Goal: Information Seeking & Learning: Learn about a topic

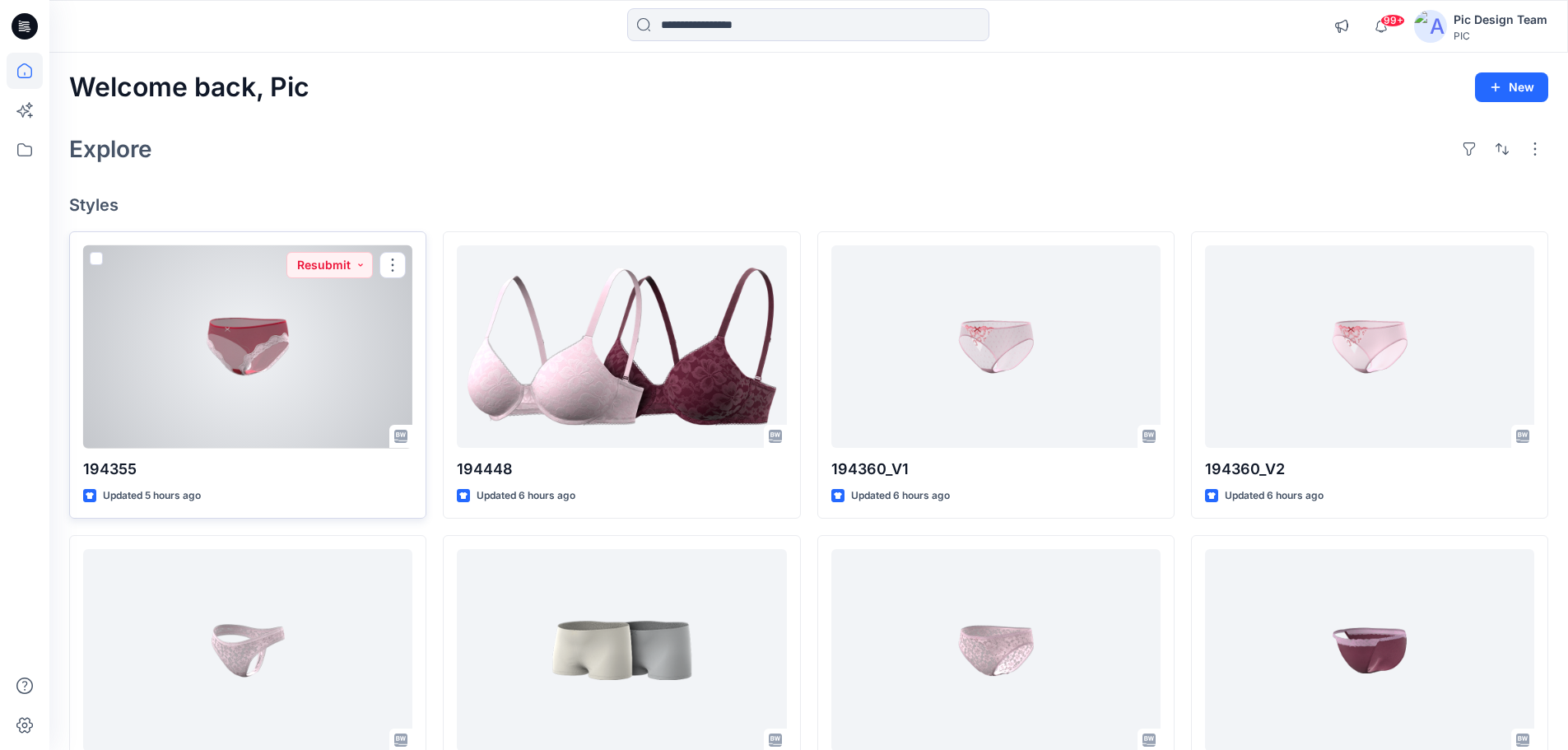
click at [237, 328] on div at bounding box center [247, 346] width 330 height 203
click at [246, 383] on div at bounding box center [247, 346] width 330 height 203
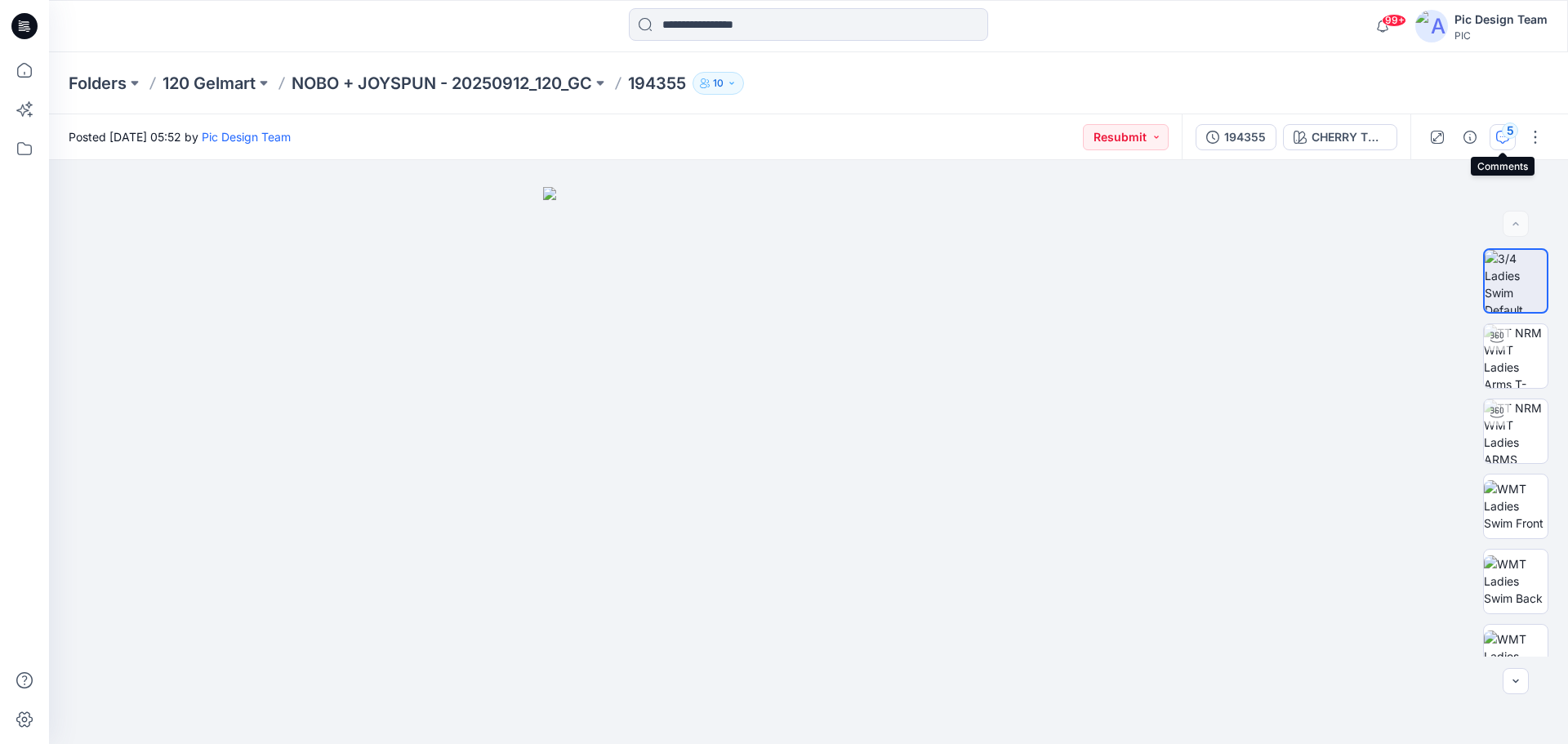
click at [1498, 140] on icon "button" at bounding box center [1503, 137] width 13 height 13
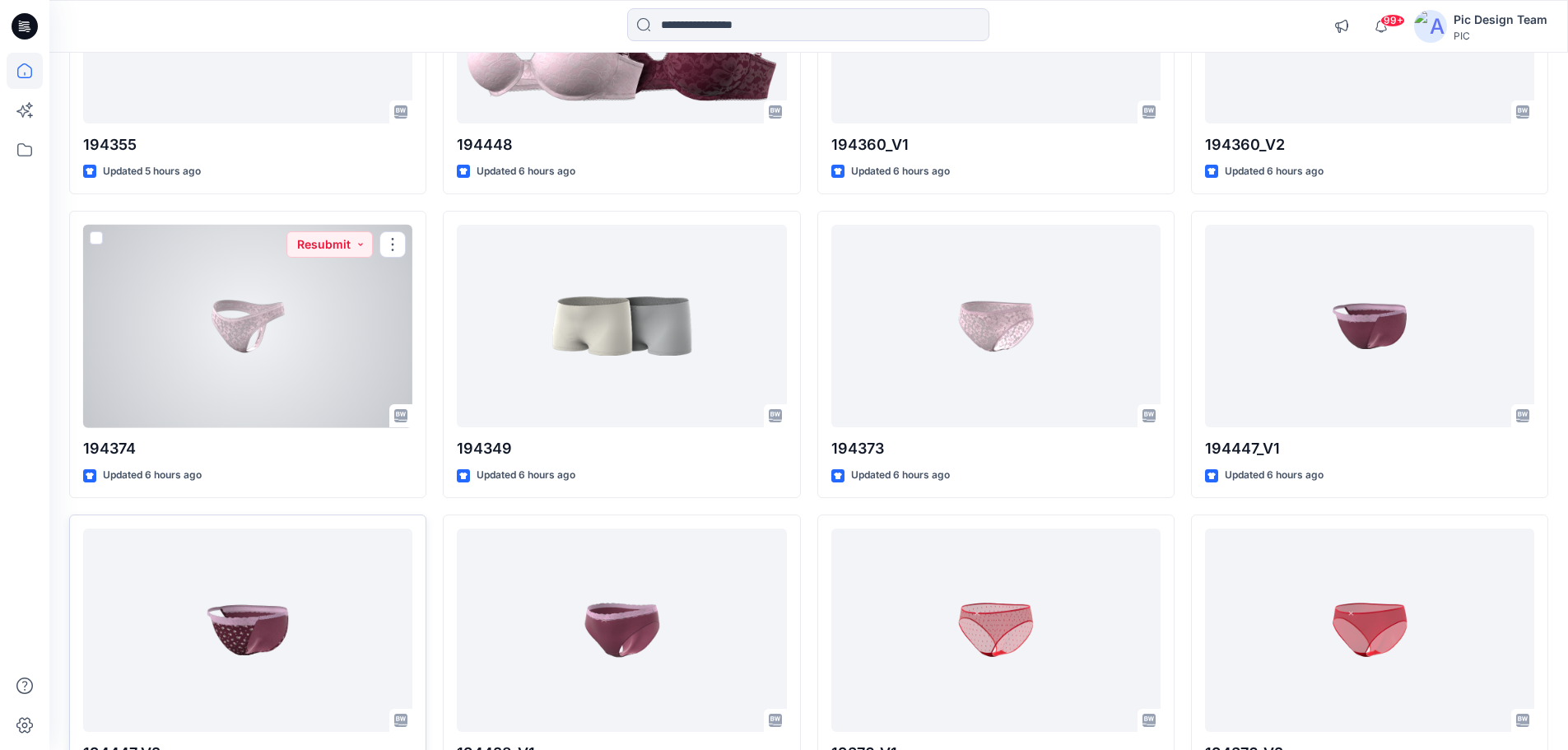
scroll to position [330, 0]
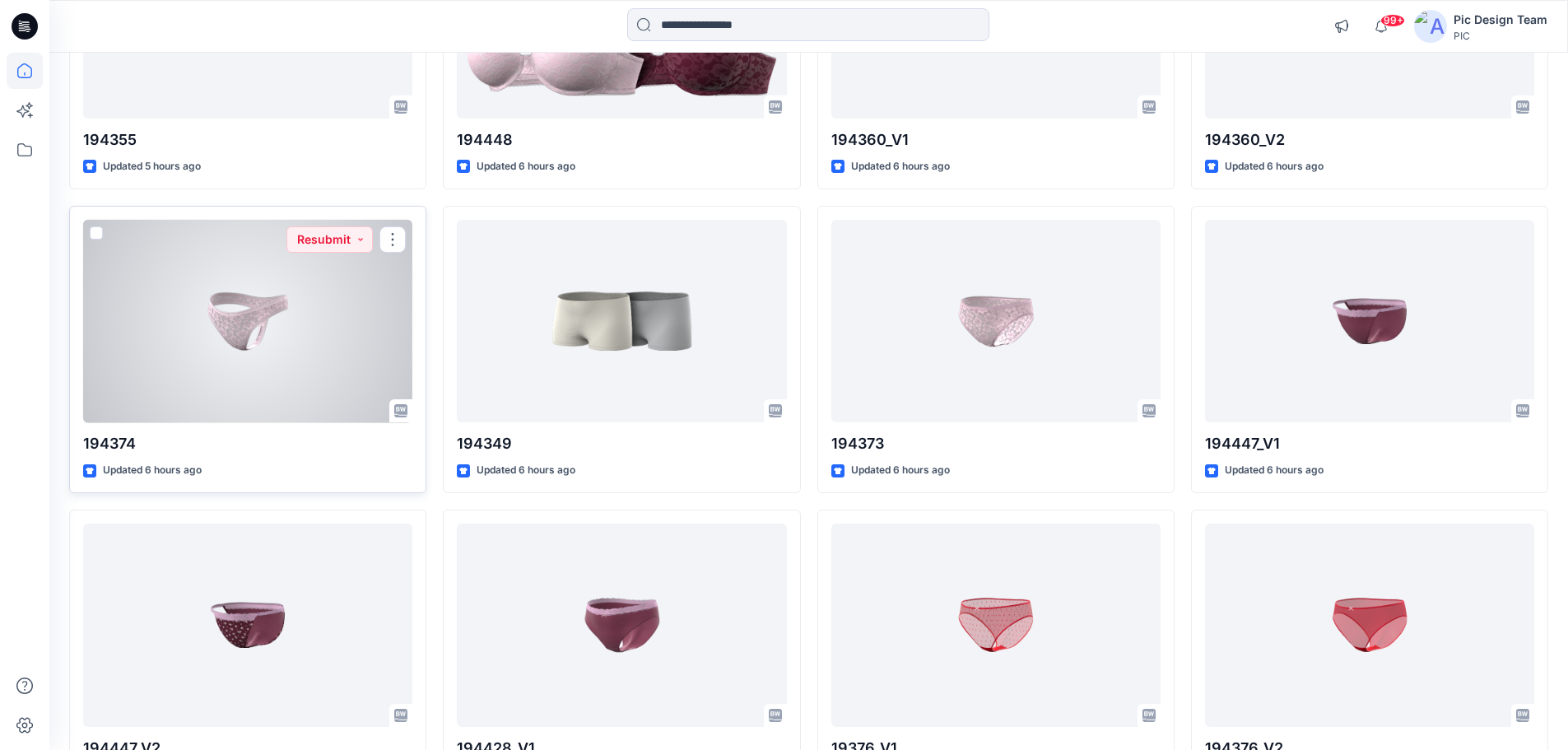
click at [278, 380] on div at bounding box center [247, 321] width 330 height 203
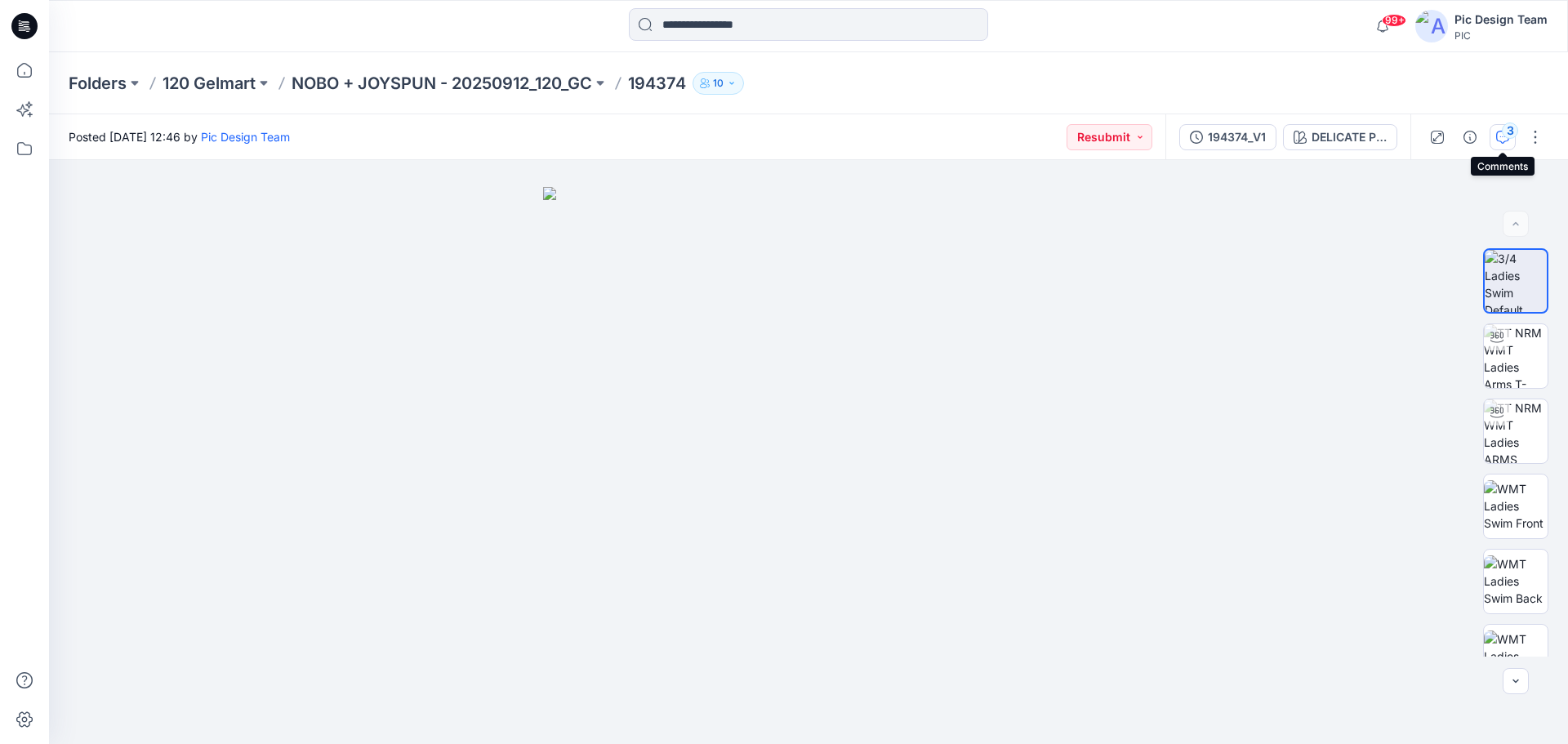
click at [1495, 139] on button "3" at bounding box center [1502, 136] width 26 height 26
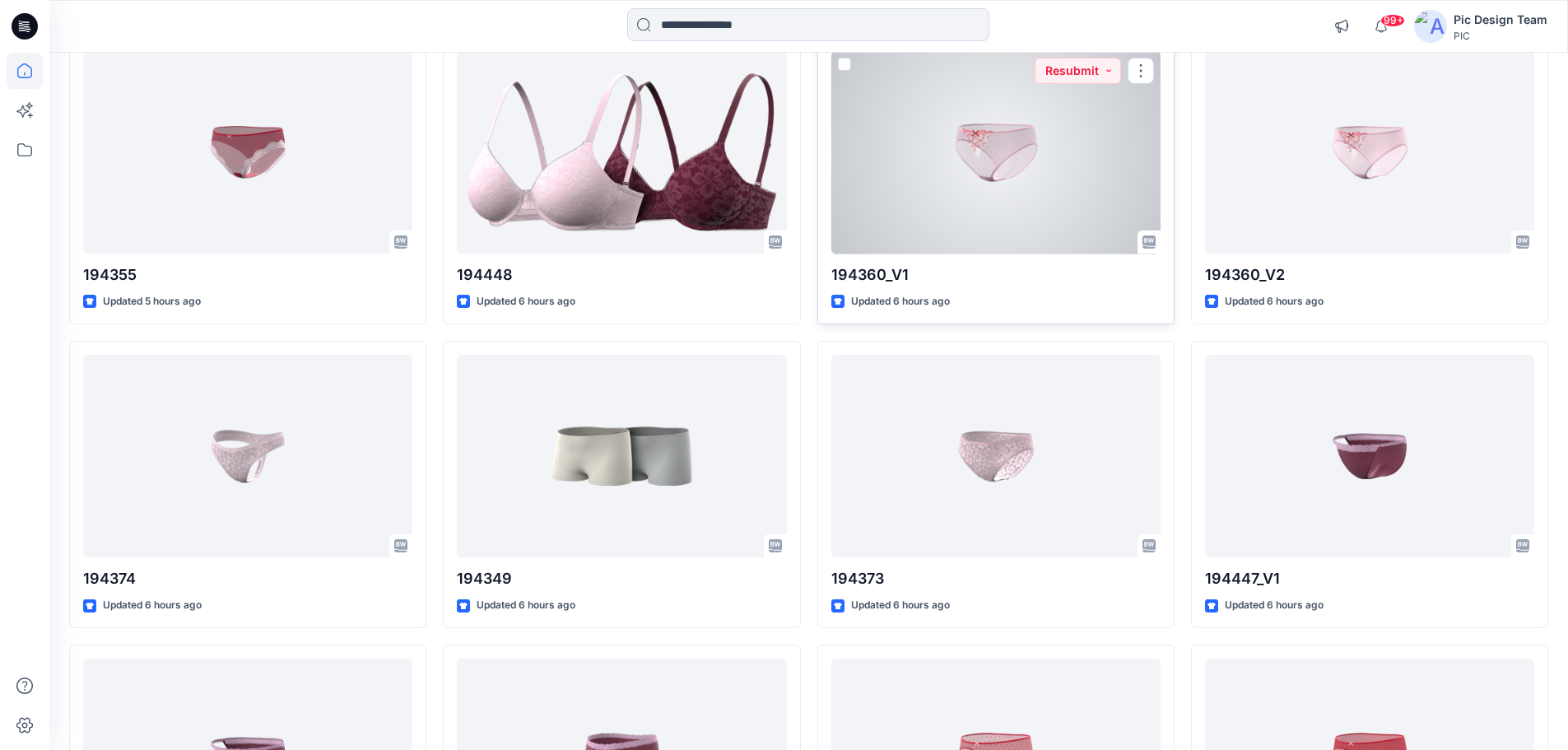
scroll to position [164, 0]
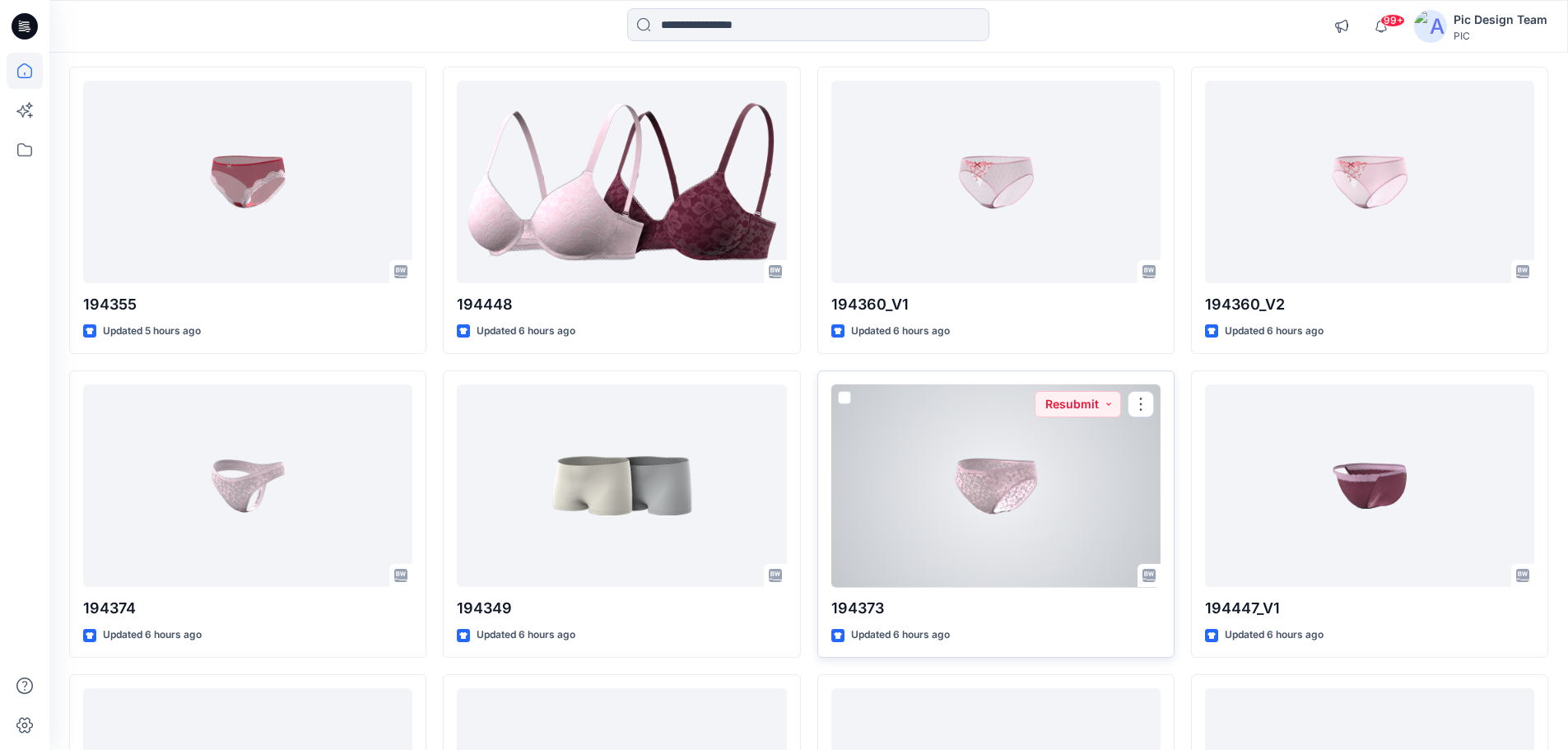
click at [1032, 506] on div at bounding box center [995, 486] width 330 height 203
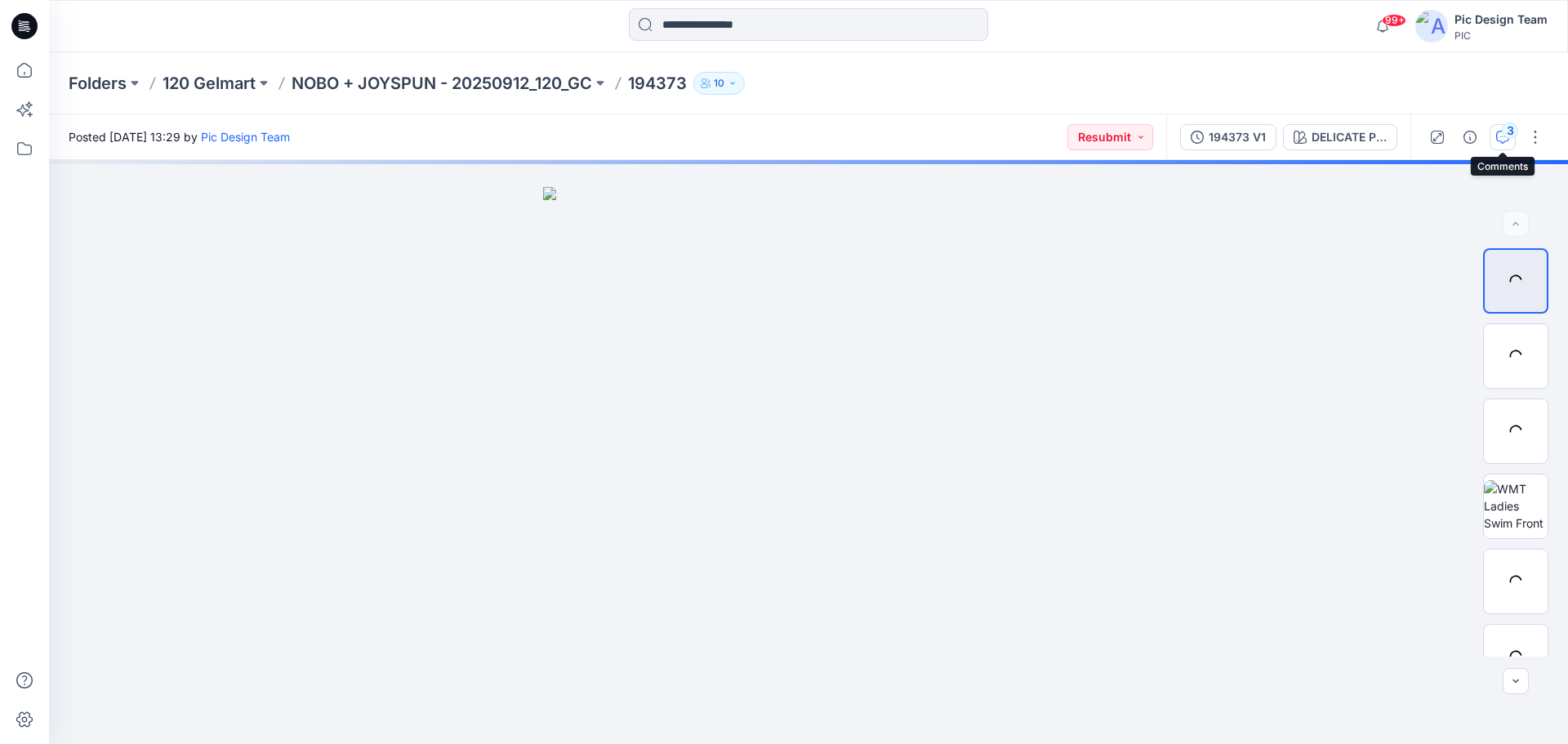
click at [1506, 130] on div "3" at bounding box center [1511, 131] width 17 height 17
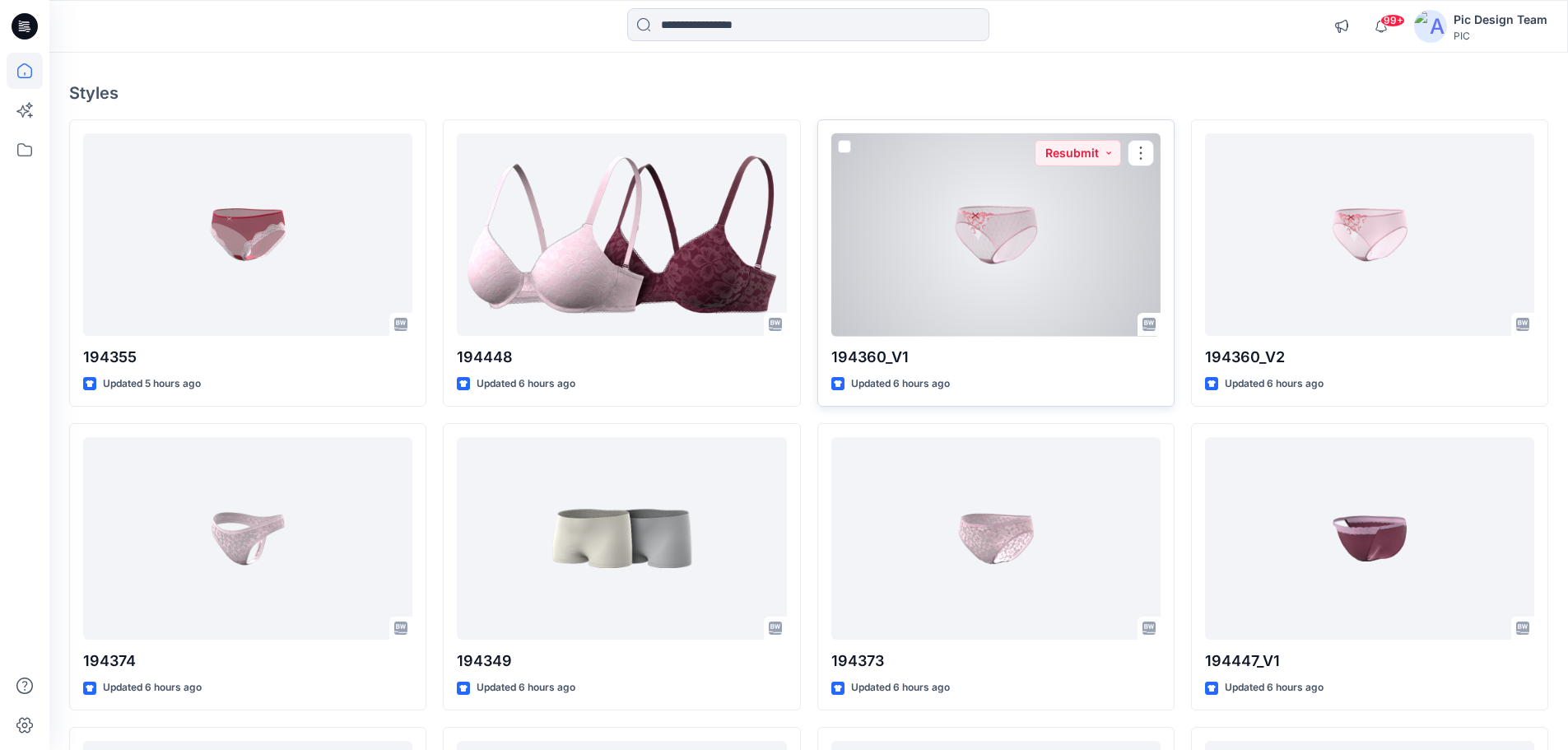
scroll to position [82, 0]
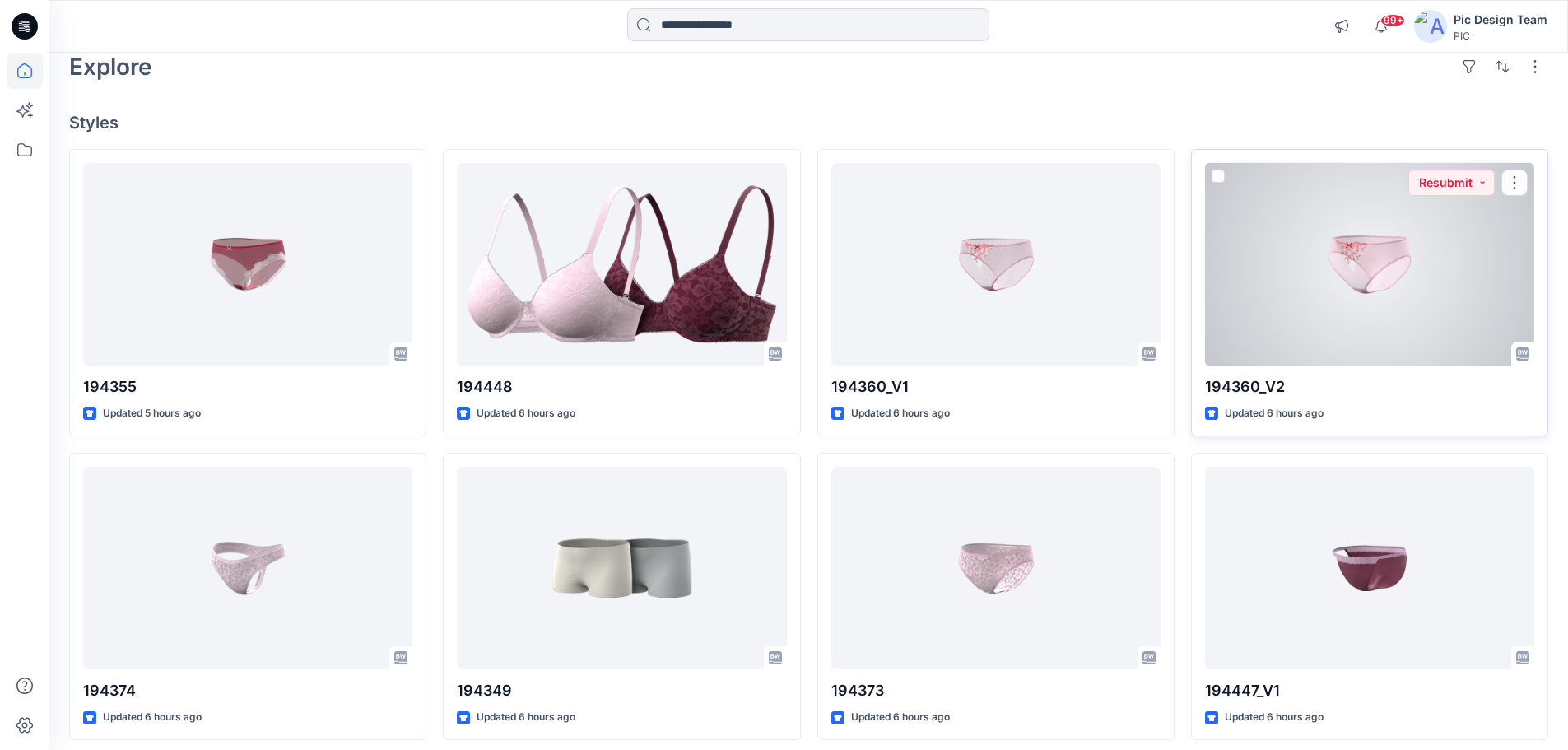
click at [1393, 235] on div at bounding box center [1369, 264] width 330 height 203
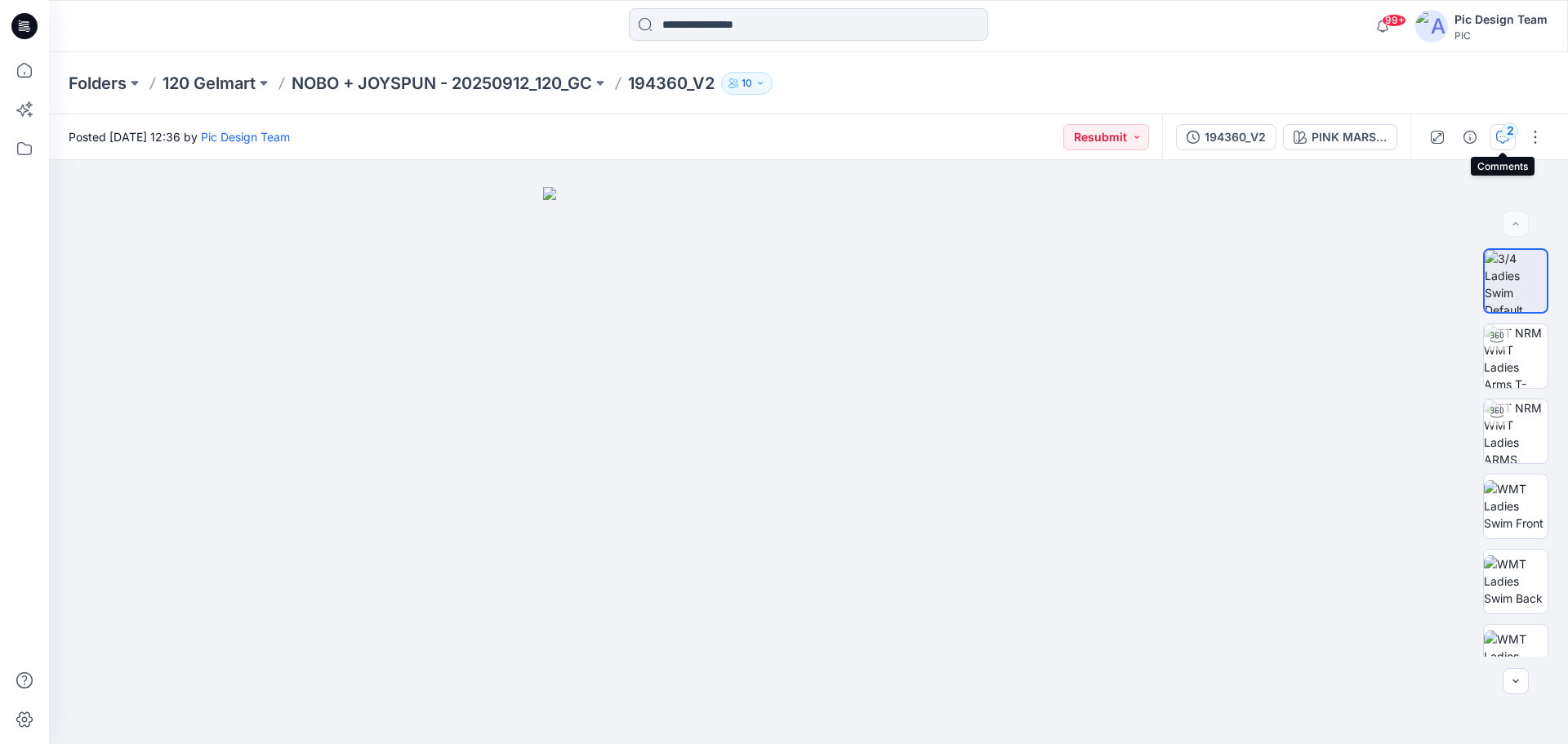
click at [1496, 136] on icon "button" at bounding box center [1503, 137] width 13 height 13
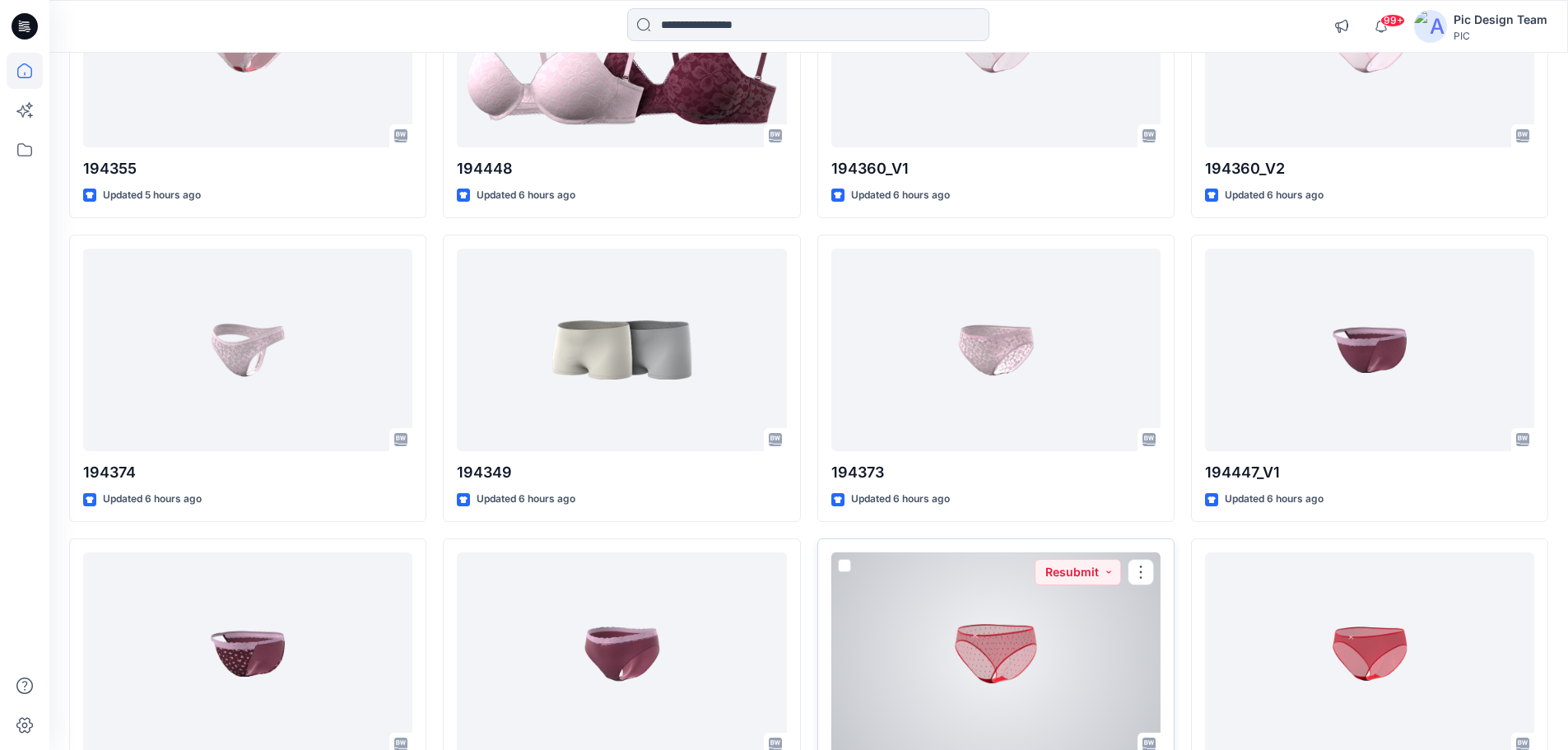
scroll to position [330, 0]
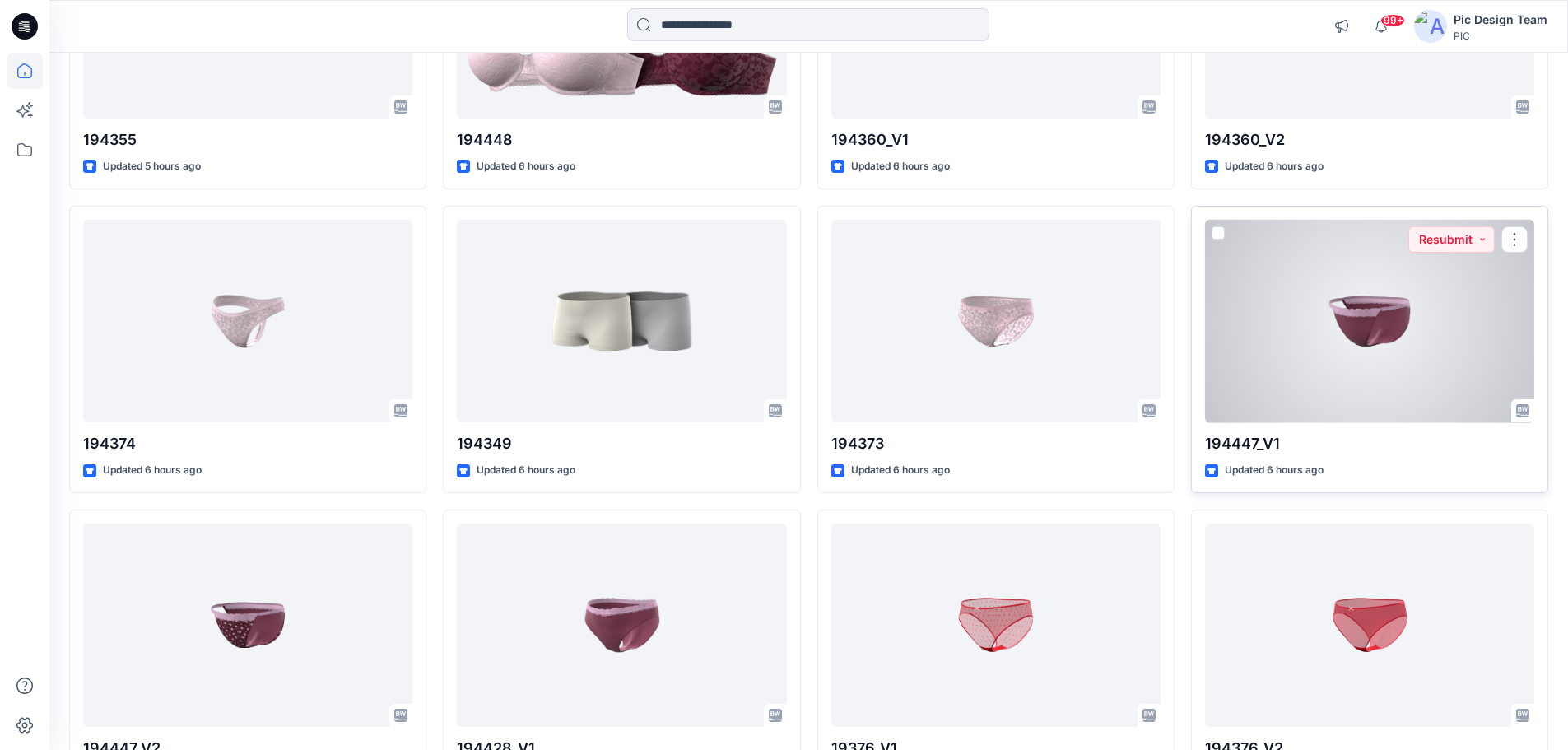
click at [1461, 339] on div at bounding box center [1369, 321] width 330 height 203
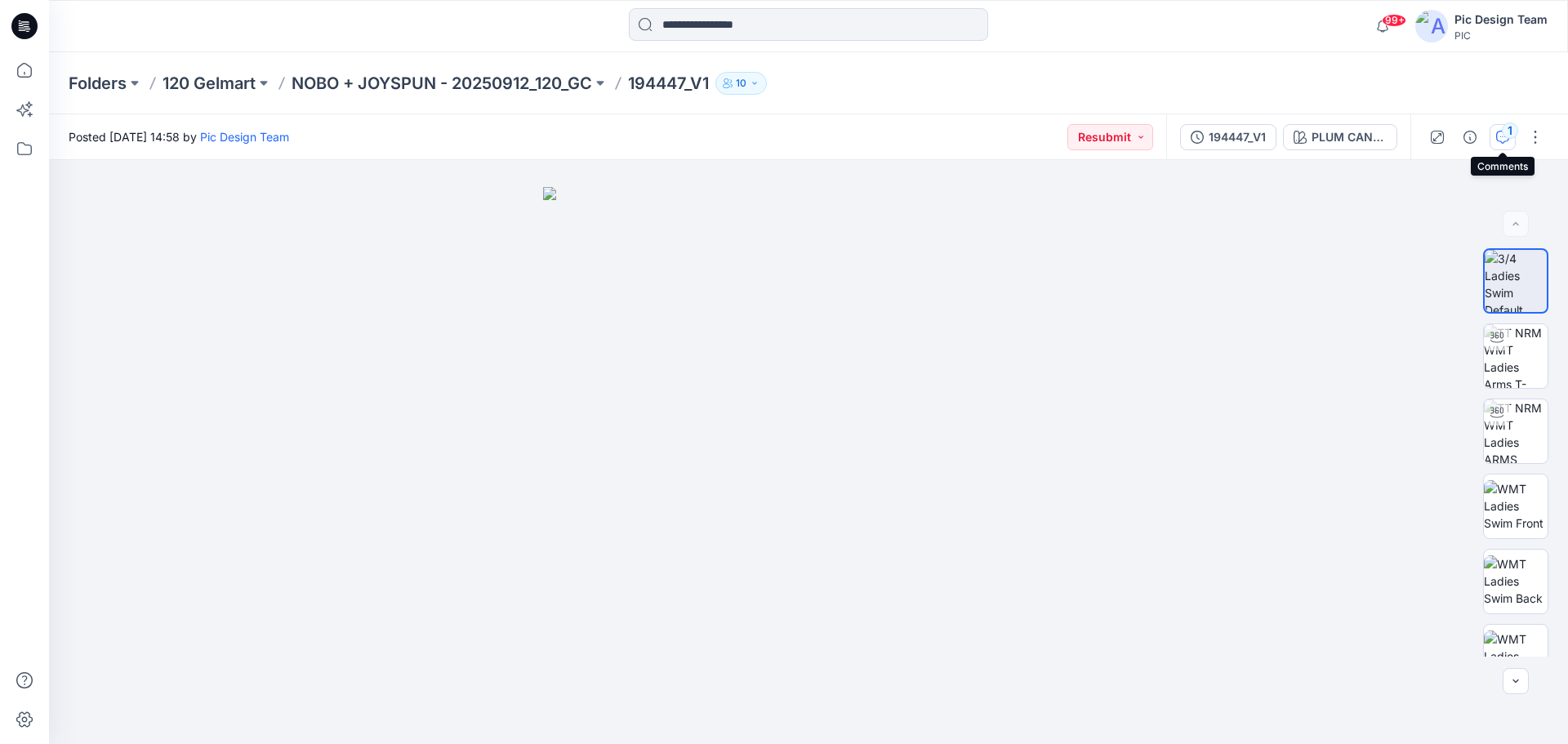
click at [1505, 136] on div "1" at bounding box center [1511, 131] width 17 height 17
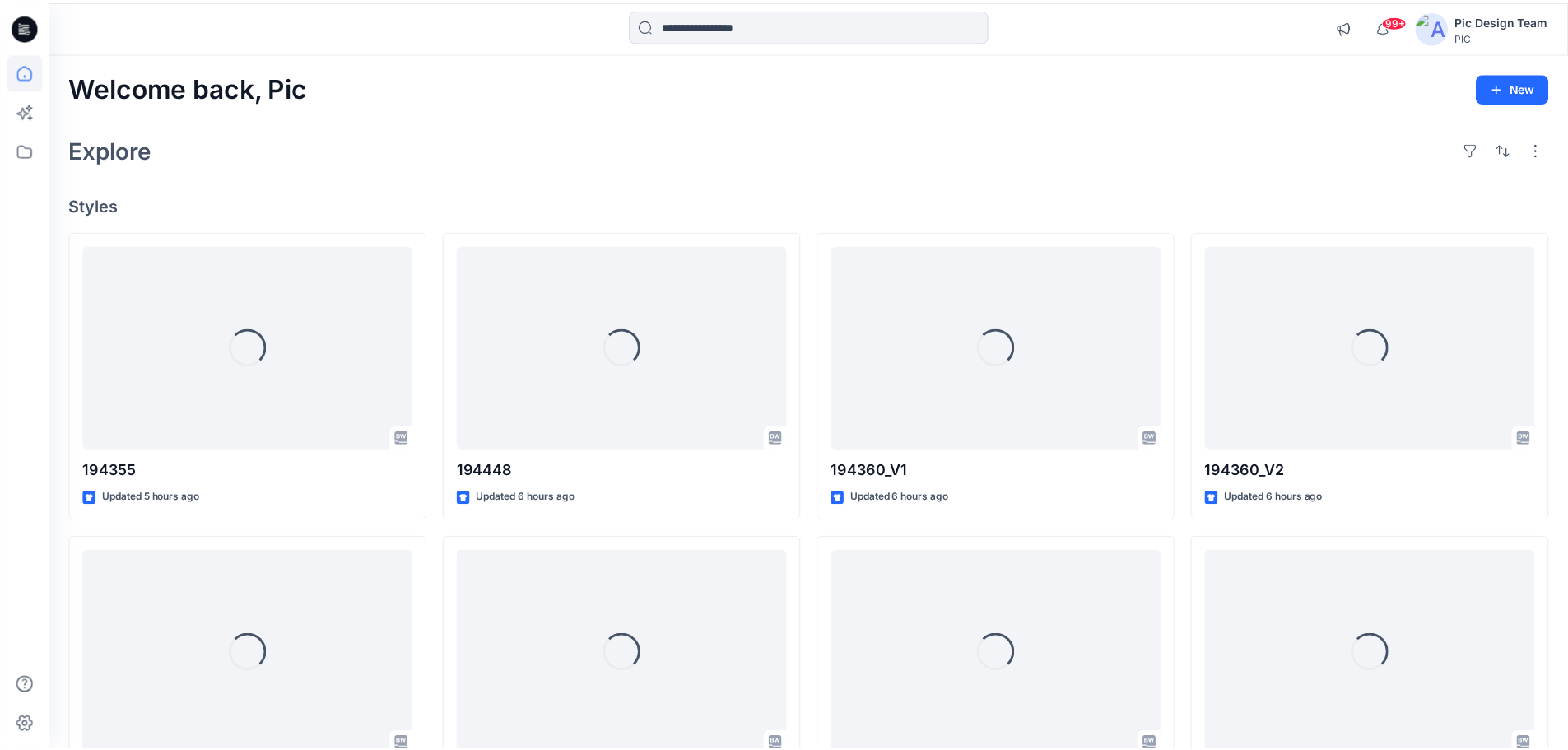
scroll to position [330, 0]
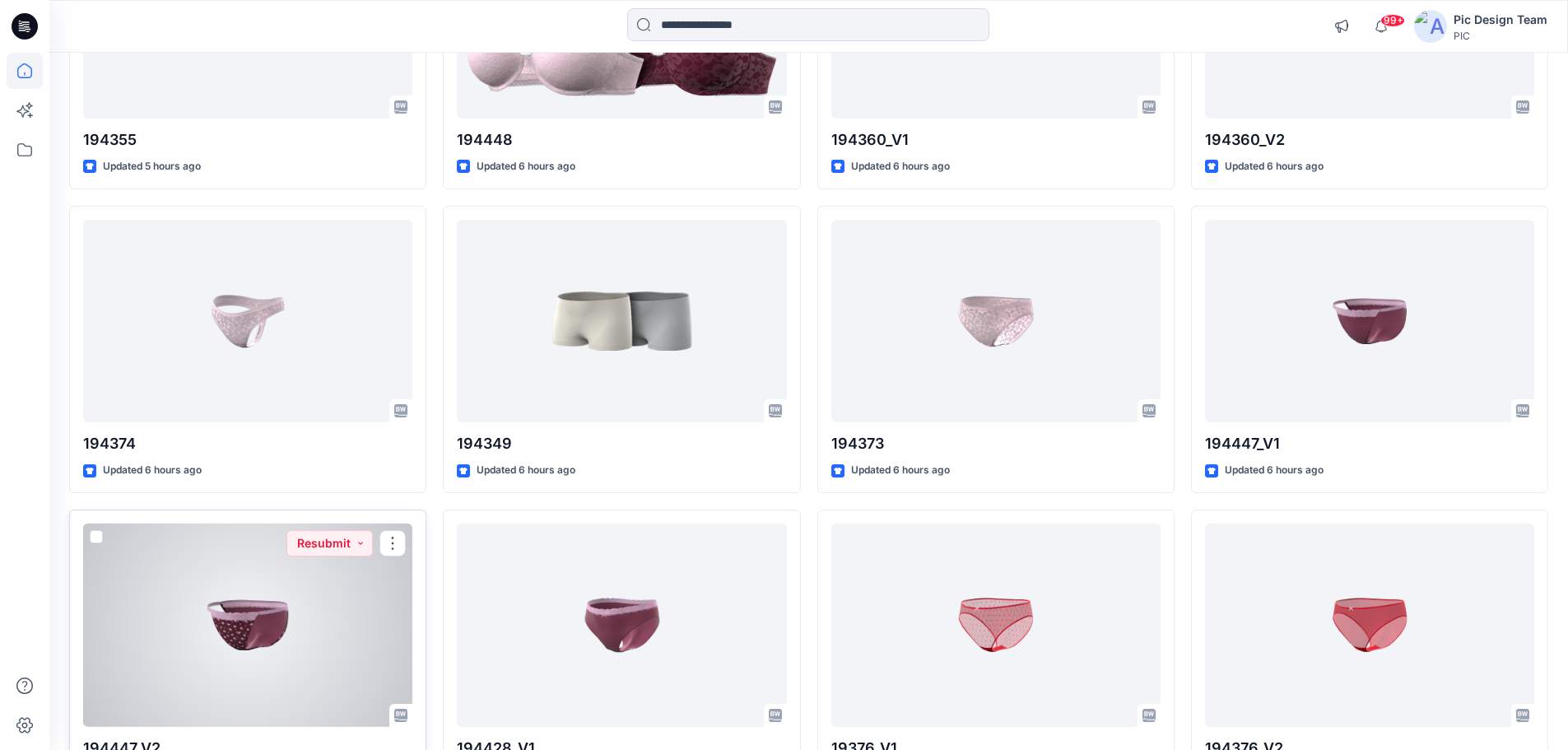
click at [233, 633] on div at bounding box center [247, 625] width 330 height 203
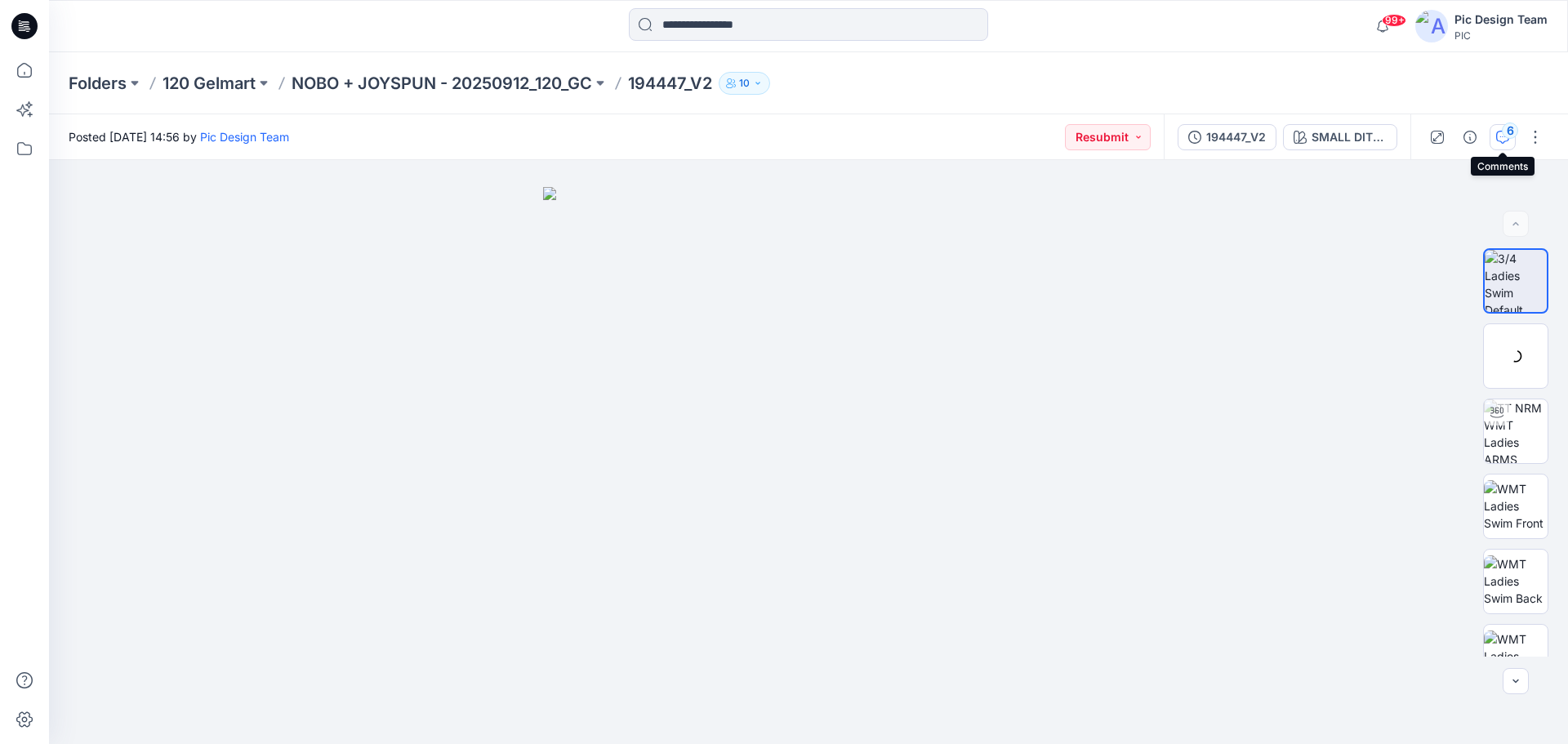
click at [1503, 136] on icon "button" at bounding box center [1503, 136] width 6 height 1
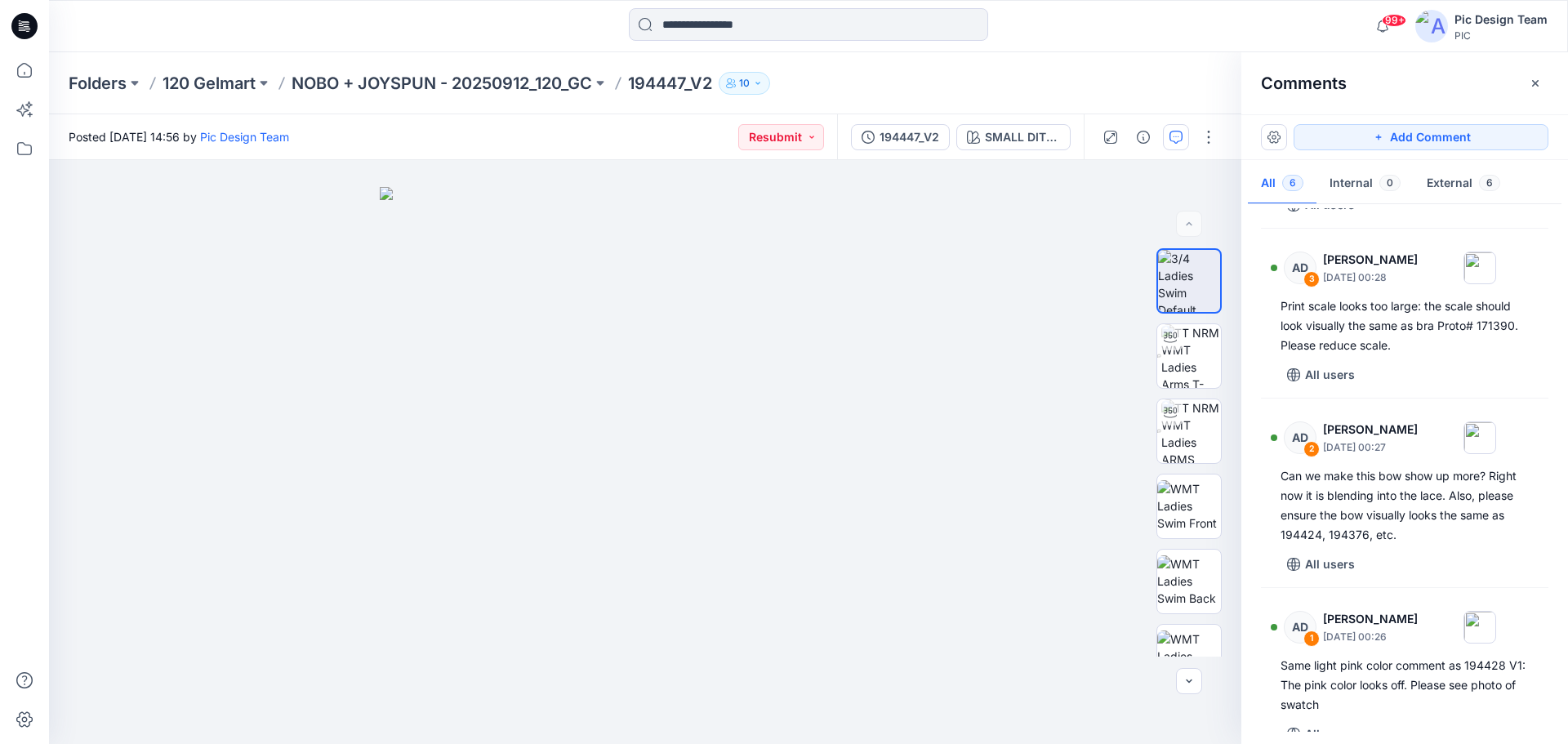
scroll to position [456, 0]
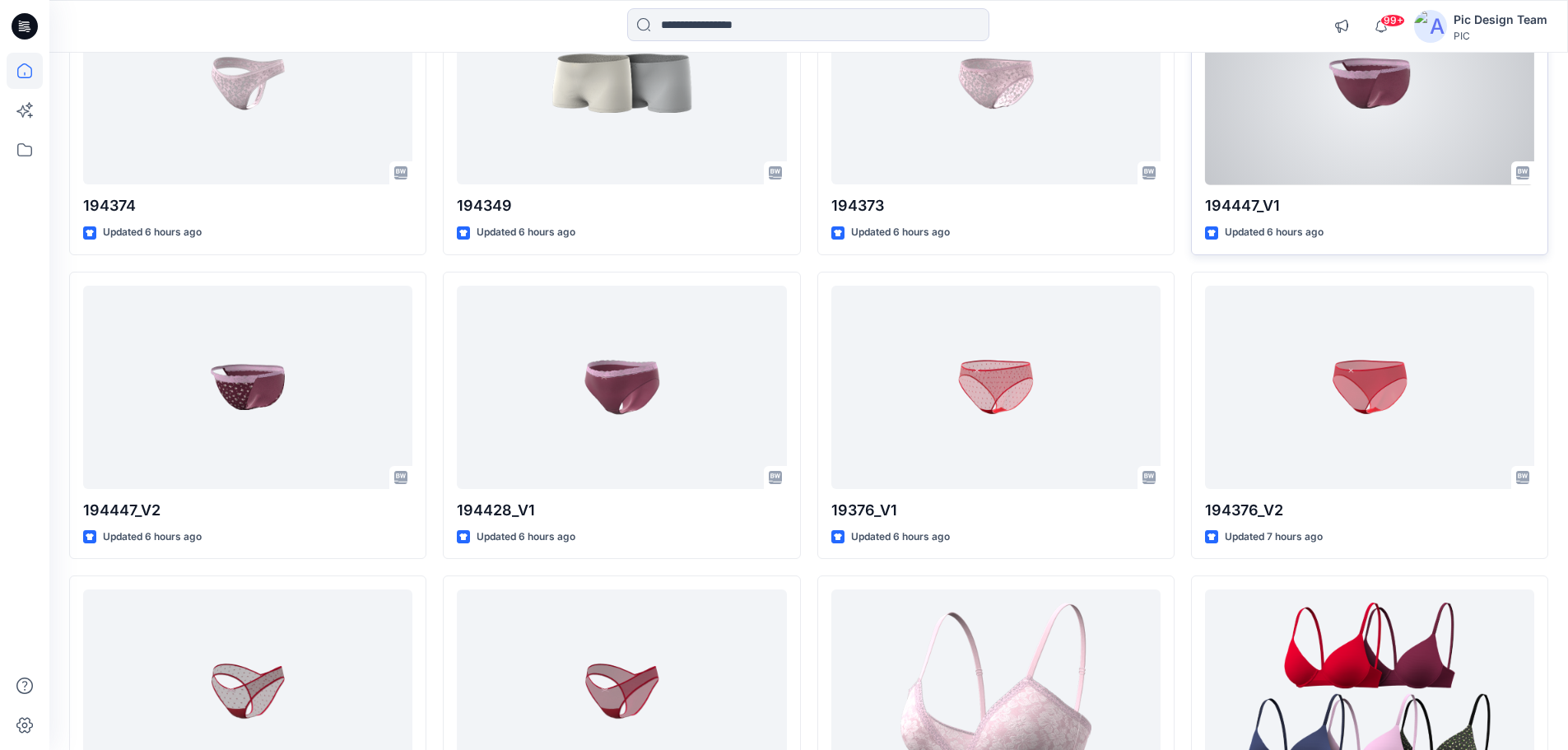
scroll to position [576, 0]
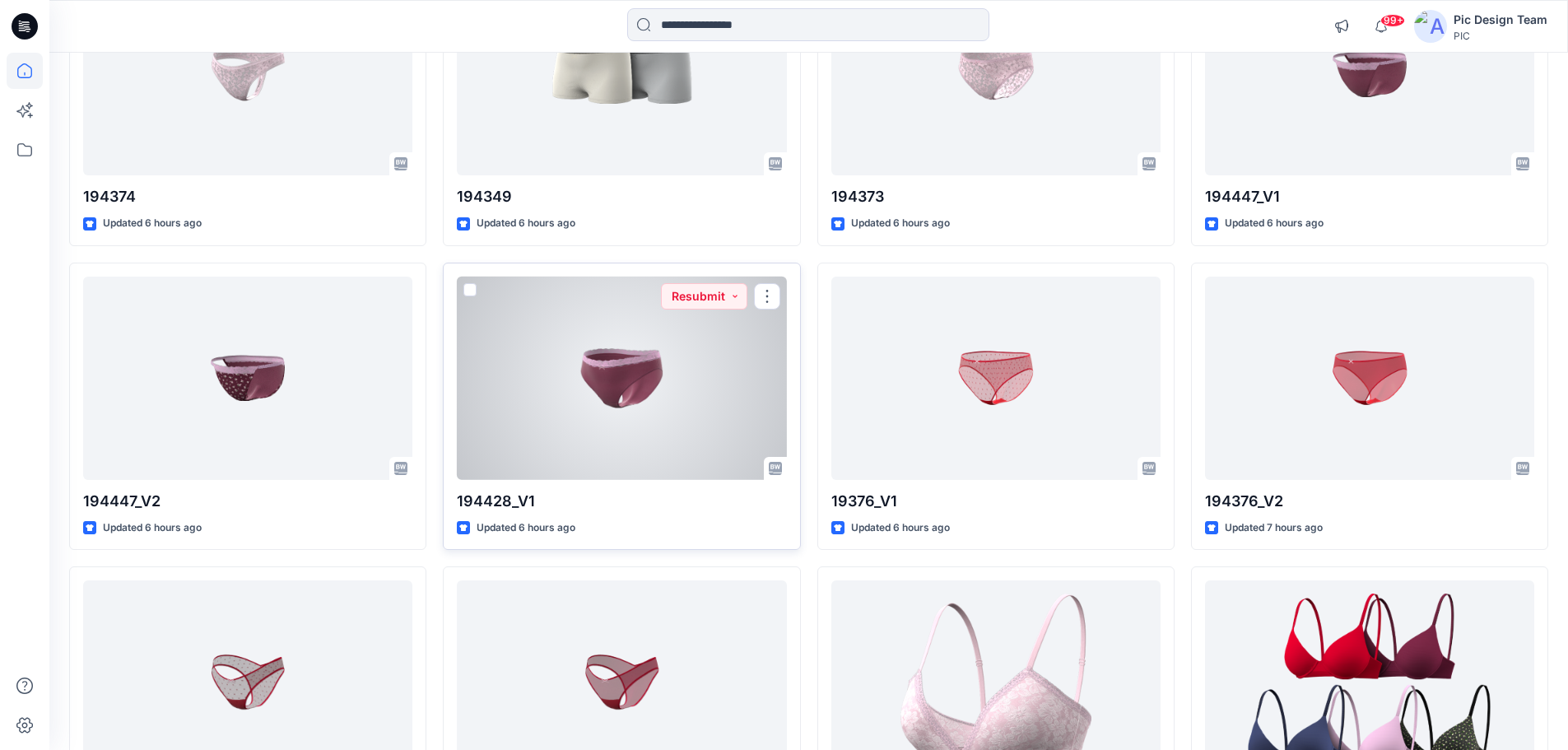
click at [636, 393] on div at bounding box center [621, 378] width 330 height 203
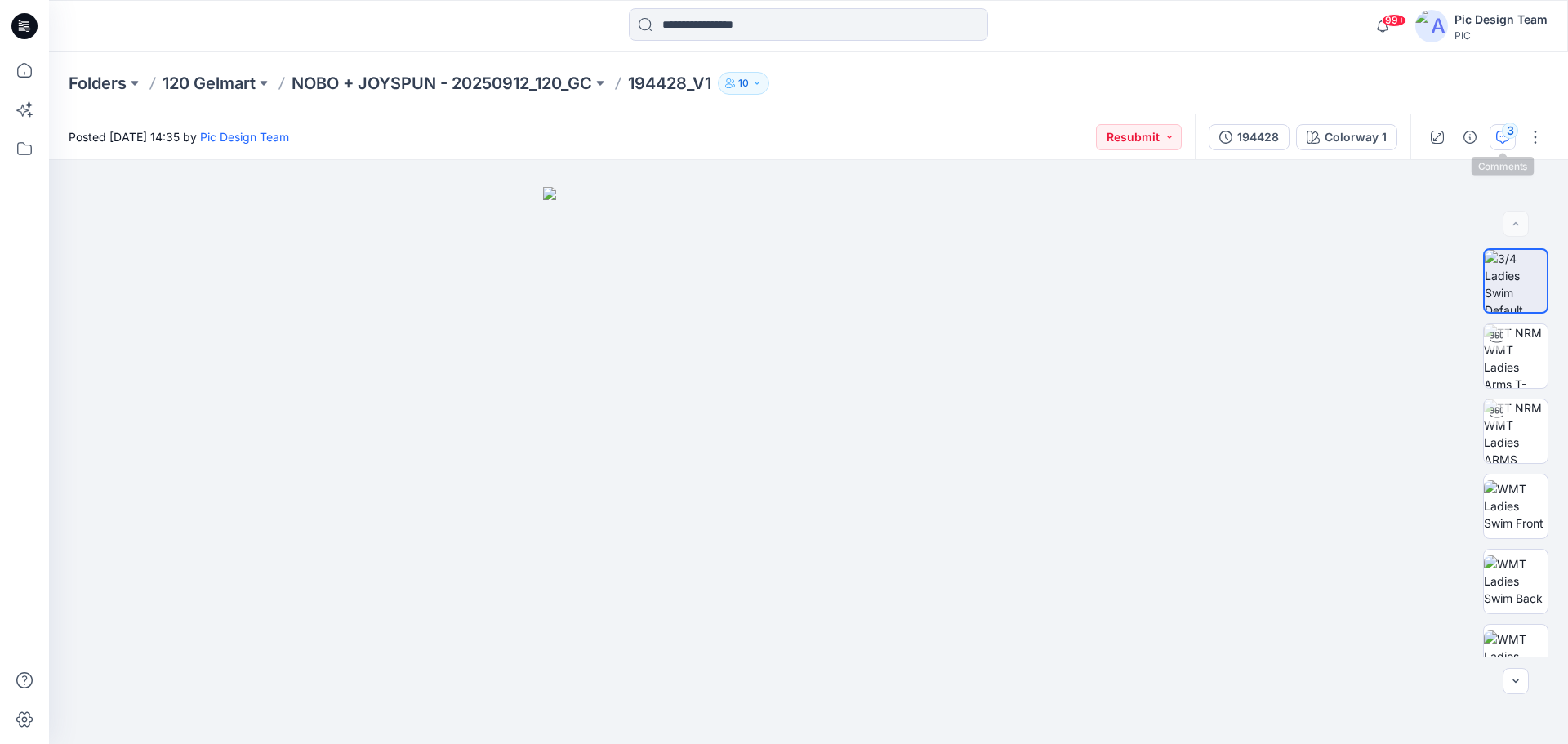
click at [1504, 127] on div "3" at bounding box center [1511, 131] width 17 height 17
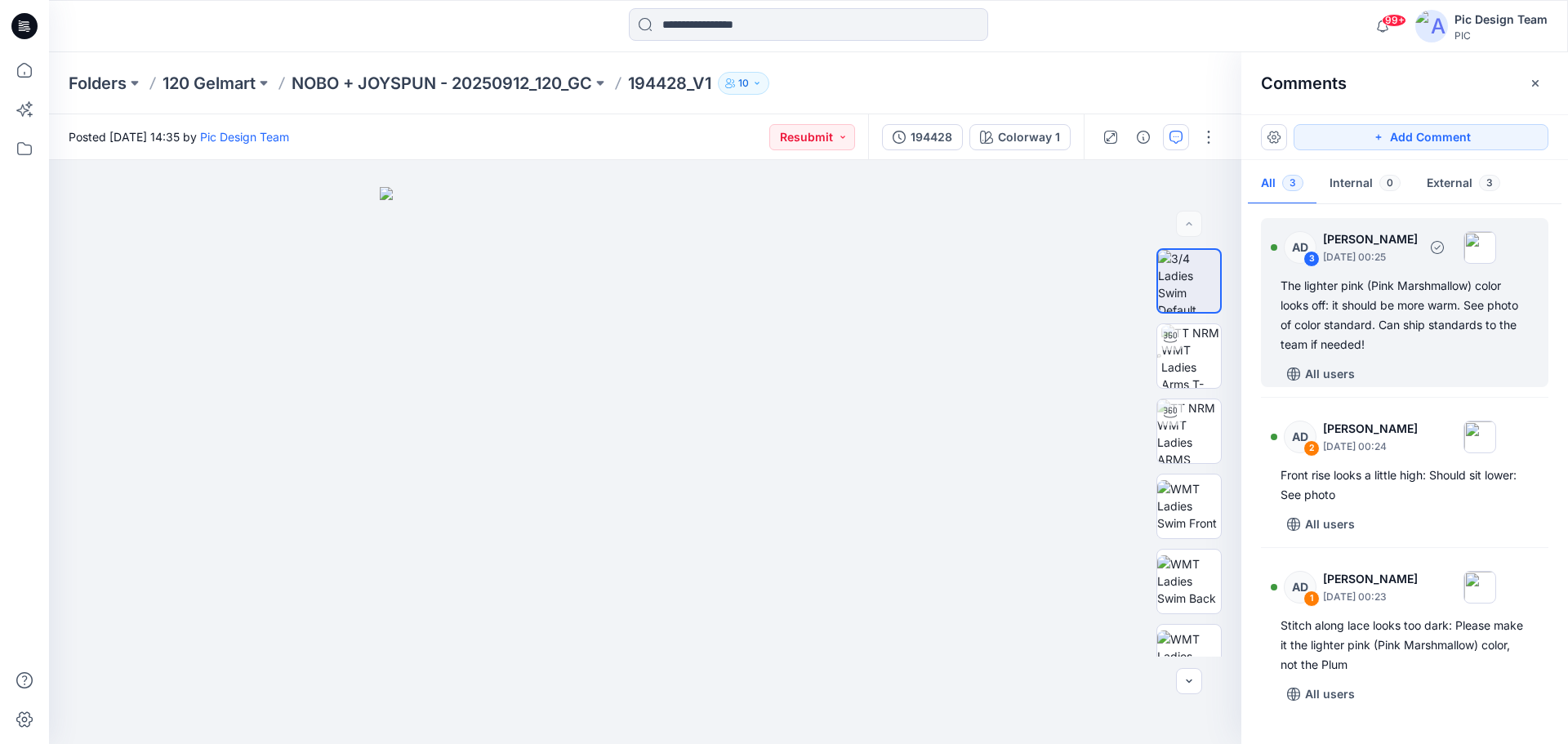
click at [1372, 324] on div "The lighter pink (Pink Marshmallow) color looks off: it should be more warm. Se…" at bounding box center [1405, 315] width 248 height 78
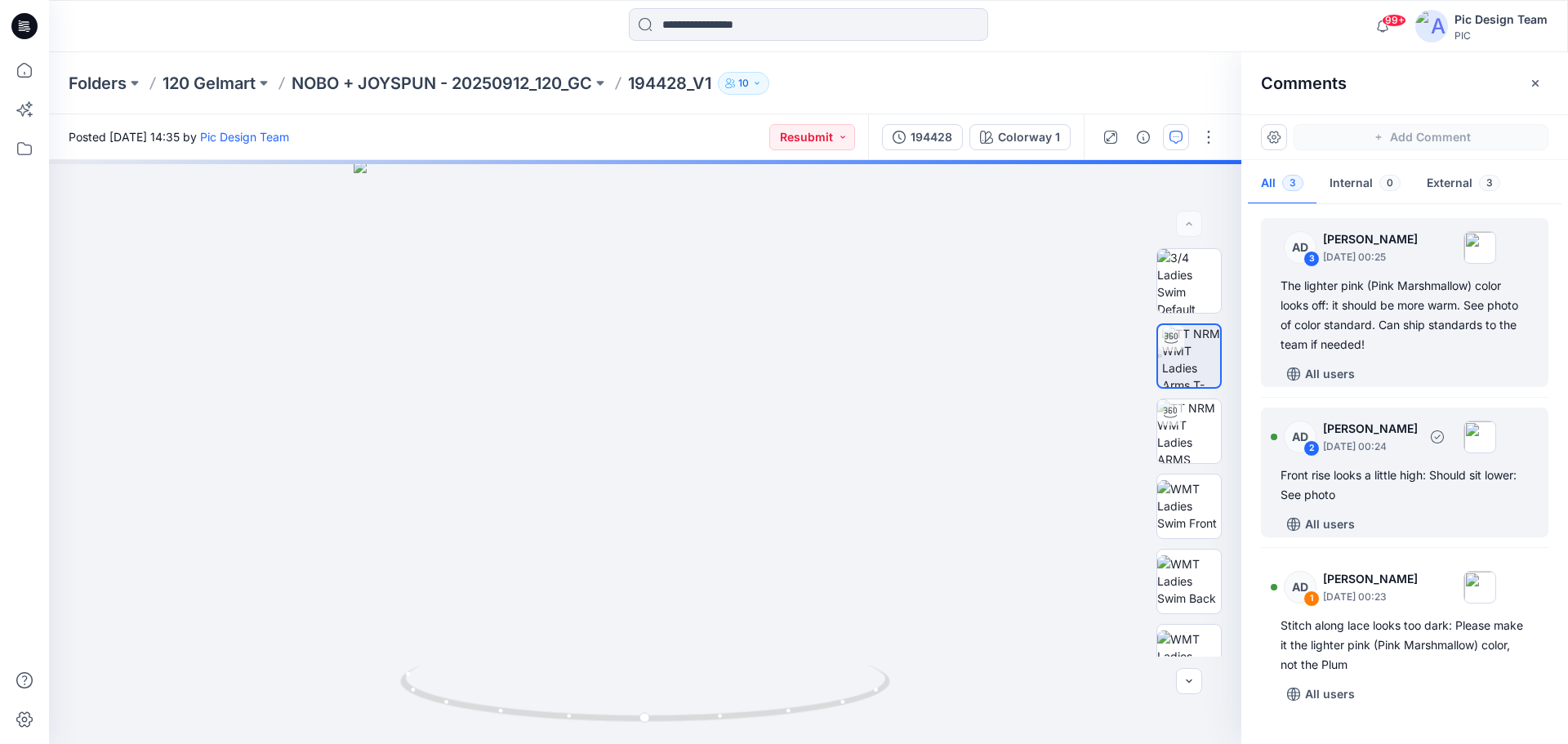
click at [1376, 462] on div "AD 2 Alex Degner September 26, 2025 00:24 Front rise looks a little high: Shoul…" at bounding box center [1404, 473] width 287 height 130
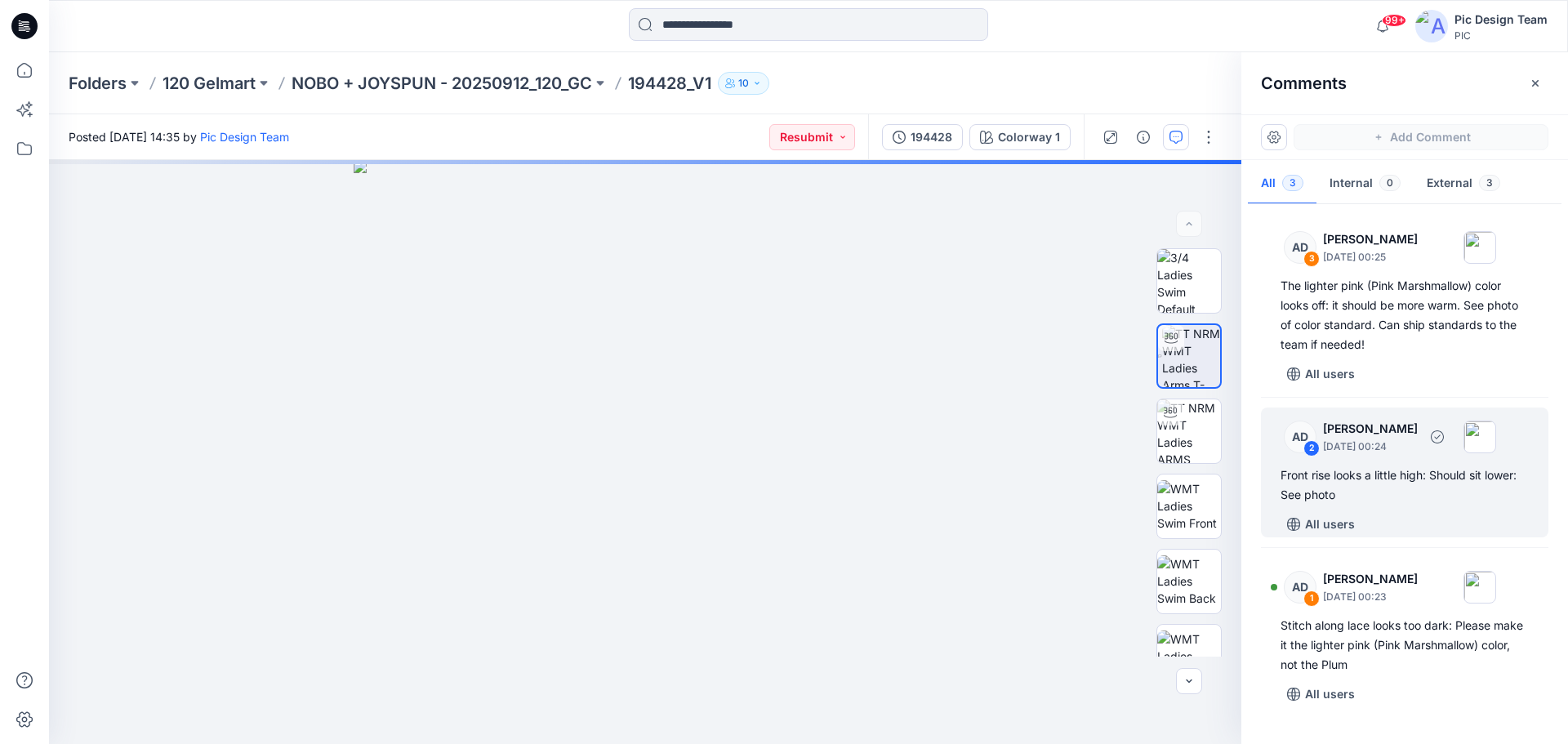
click at [1353, 463] on div "AD 2 Alex Degner September 26, 2025 00:24 Front rise looks a little high: Shoul…" at bounding box center [1404, 473] width 287 height 130
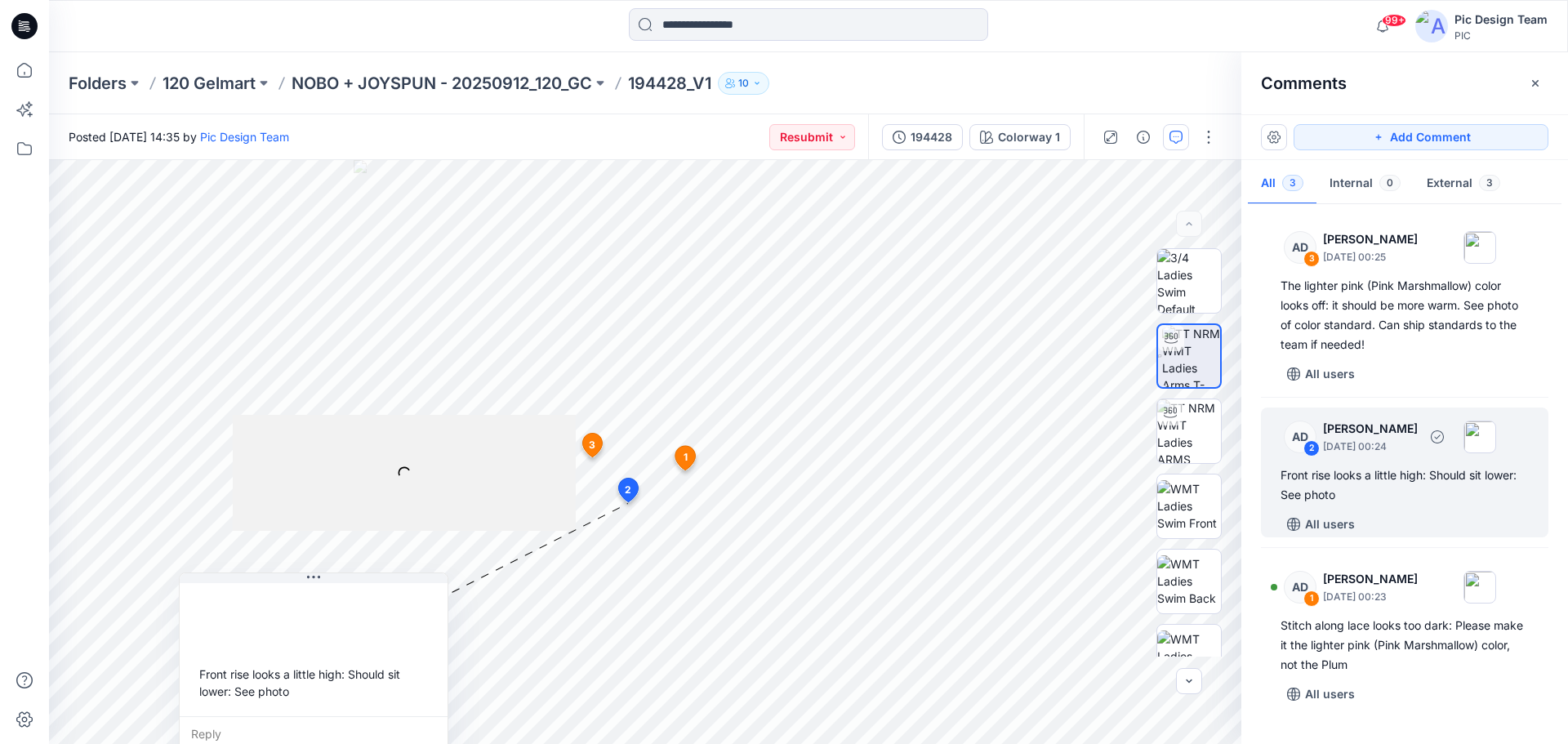
click at [1316, 449] on div "2" at bounding box center [1312, 449] width 17 height 17
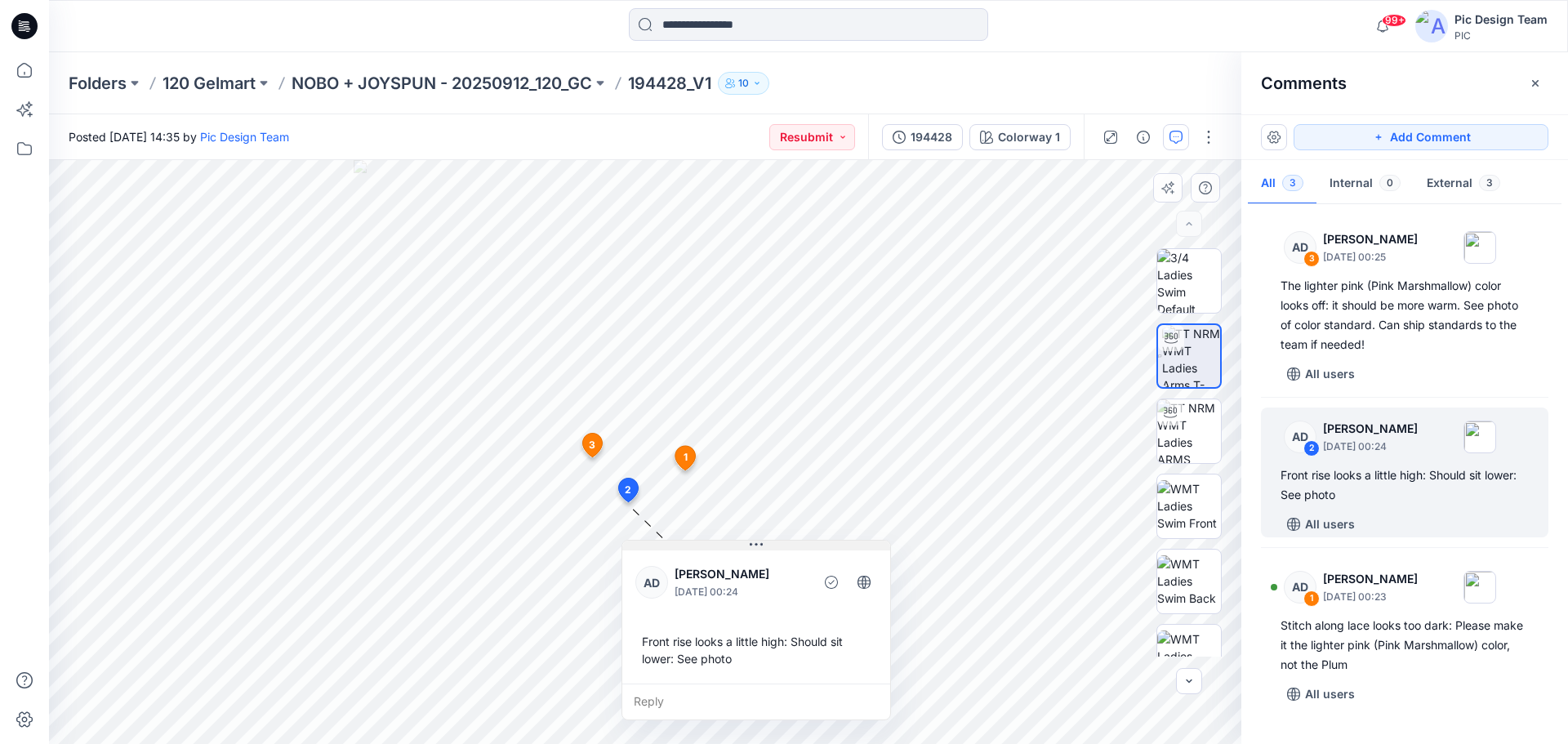
drag, startPoint x: 352, startPoint y: 579, endPoint x: 795, endPoint y: 547, distance: 444.2
click at [795, 547] on button at bounding box center [757, 546] width 268 height 10
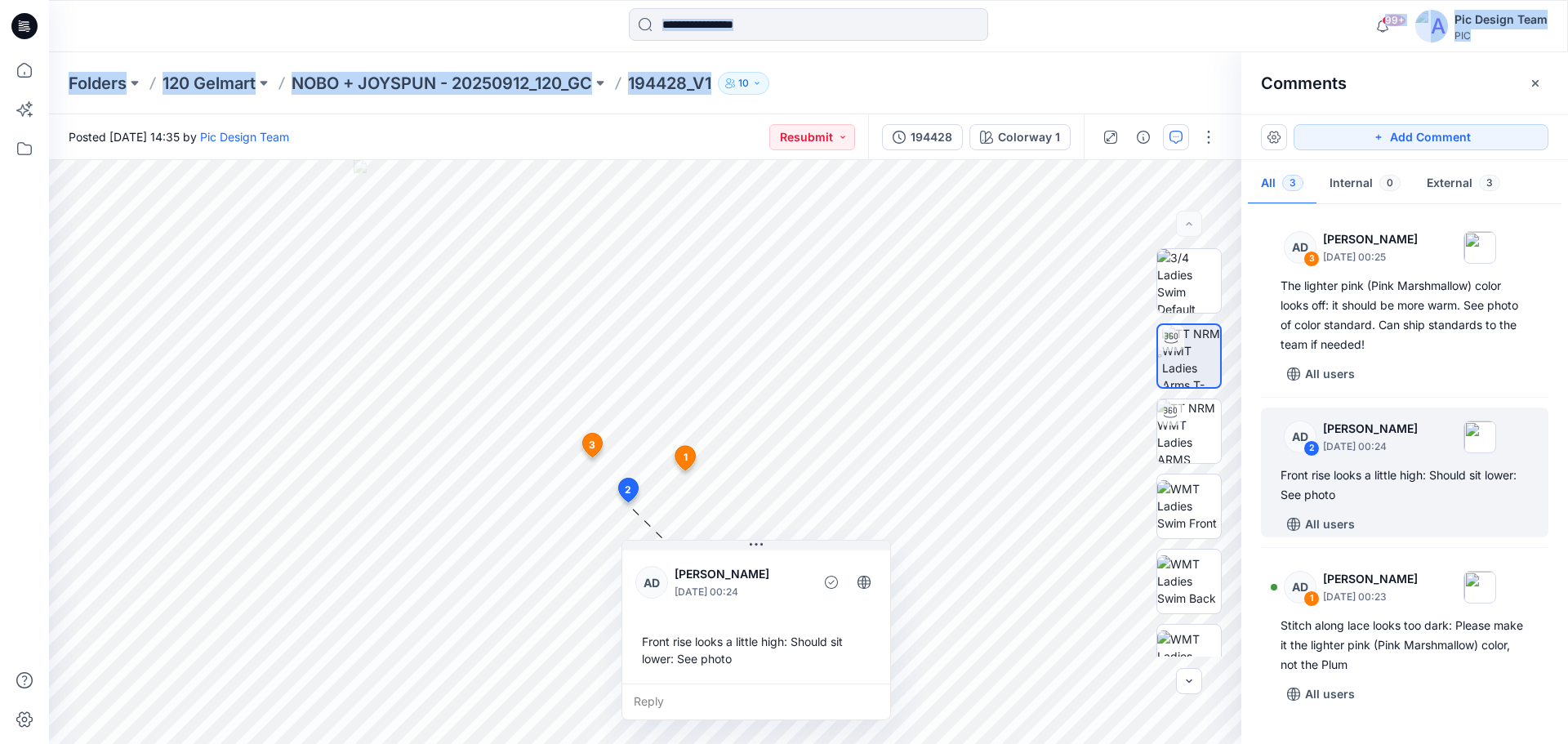
click at [0, 0] on html "99+ Notifications Alex Degner changed the status of 194355 to Resubmit ` View S…" at bounding box center [784, 372] width 1568 height 744
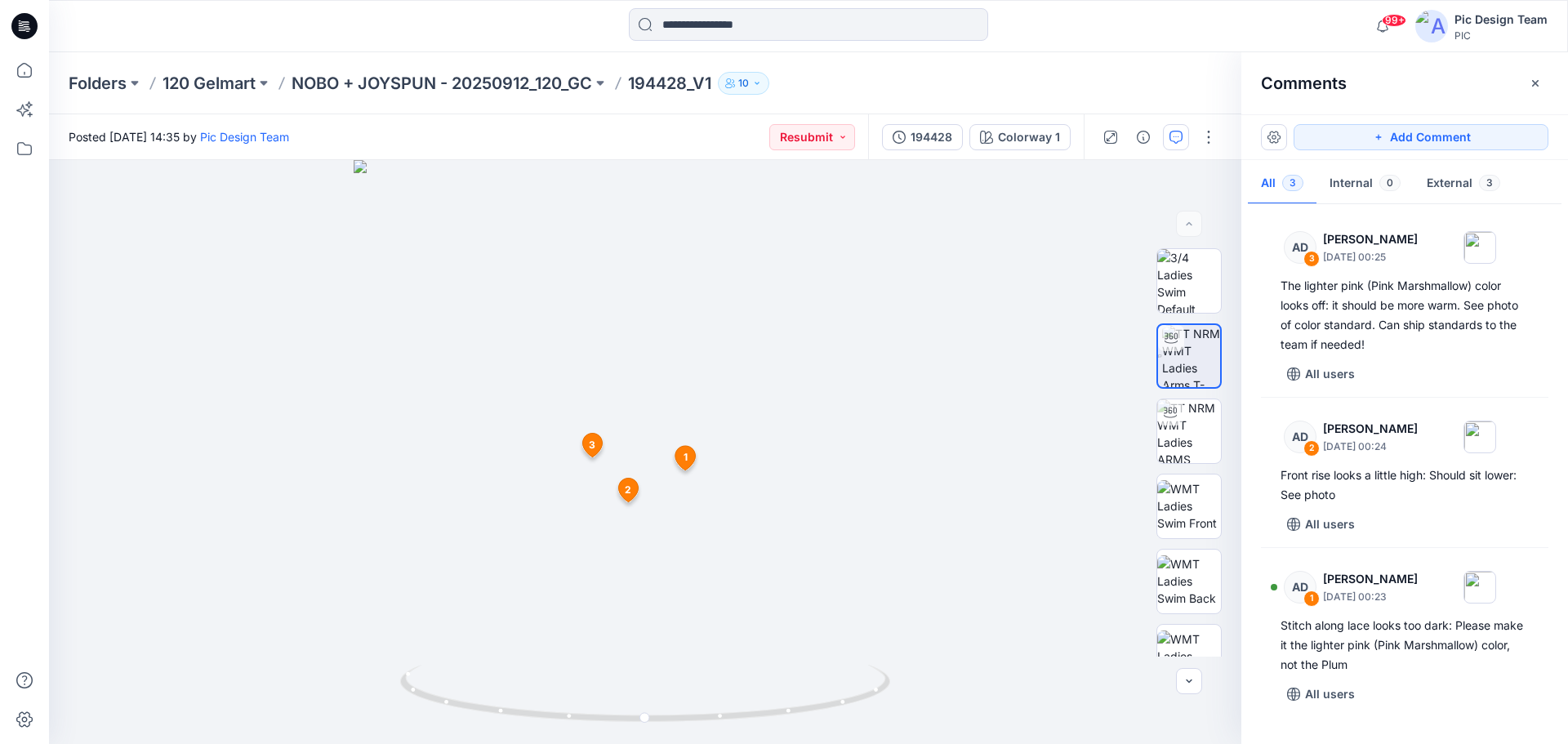
click at [26, 23] on icon at bounding box center [24, 26] width 26 height 26
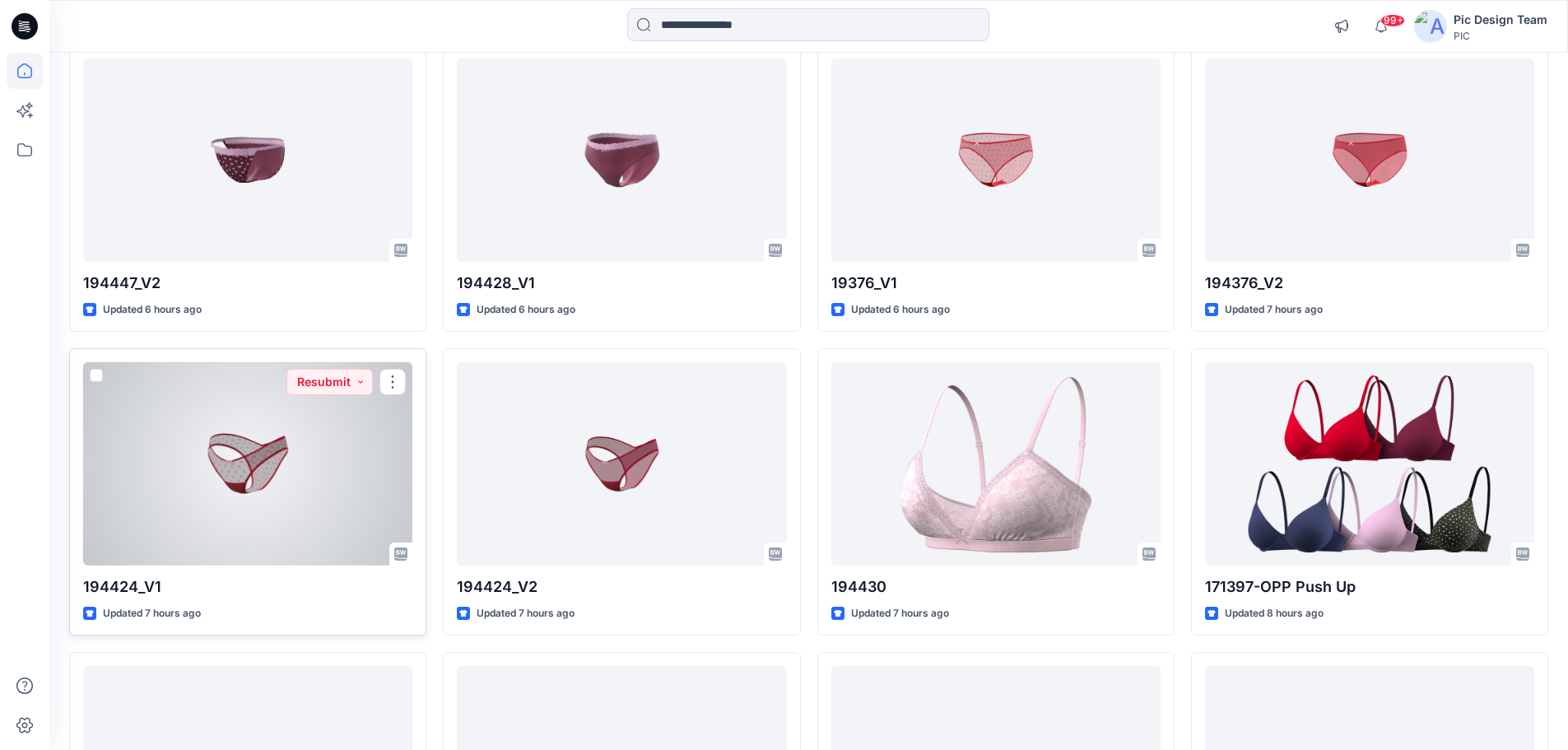
scroll to position [906, 0]
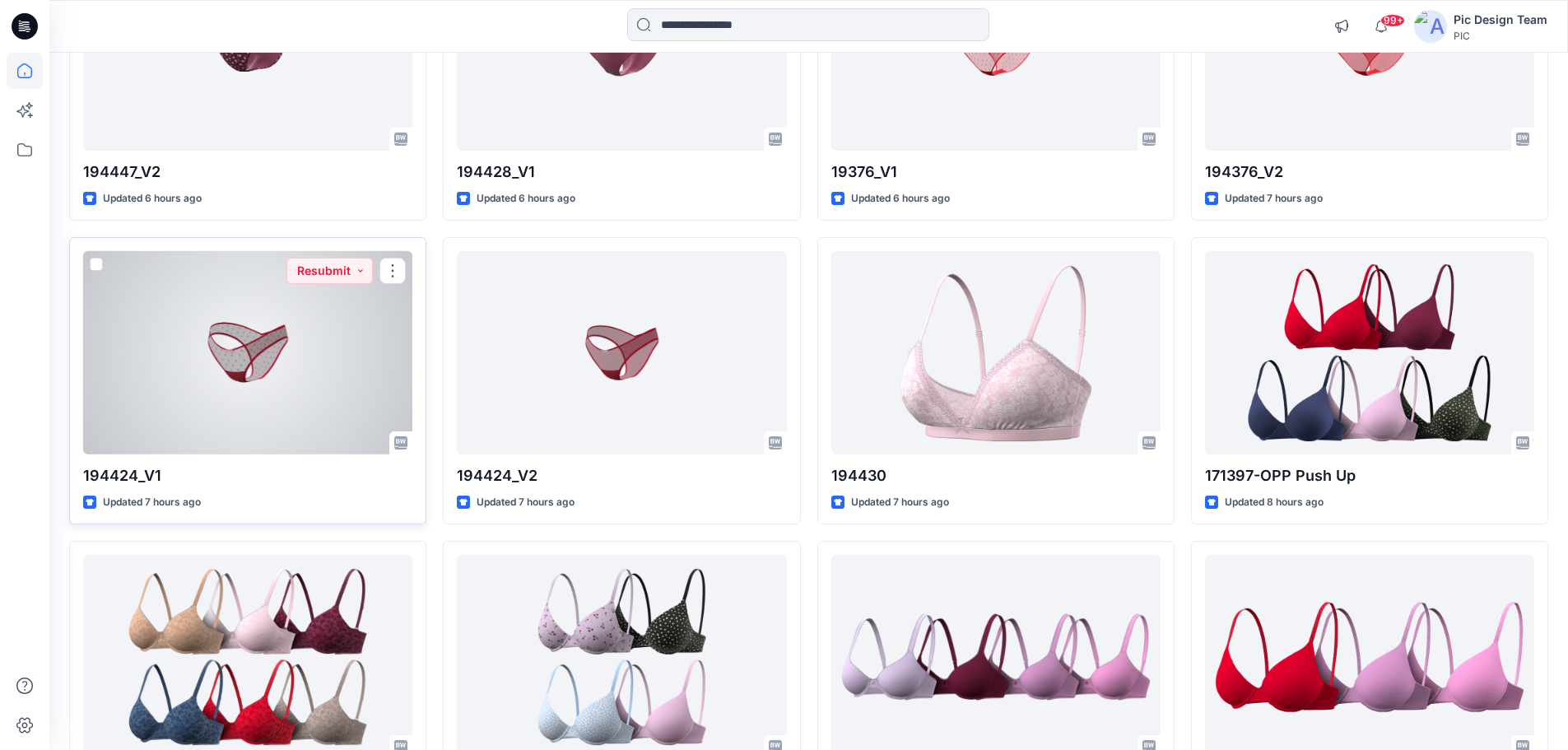
click at [261, 354] on div at bounding box center [247, 352] width 330 height 203
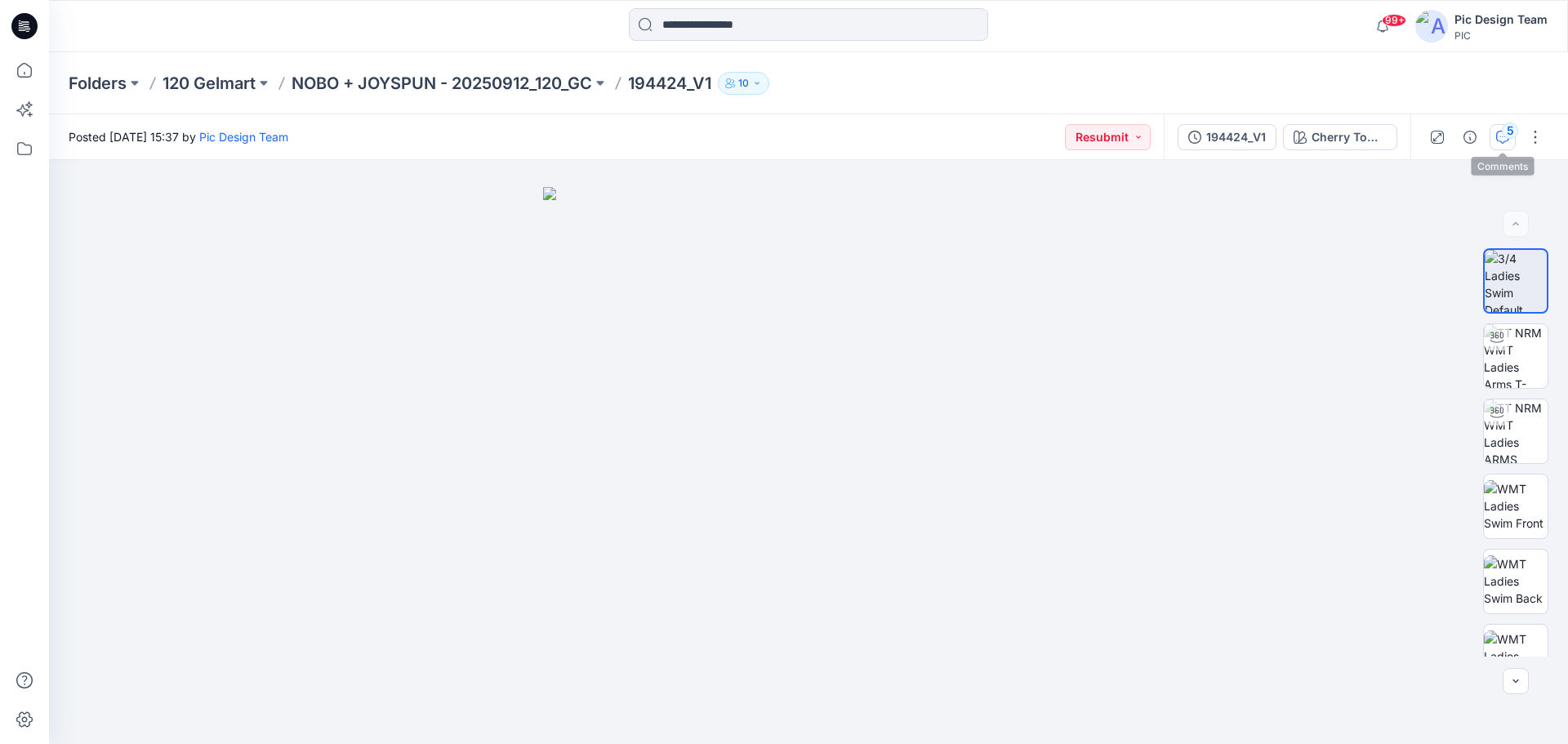
click at [1505, 131] on div "5" at bounding box center [1511, 131] width 17 height 17
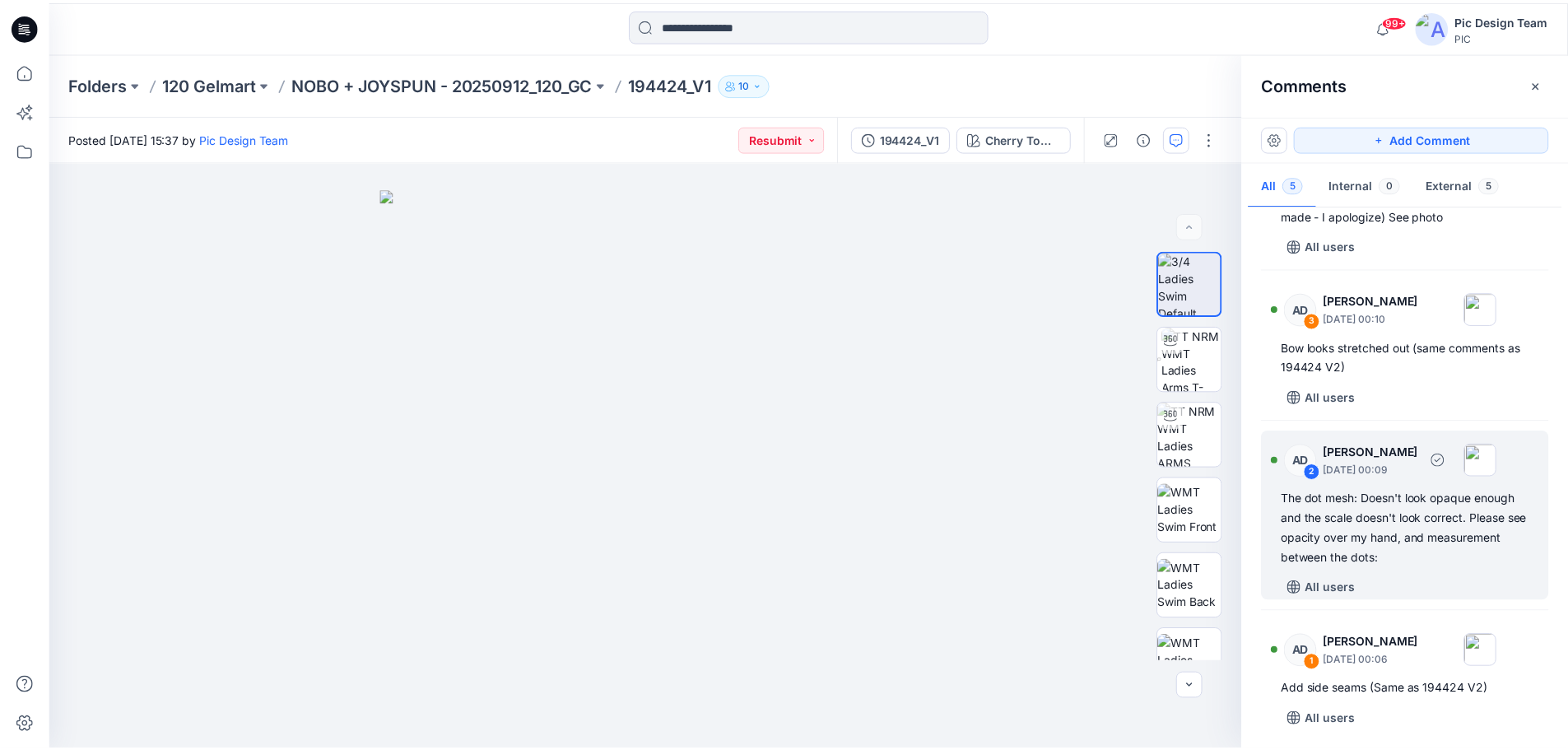
scroll to position [268, 0]
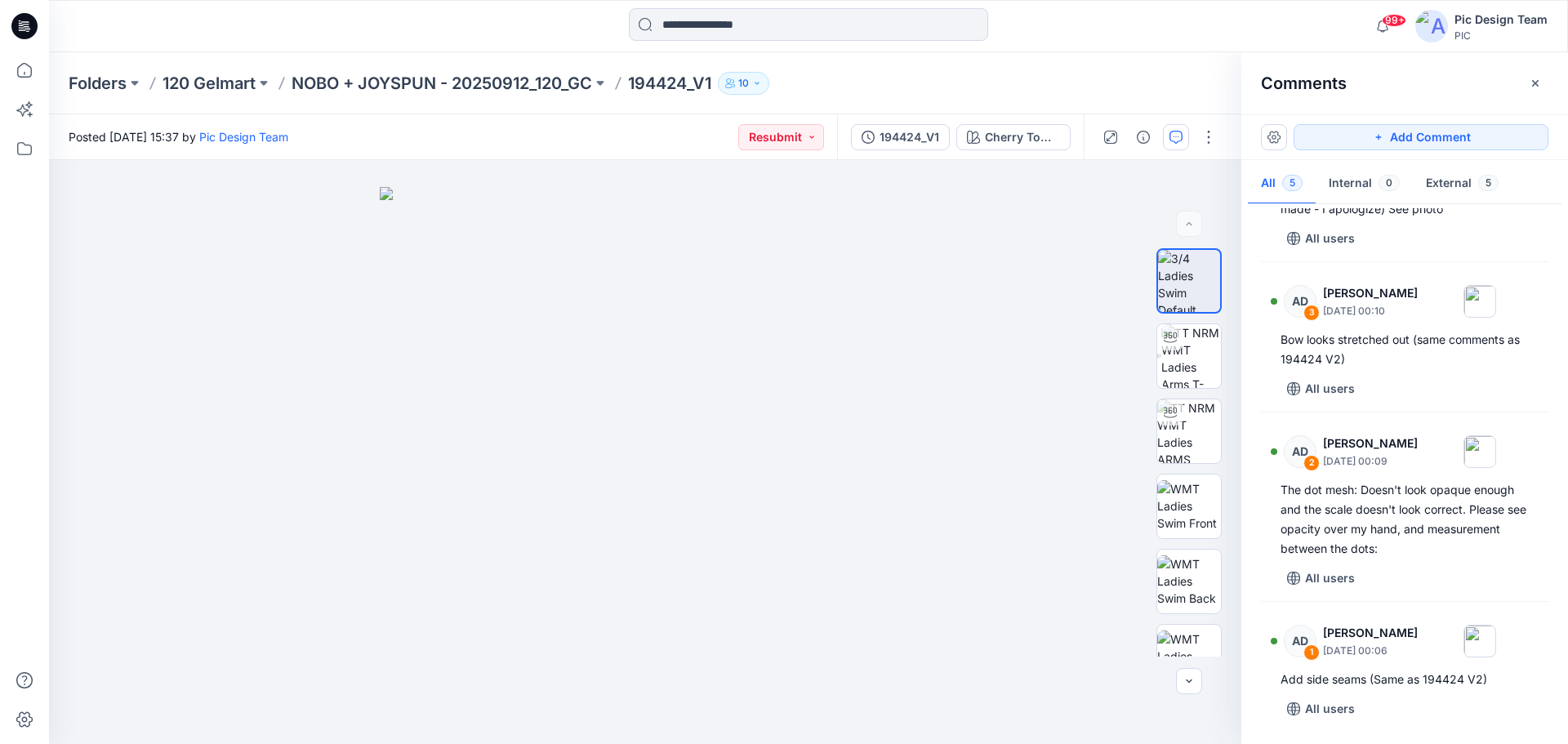
click at [32, 28] on icon at bounding box center [24, 26] width 26 height 26
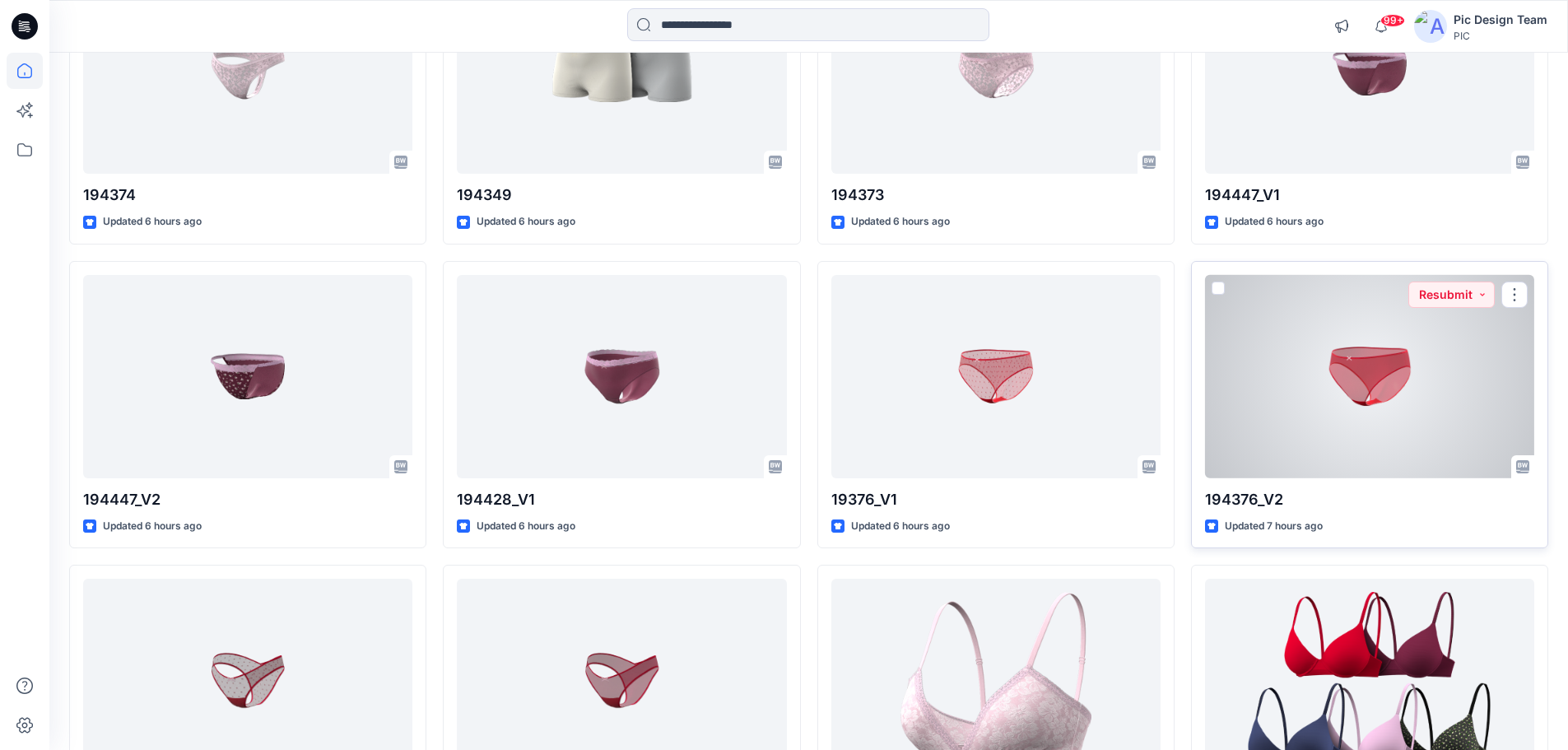
scroll to position [659, 0]
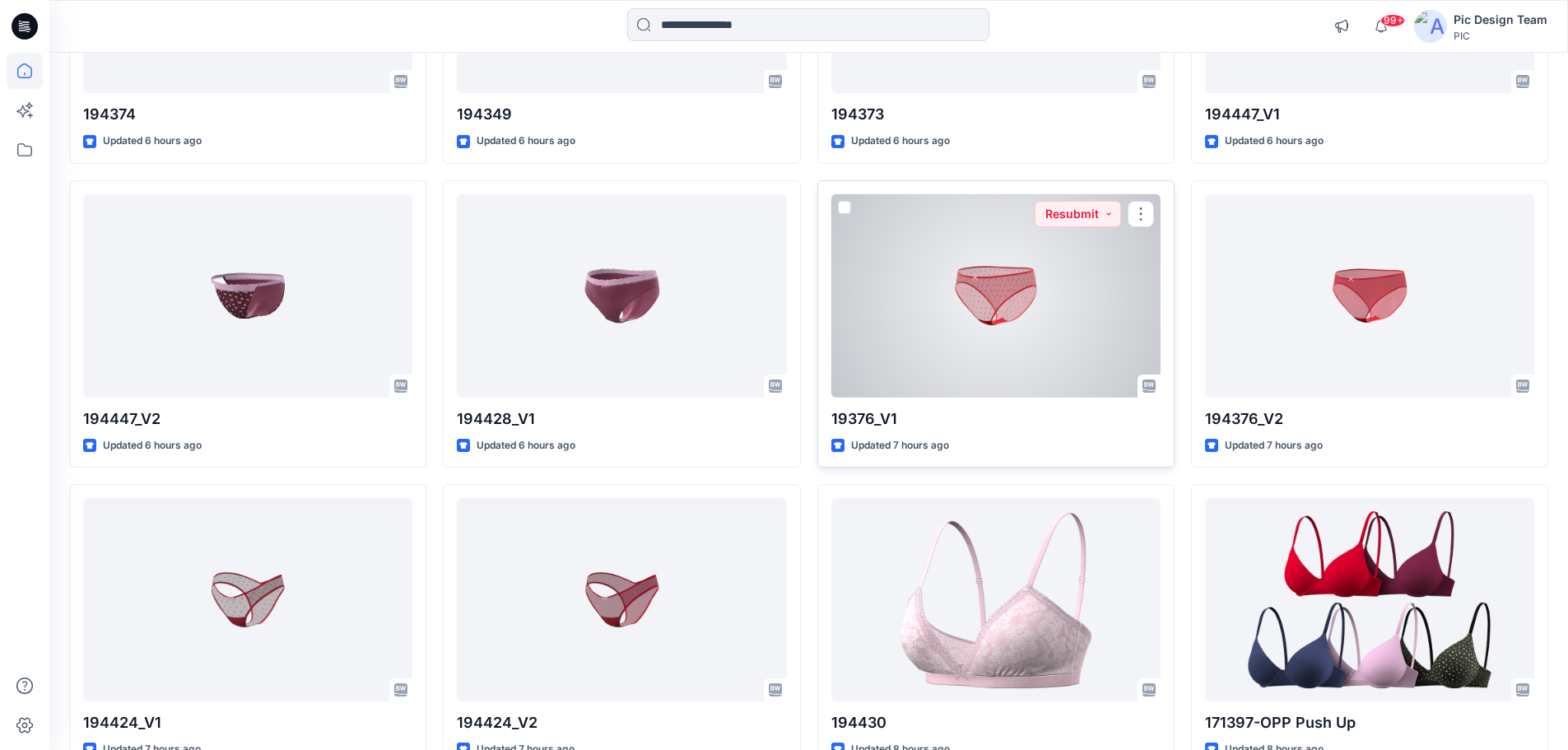
click at [1030, 324] on div at bounding box center [995, 296] width 330 height 203
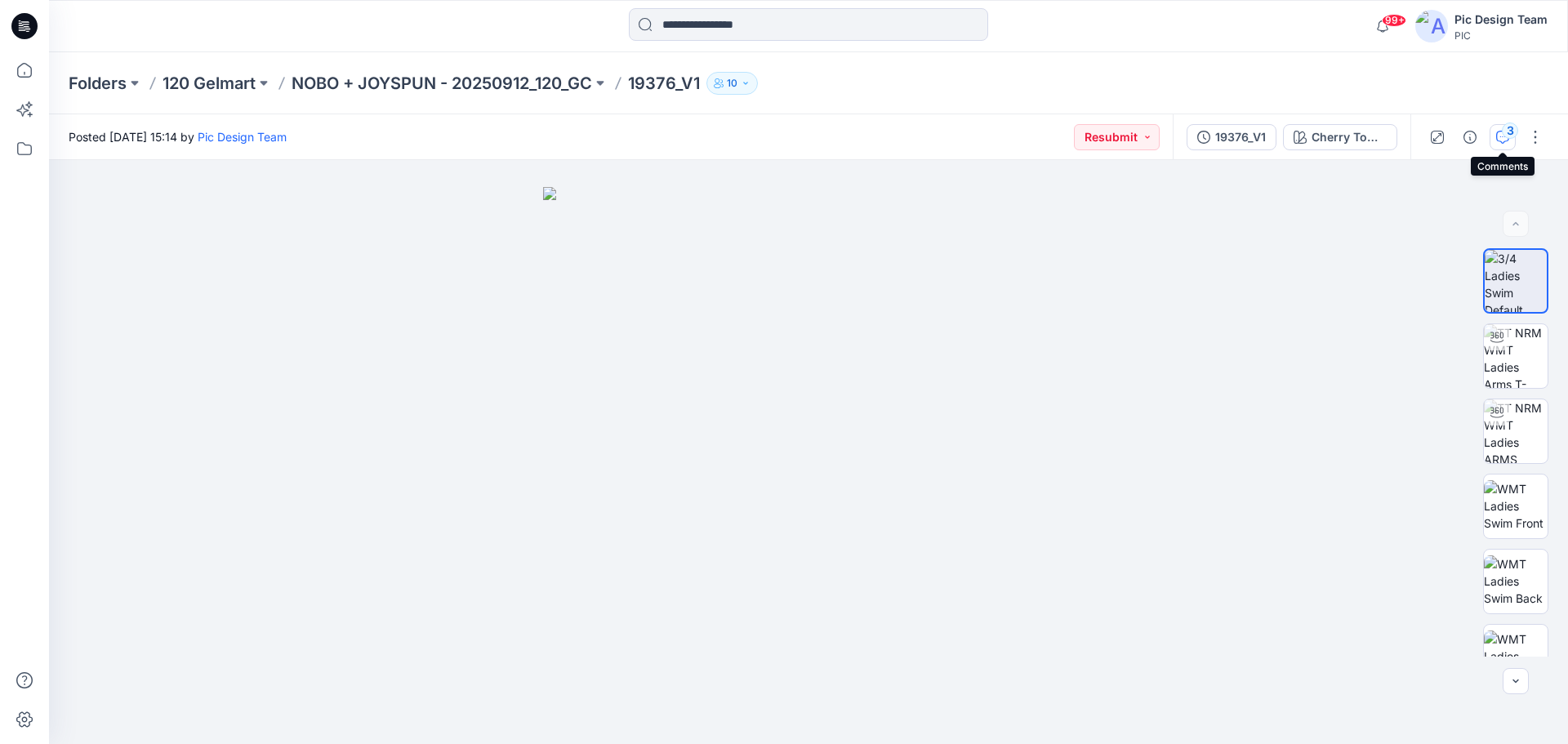
click at [1501, 131] on icon "button" at bounding box center [1503, 137] width 13 height 13
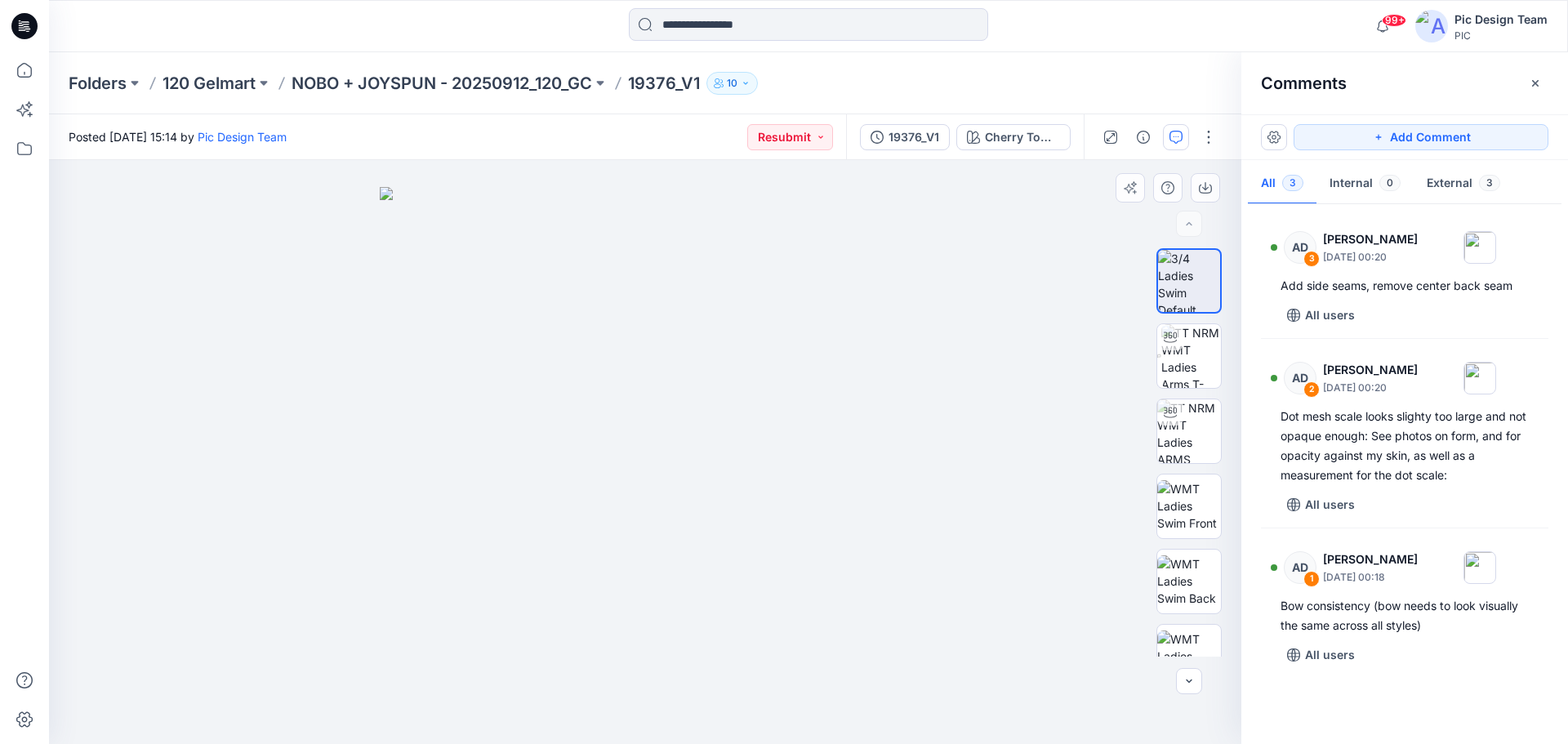
drag, startPoint x: 740, startPoint y: 464, endPoint x: 531, endPoint y: 457, distance: 209.1
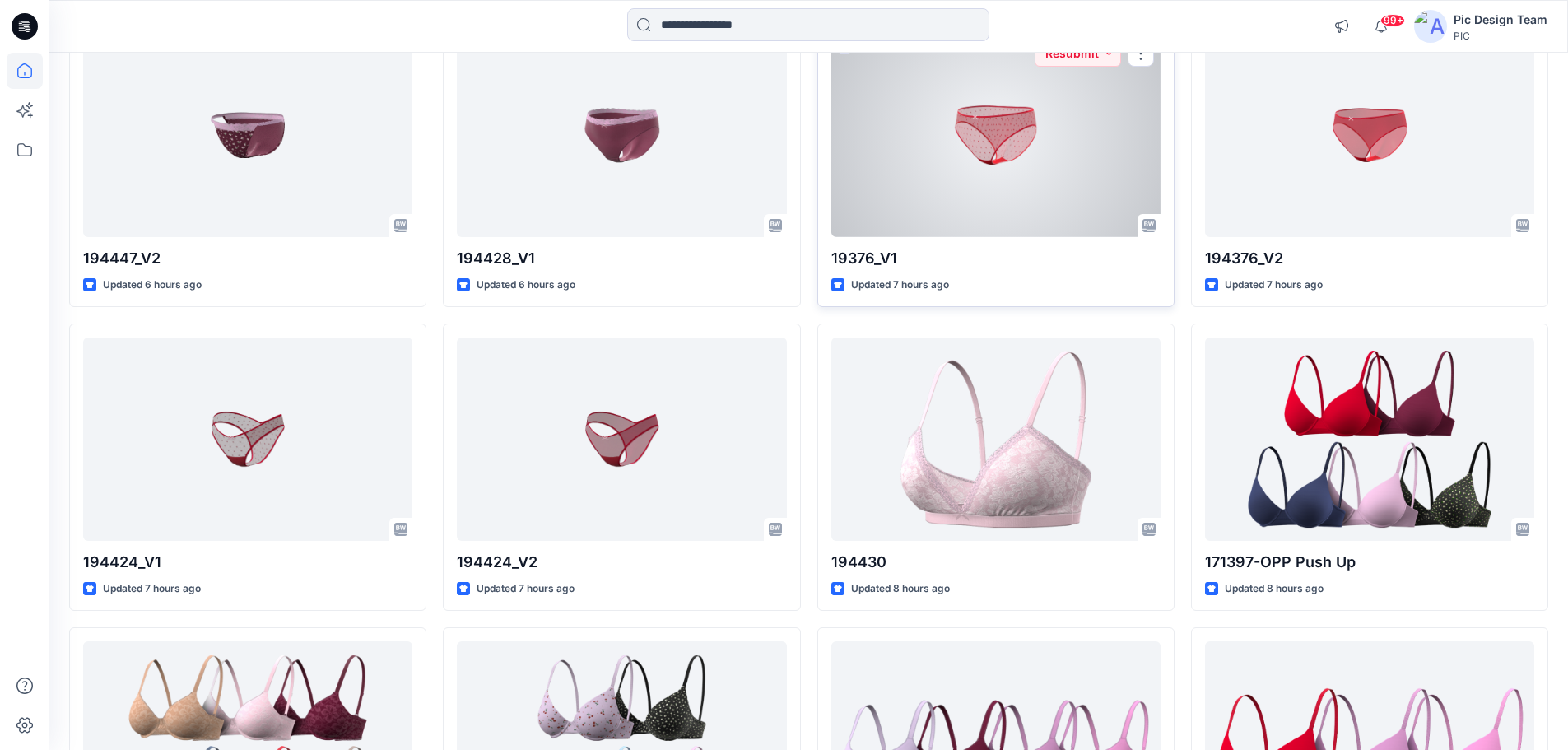
scroll to position [823, 0]
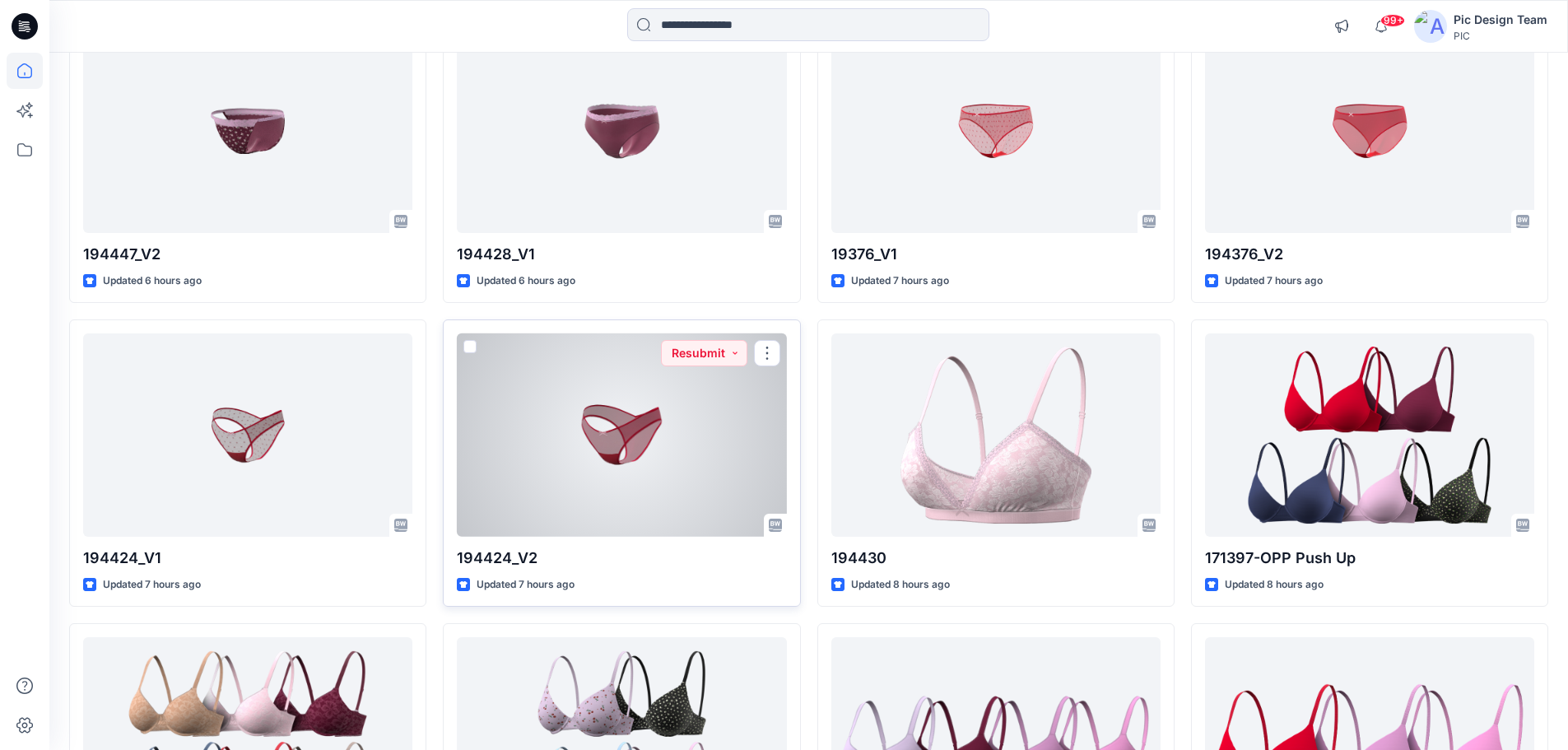
click at [702, 488] on div at bounding box center [621, 435] width 330 height 203
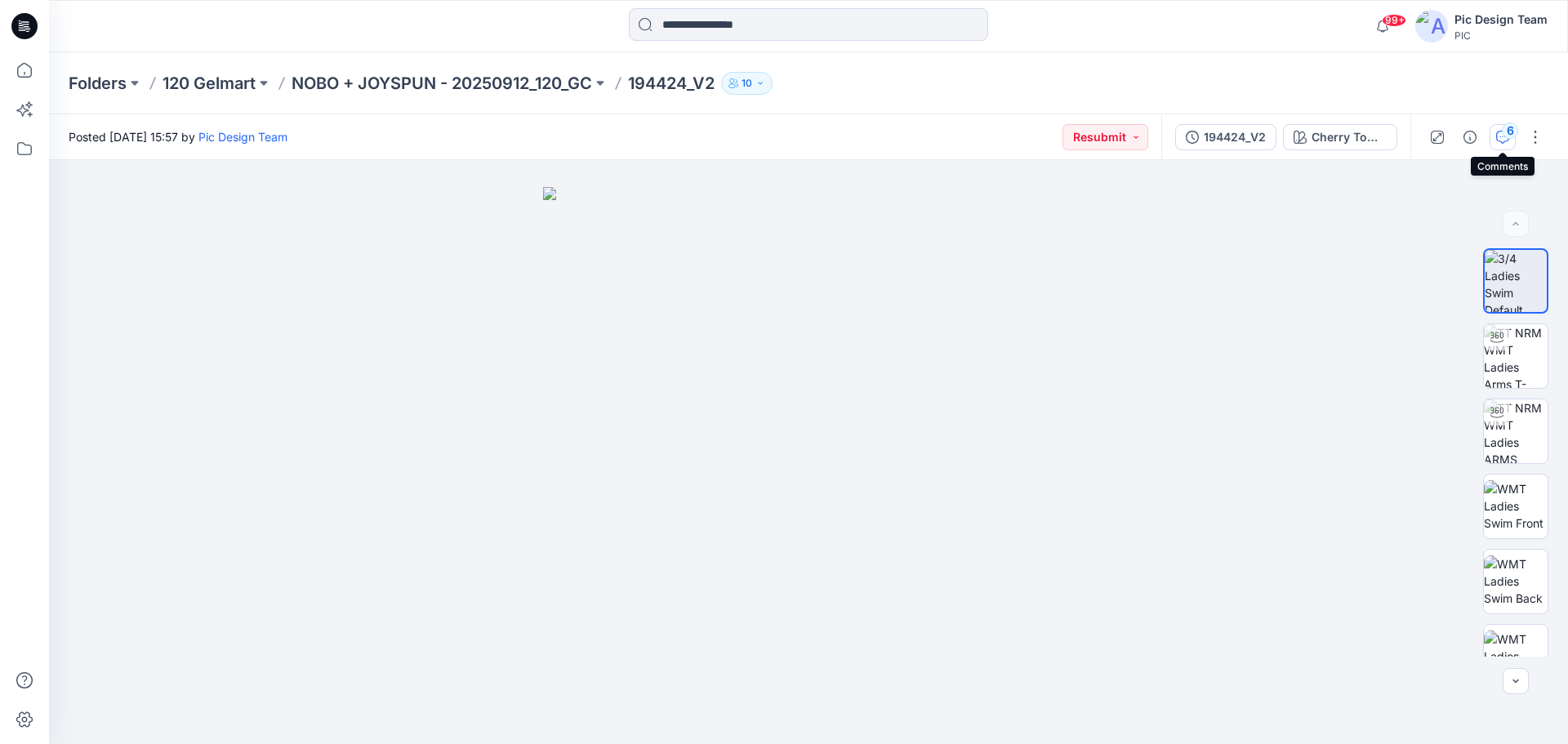
click at [1506, 136] on div "6" at bounding box center [1511, 131] width 17 height 17
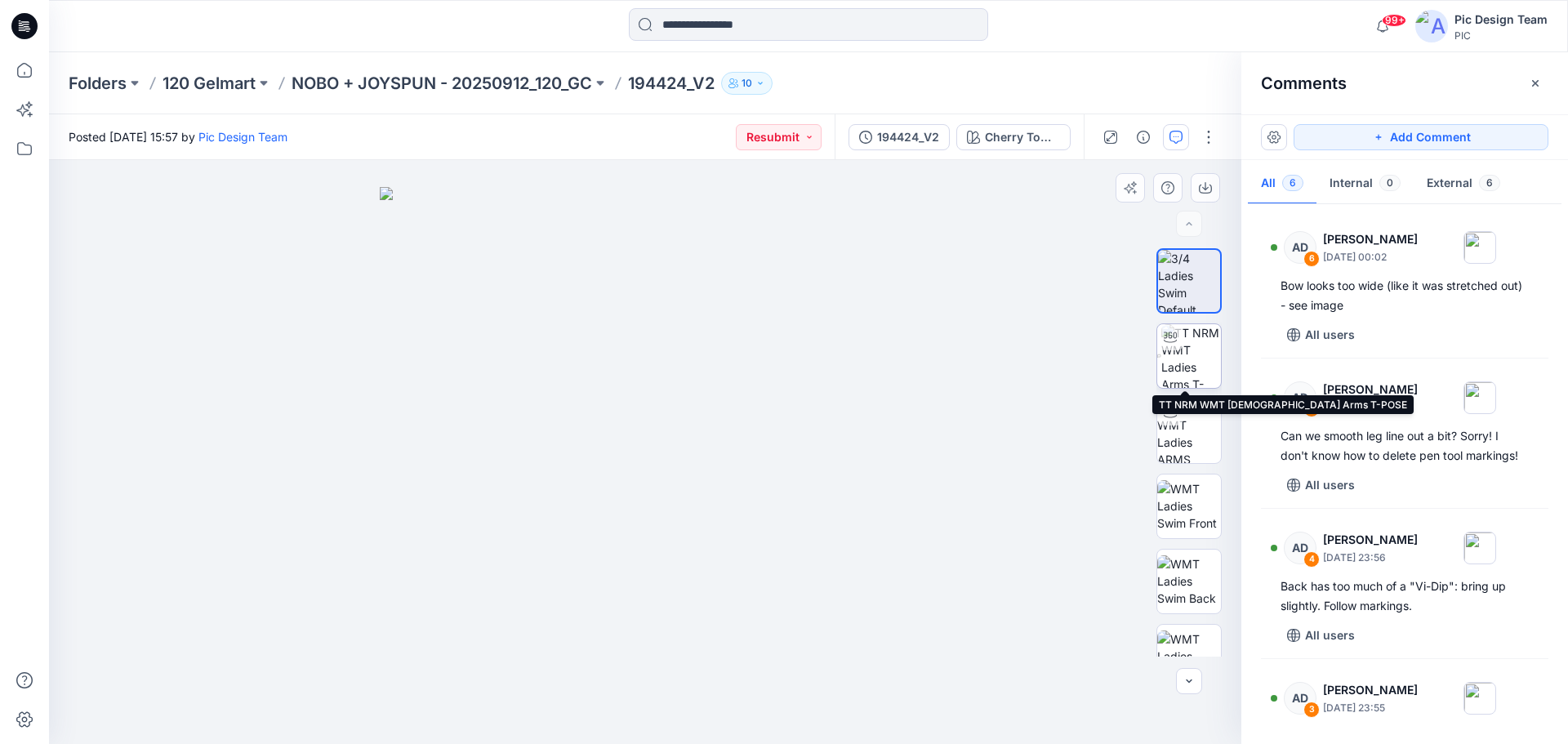
click at [1187, 362] on img at bounding box center [1192, 356] width 60 height 64
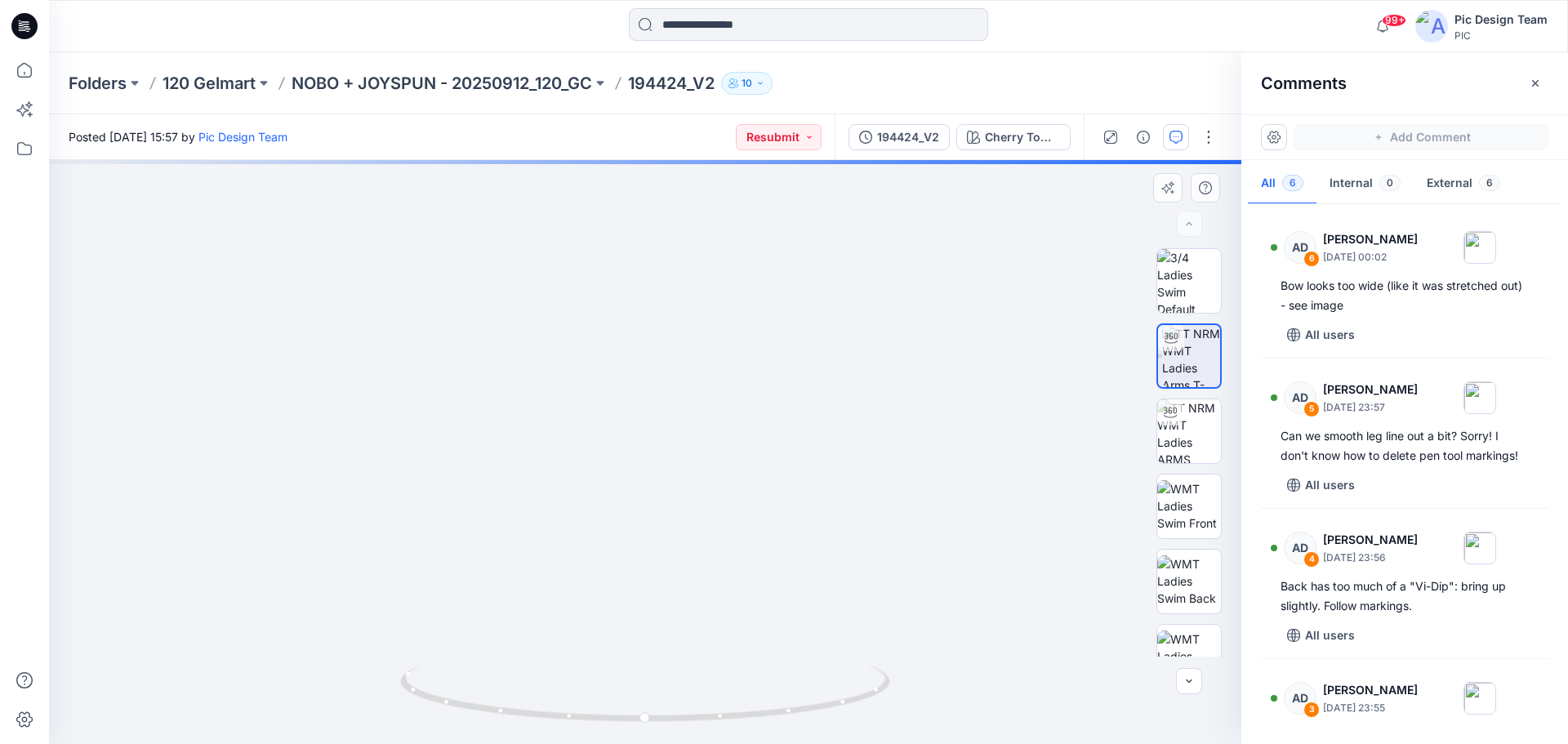
drag, startPoint x: 895, startPoint y: 562, endPoint x: 862, endPoint y: 423, distance: 142.9
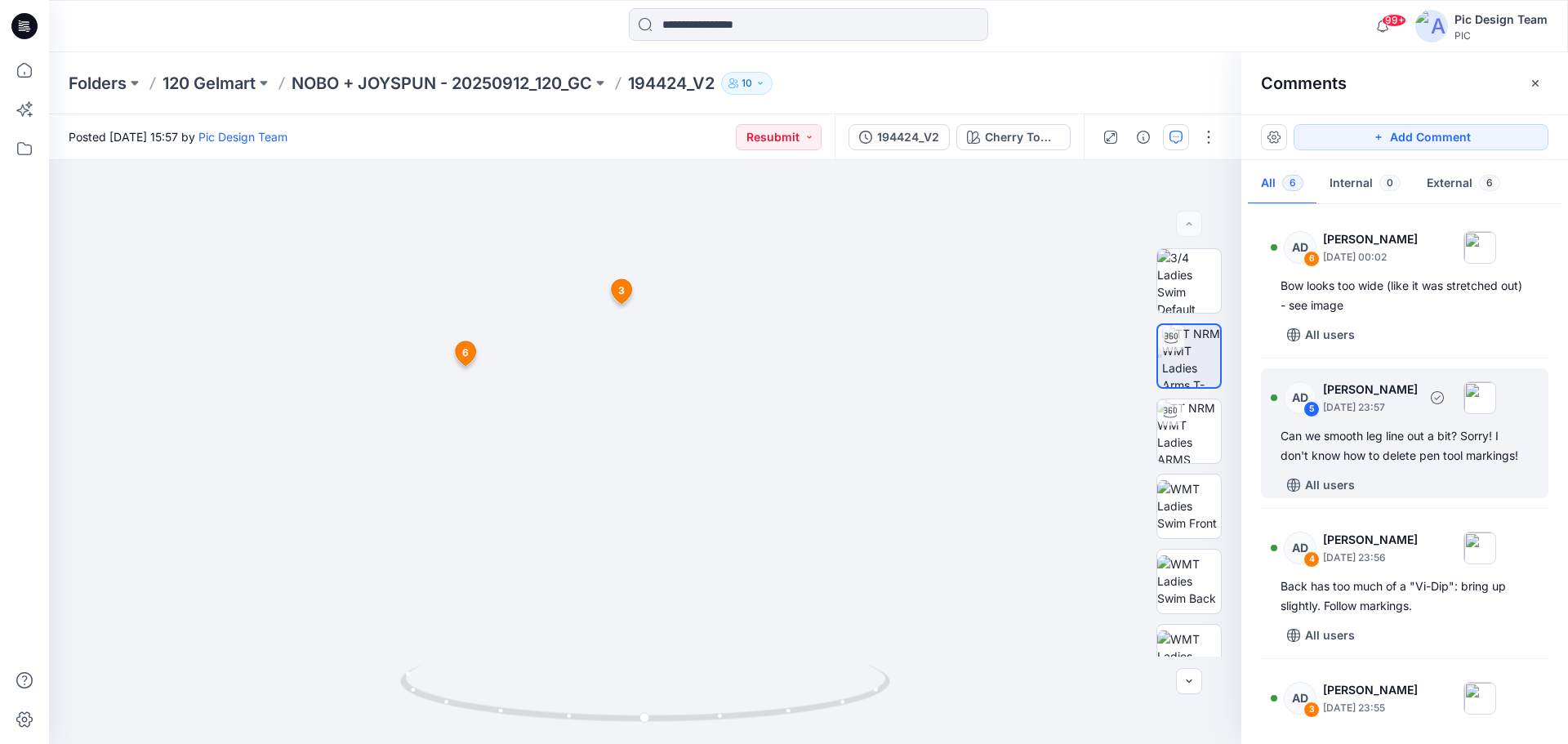
click at [1309, 407] on div "5" at bounding box center [1312, 409] width 17 height 17
click at [1317, 412] on div "5" at bounding box center [1312, 409] width 17 height 17
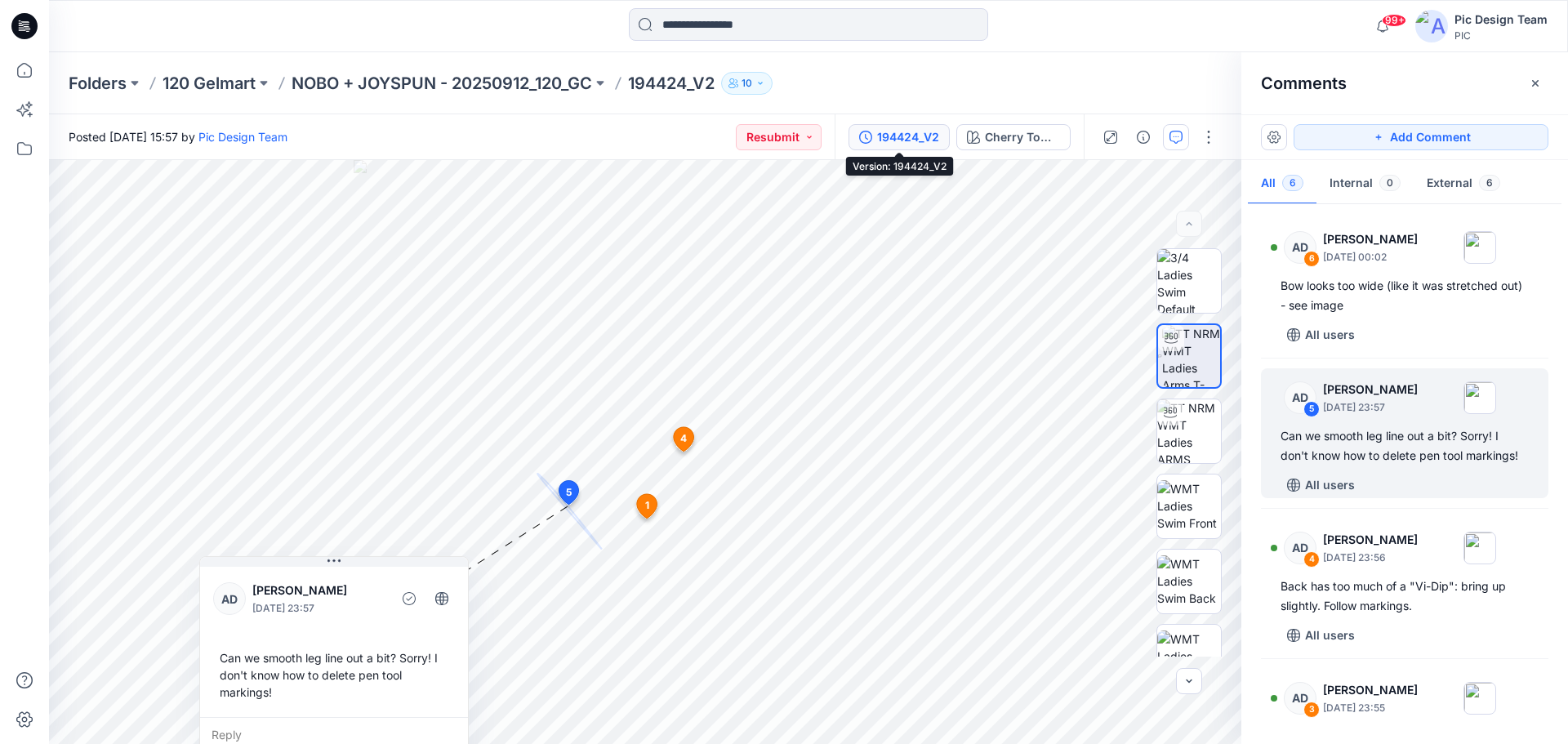
click at [890, 130] on div "194424_V2" at bounding box center [908, 137] width 62 height 18
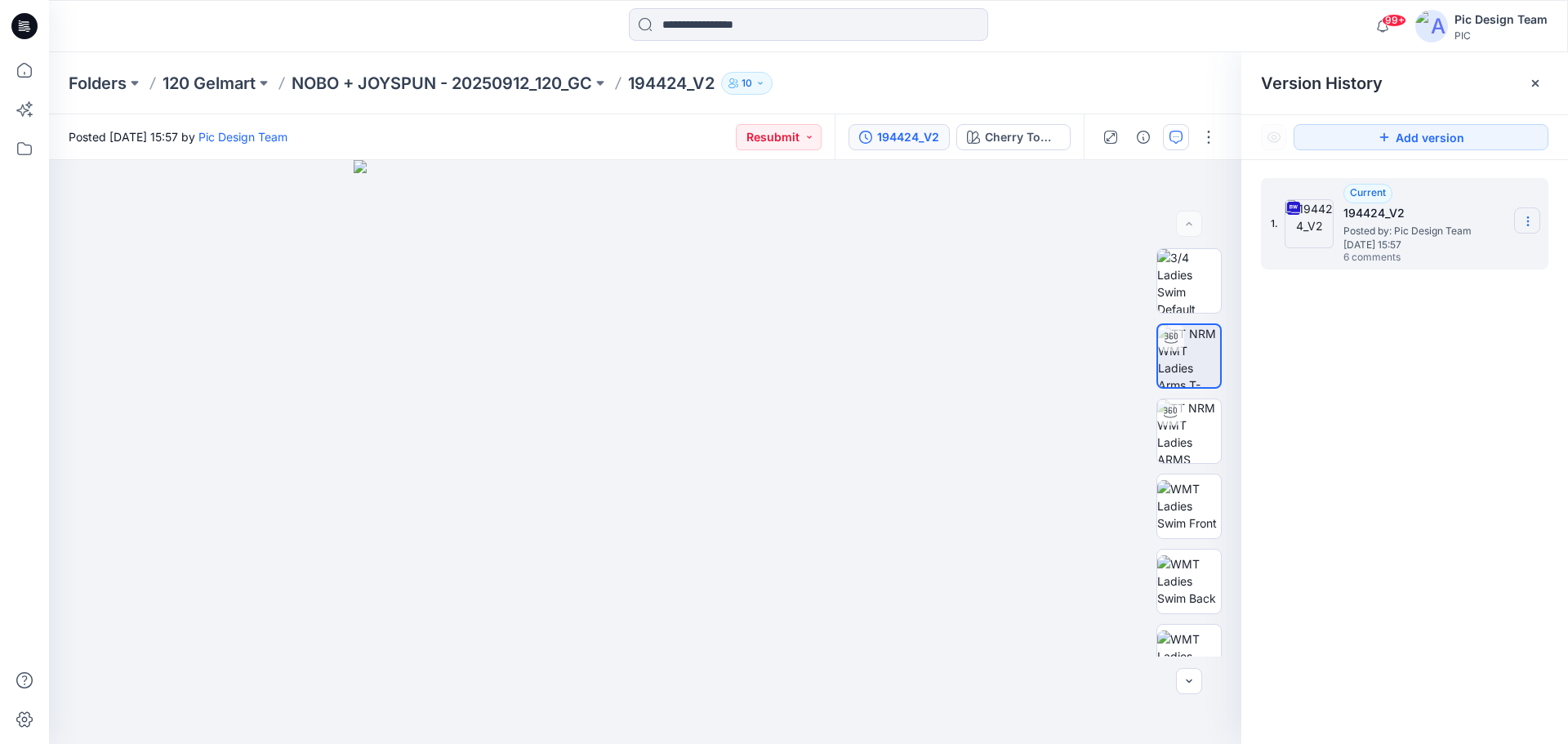
click at [1523, 231] on section at bounding box center [1526, 220] width 26 height 26
click at [1498, 251] on span "Download Source BW File" at bounding box center [1446, 253] width 137 height 20
drag, startPoint x: 643, startPoint y: 479, endPoint x: 700, endPoint y: 263, distance: 223.4
click at [700, 263] on img at bounding box center [703, 91] width 1593 height 1307
click at [1182, 141] on icon "button" at bounding box center [1176, 137] width 13 height 13
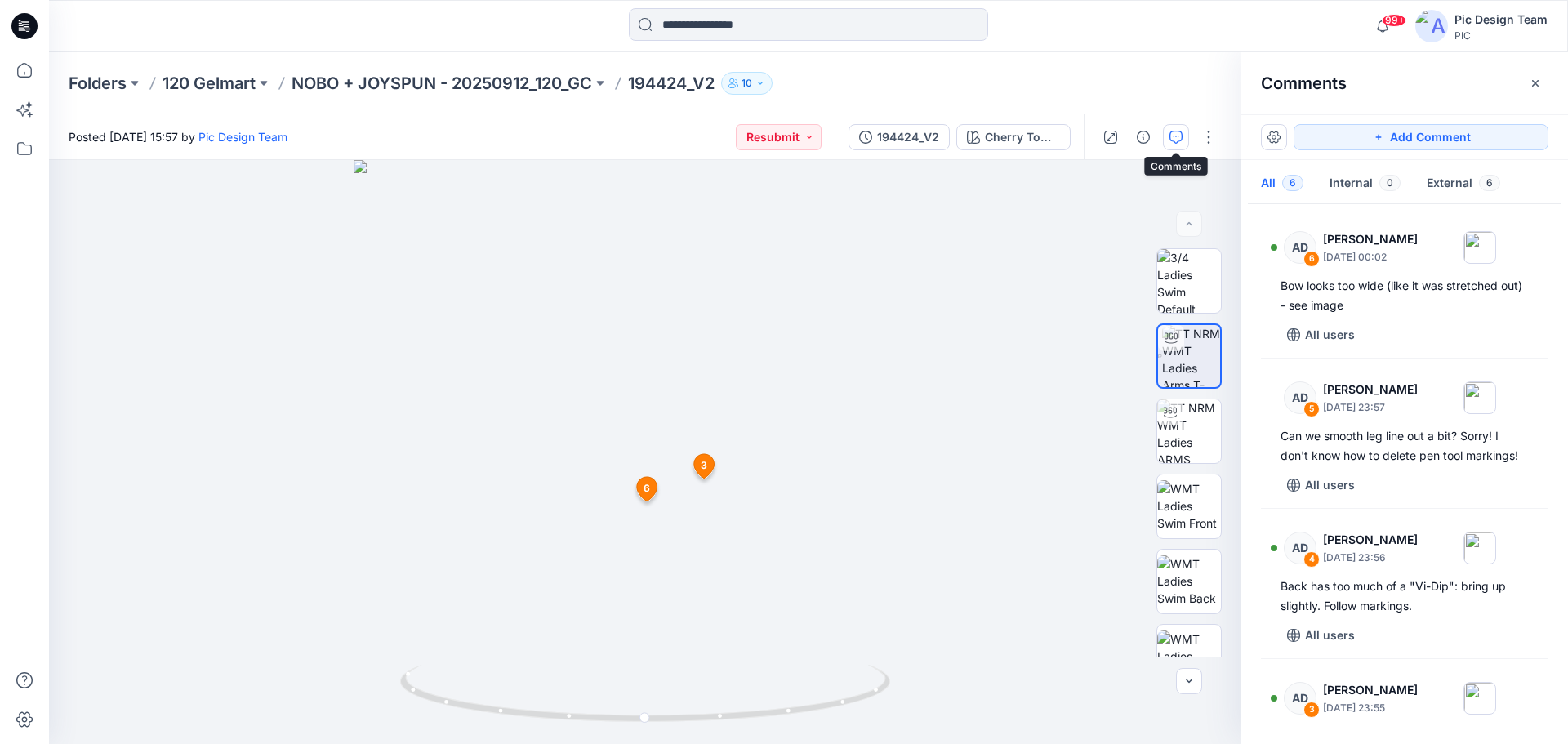
click at [36, 25] on icon at bounding box center [24, 26] width 26 height 26
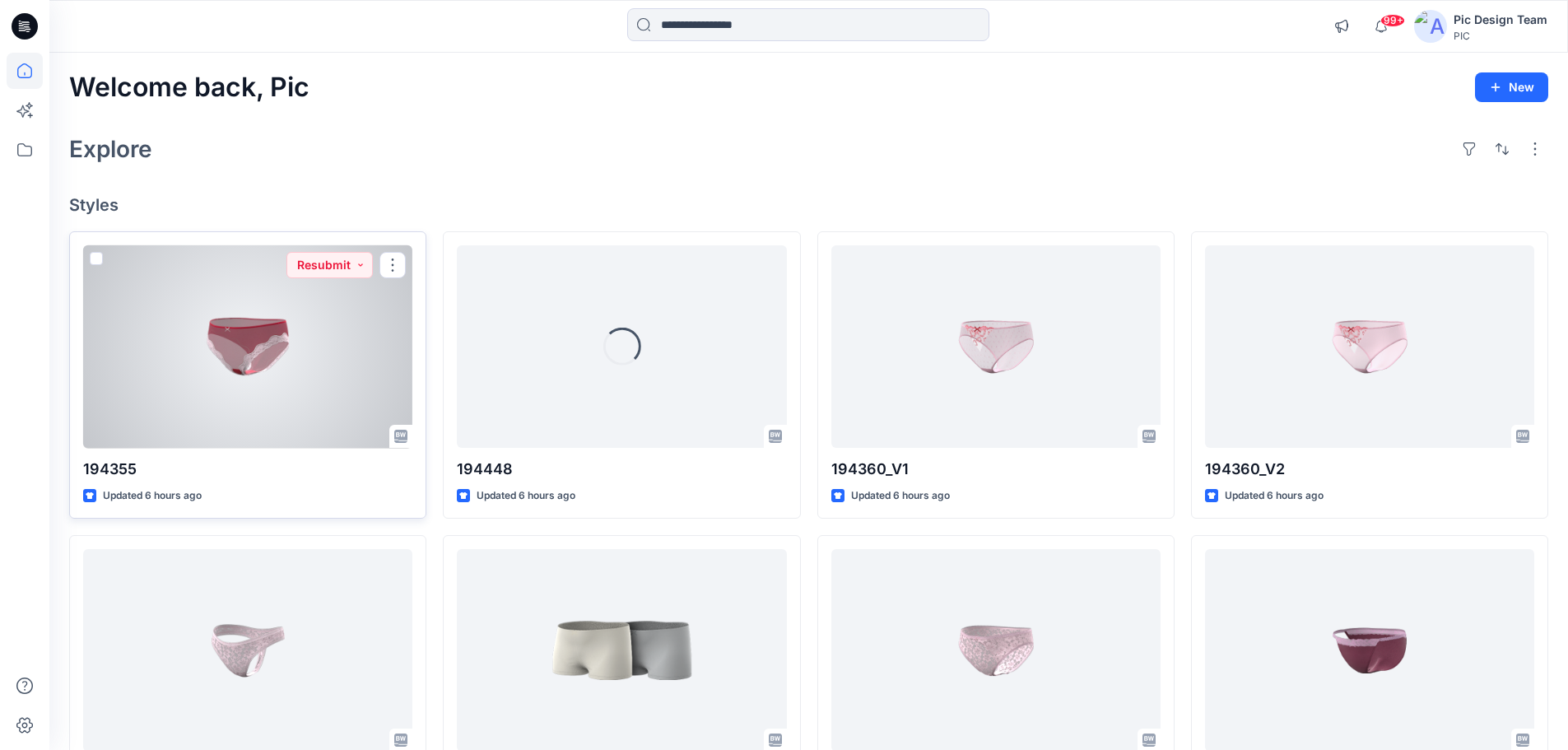
click at [260, 315] on div at bounding box center [247, 346] width 330 height 203
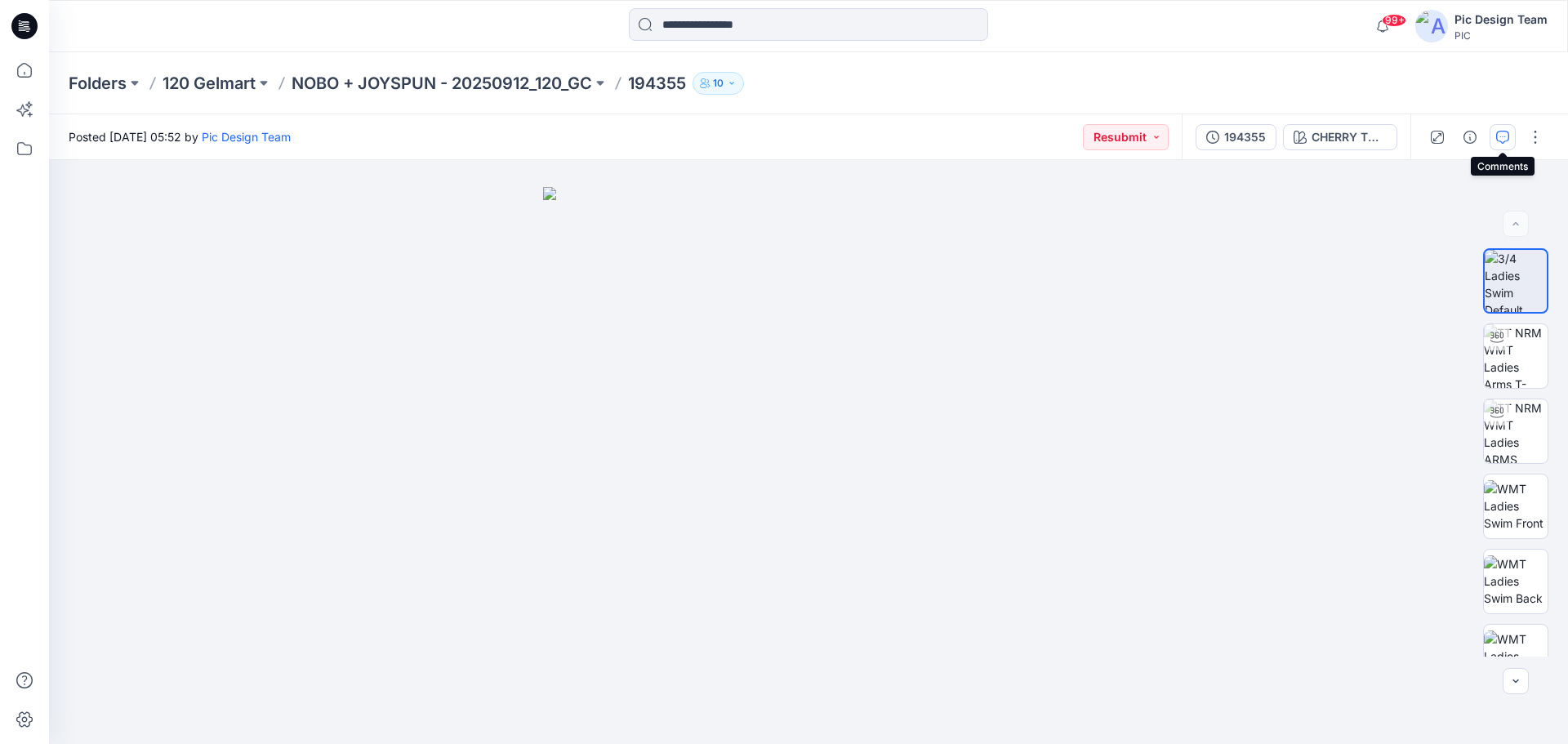
click at [1501, 136] on icon "button" at bounding box center [1503, 137] width 13 height 13
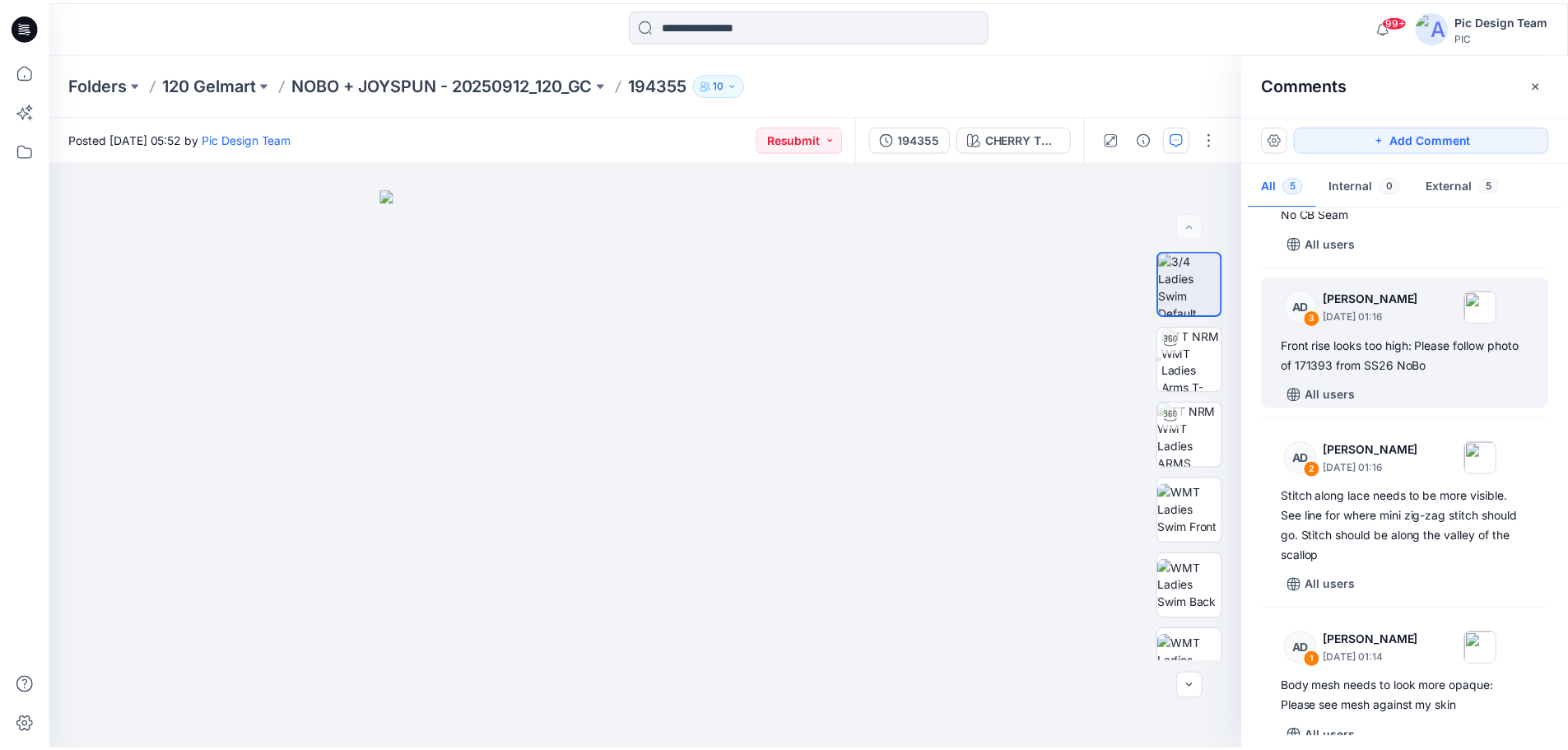
scroll to position [229, 0]
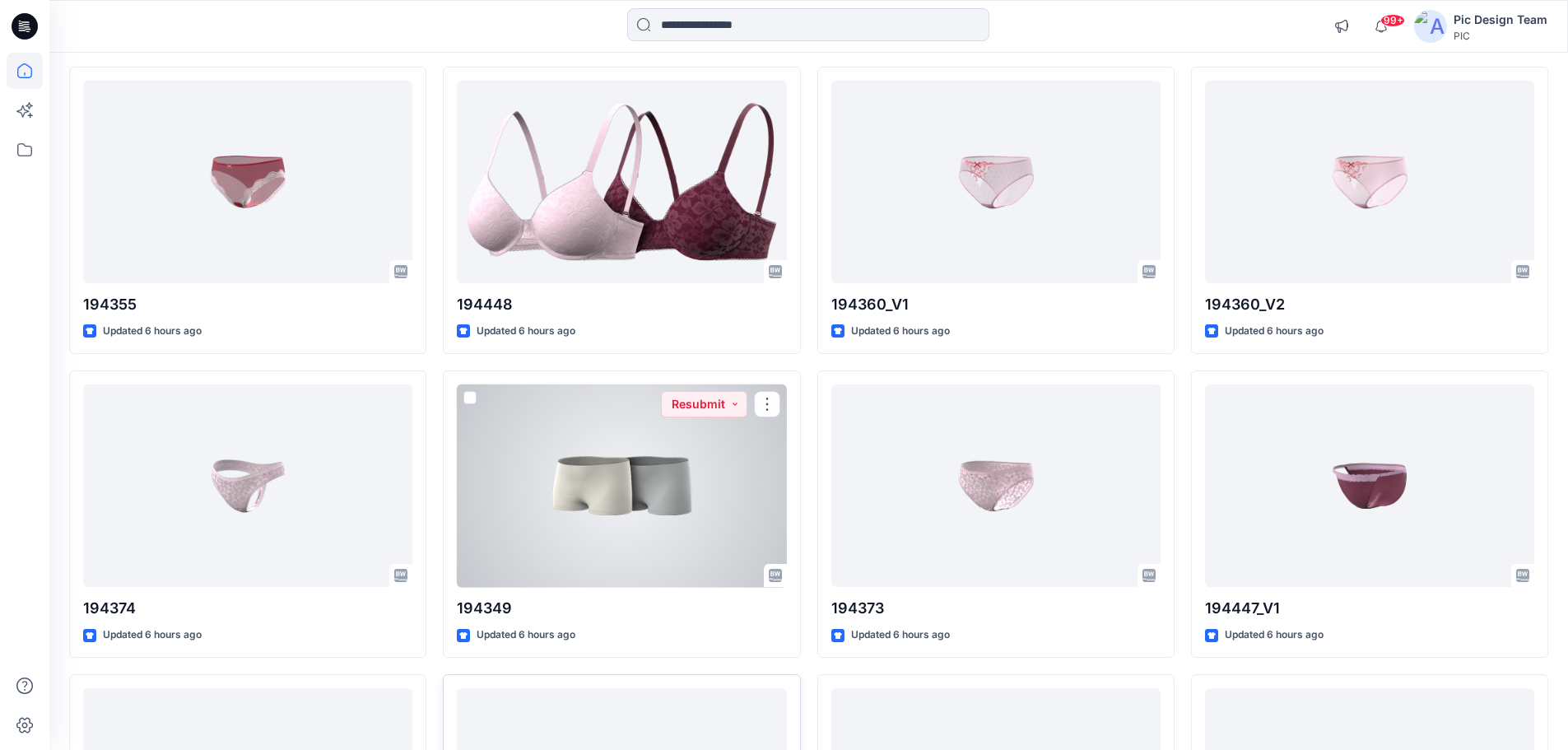
scroll to position [330, 0]
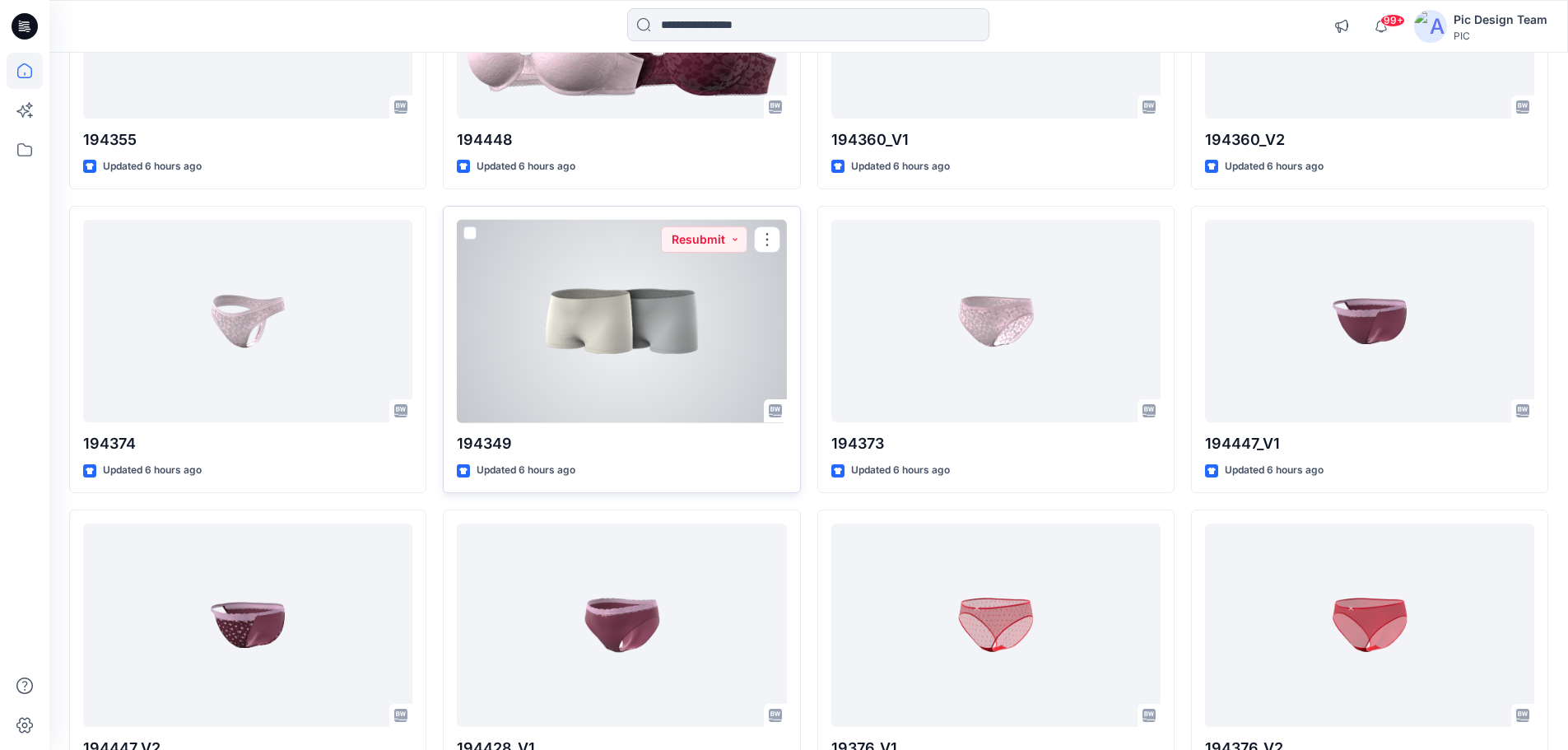
click at [602, 386] on div at bounding box center [621, 321] width 330 height 203
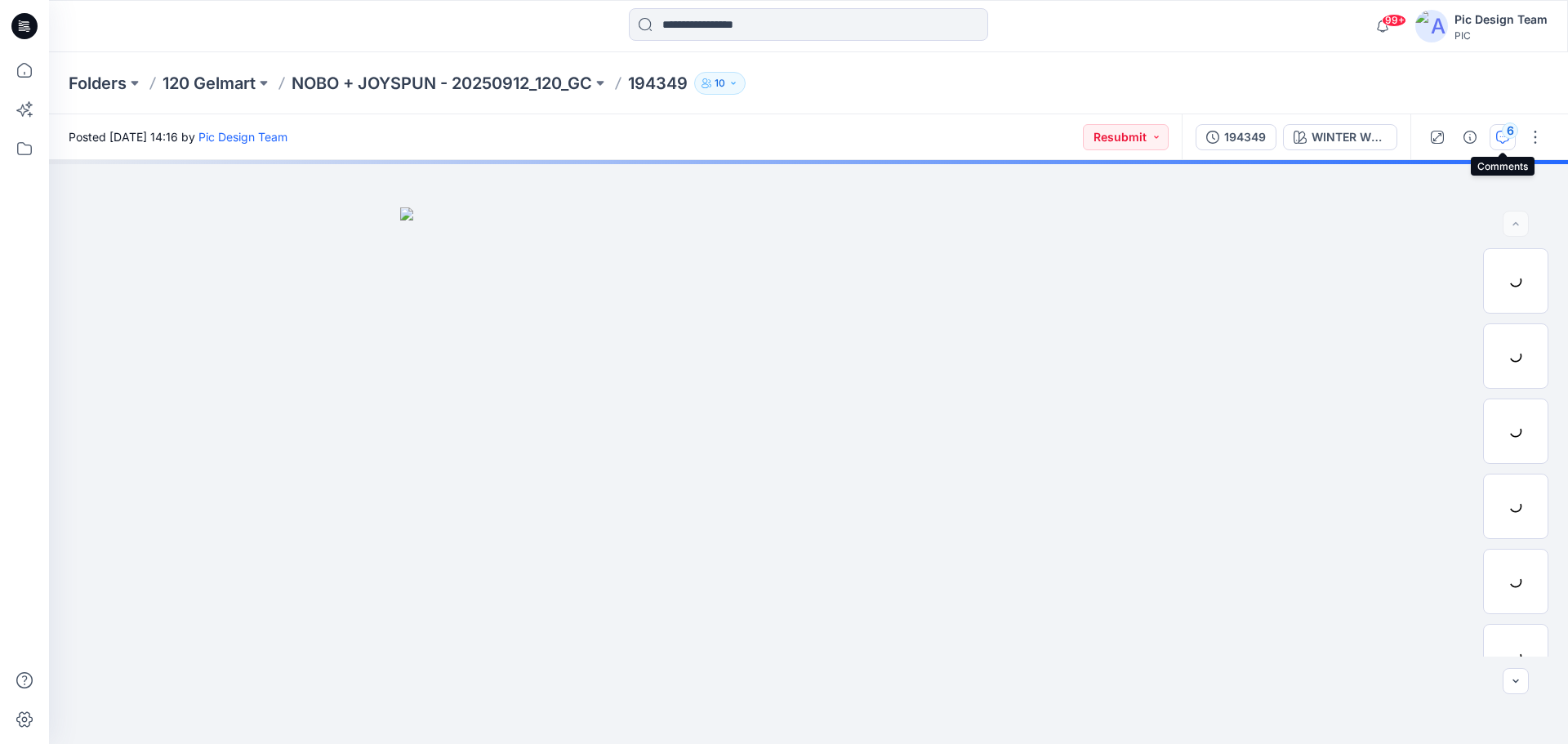
click at [1512, 136] on div "6" at bounding box center [1511, 131] width 17 height 17
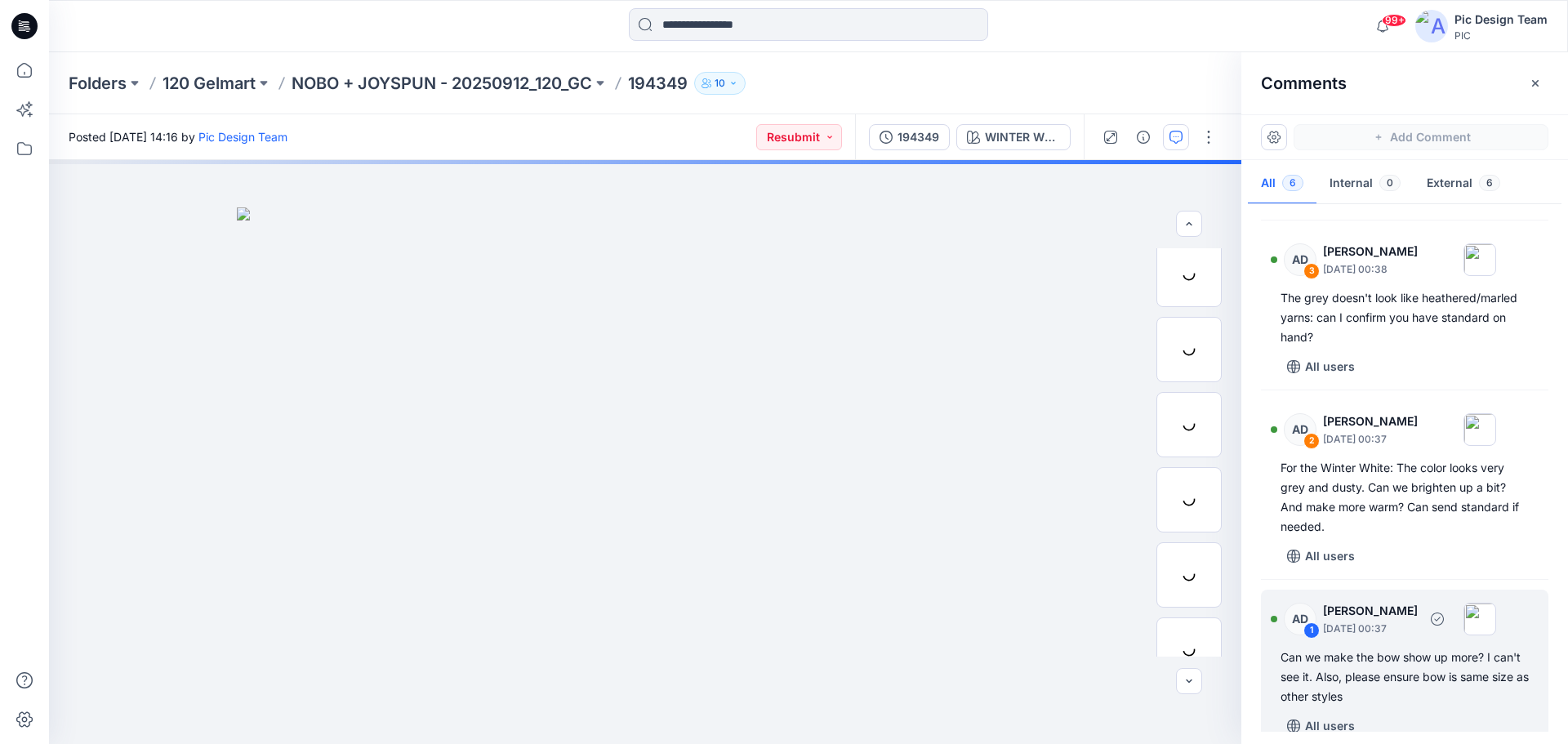
scroll to position [456, 0]
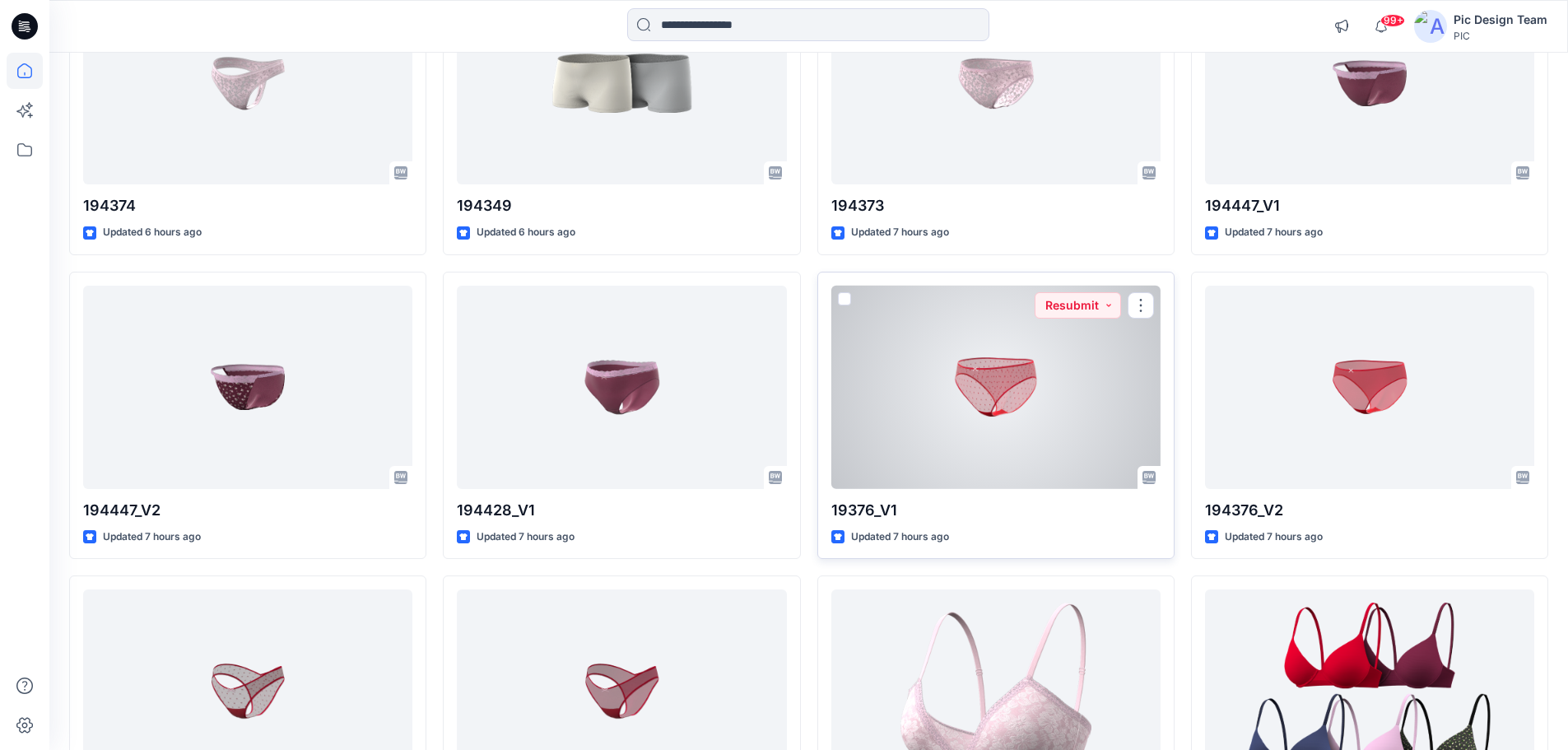
scroll to position [538, 0]
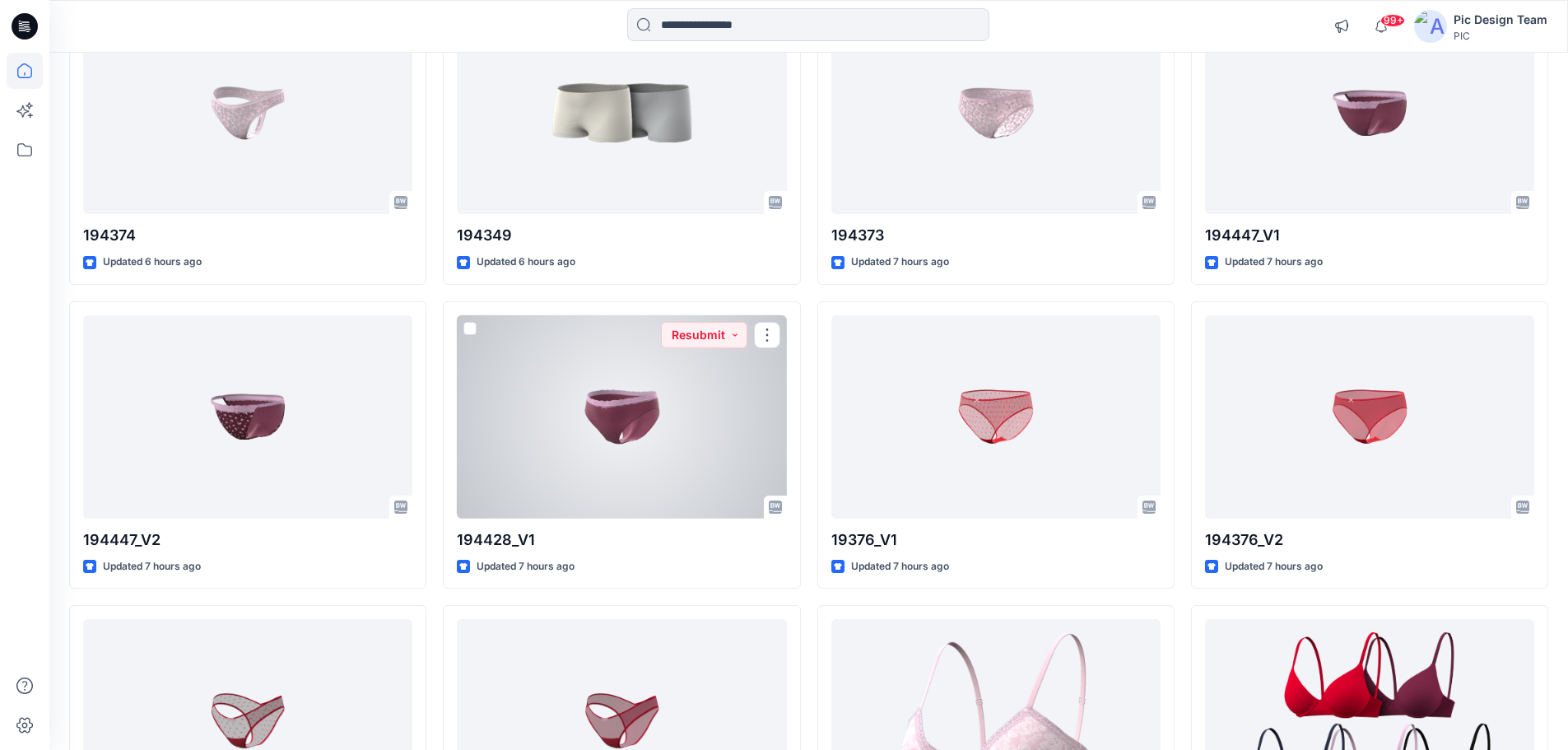
drag, startPoint x: 559, startPoint y: 451, endPoint x: 584, endPoint y: 449, distance: 25.1
click at [559, 451] on div at bounding box center [621, 417] width 330 height 203
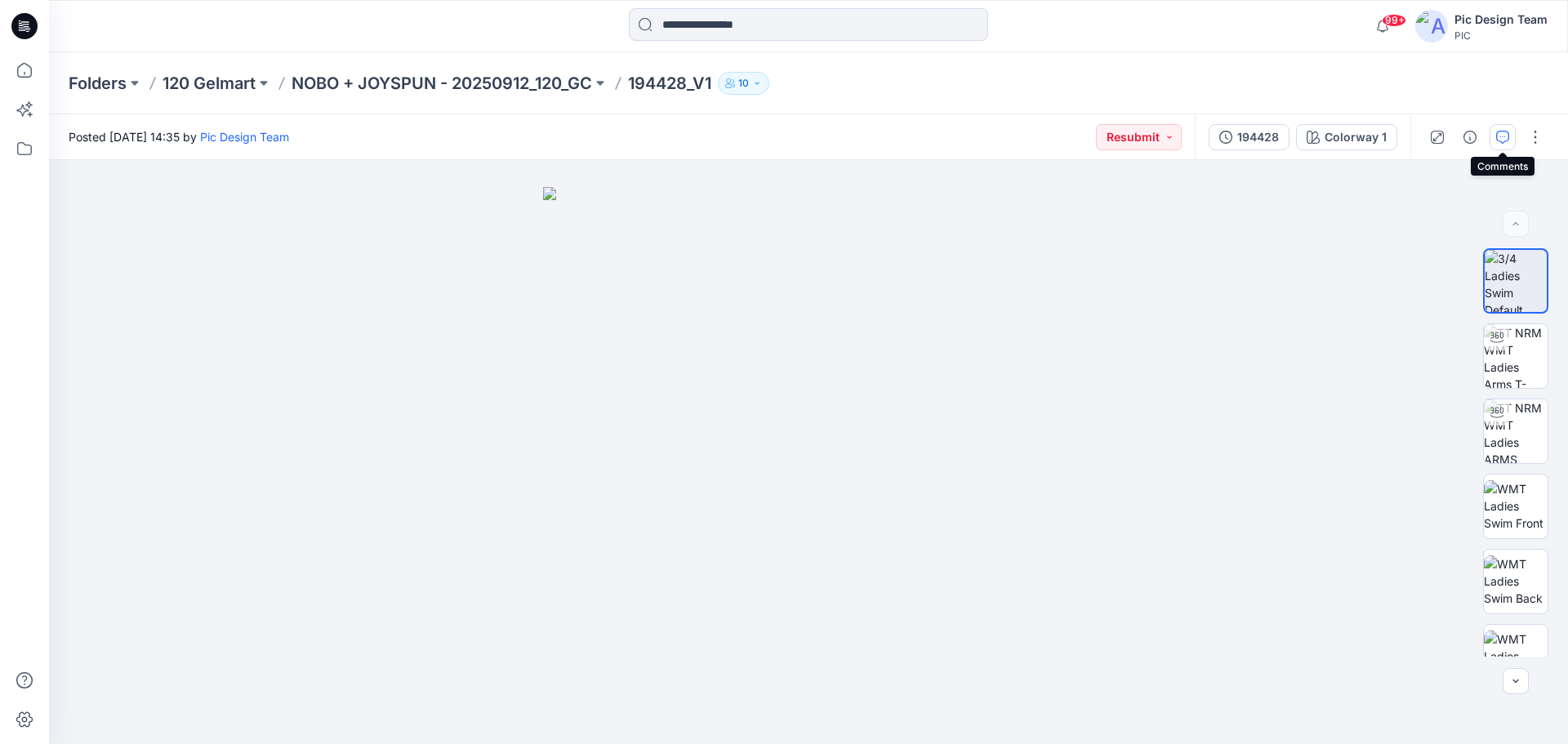
click at [1504, 142] on icon "button" at bounding box center [1503, 137] width 13 height 13
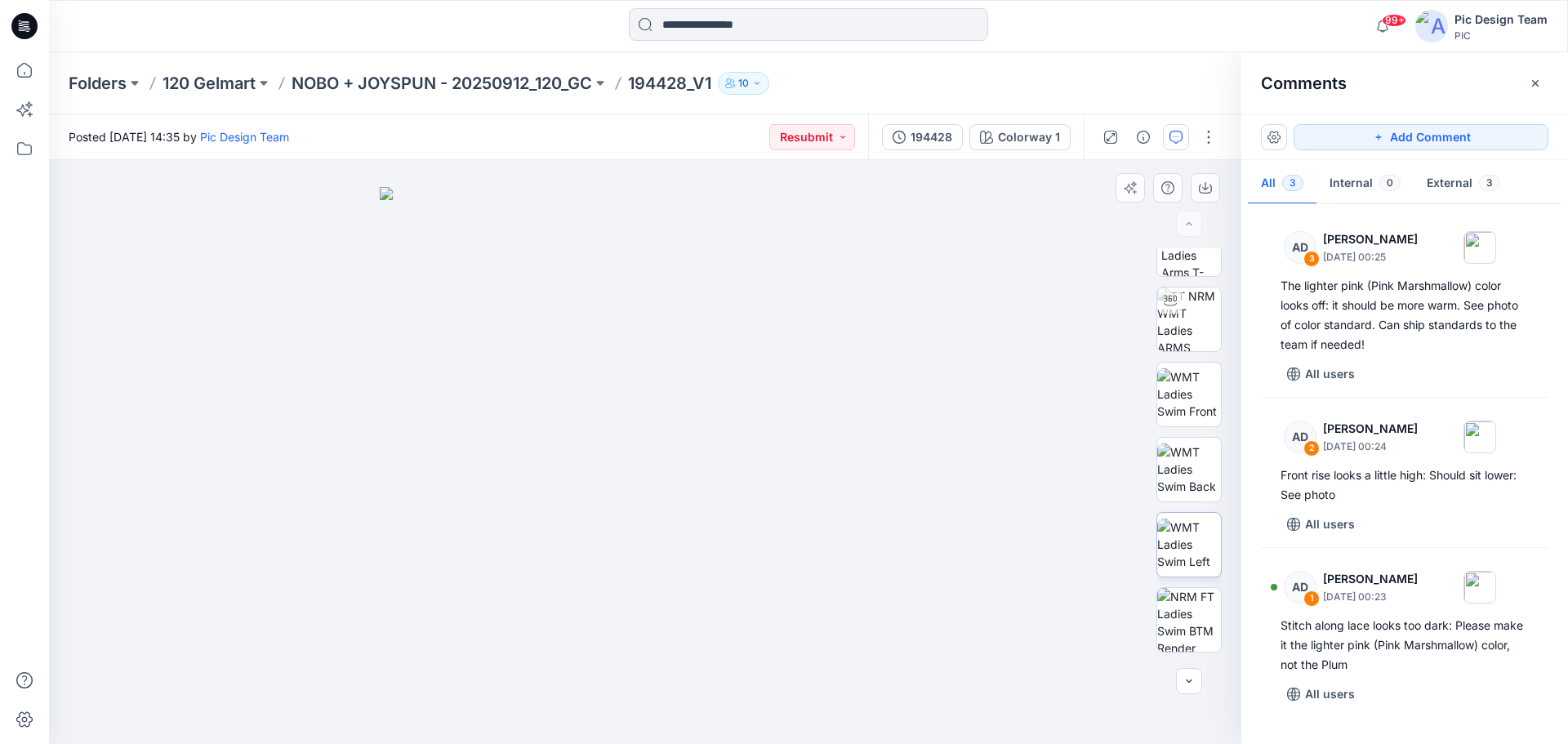
scroll to position [258, 0]
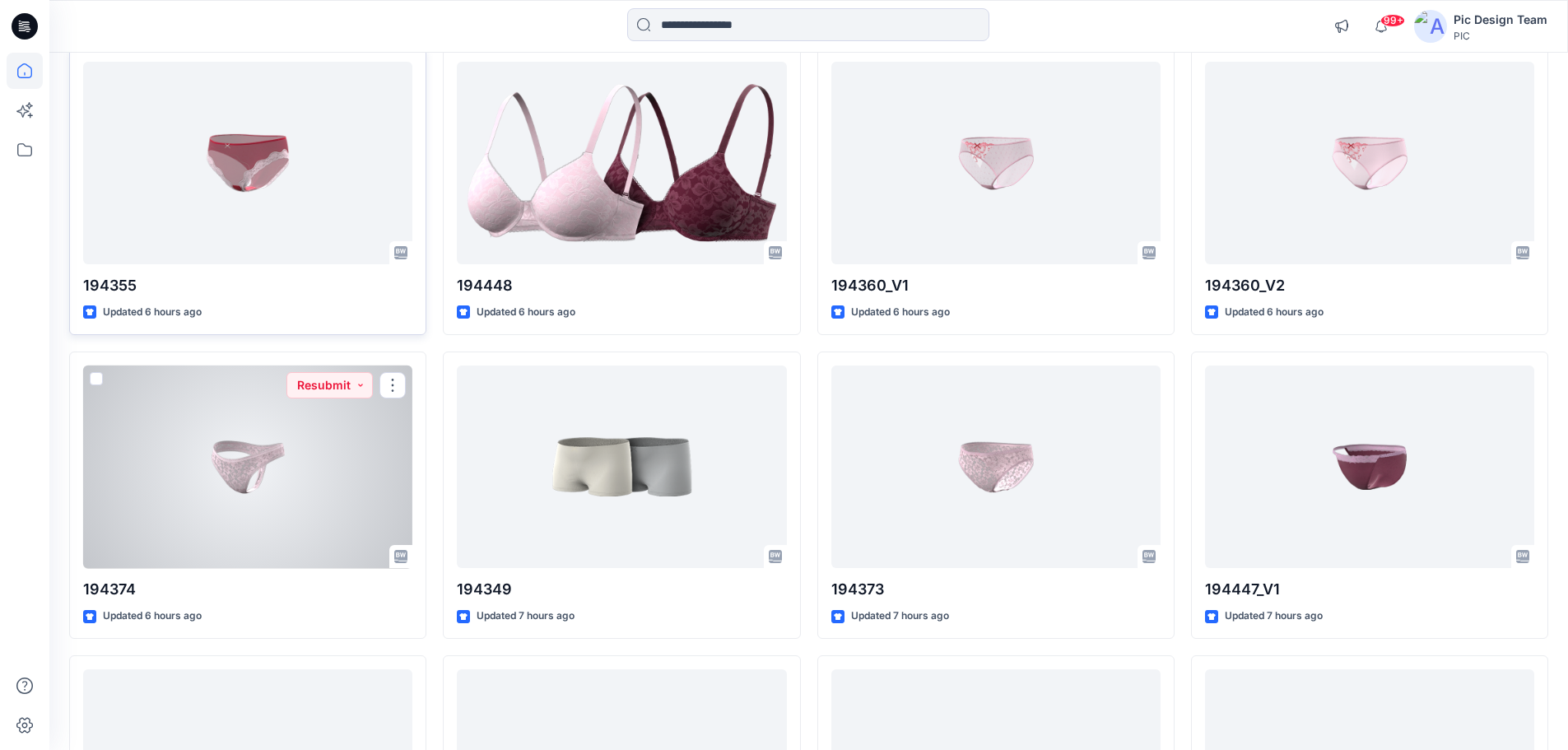
scroll to position [126, 0]
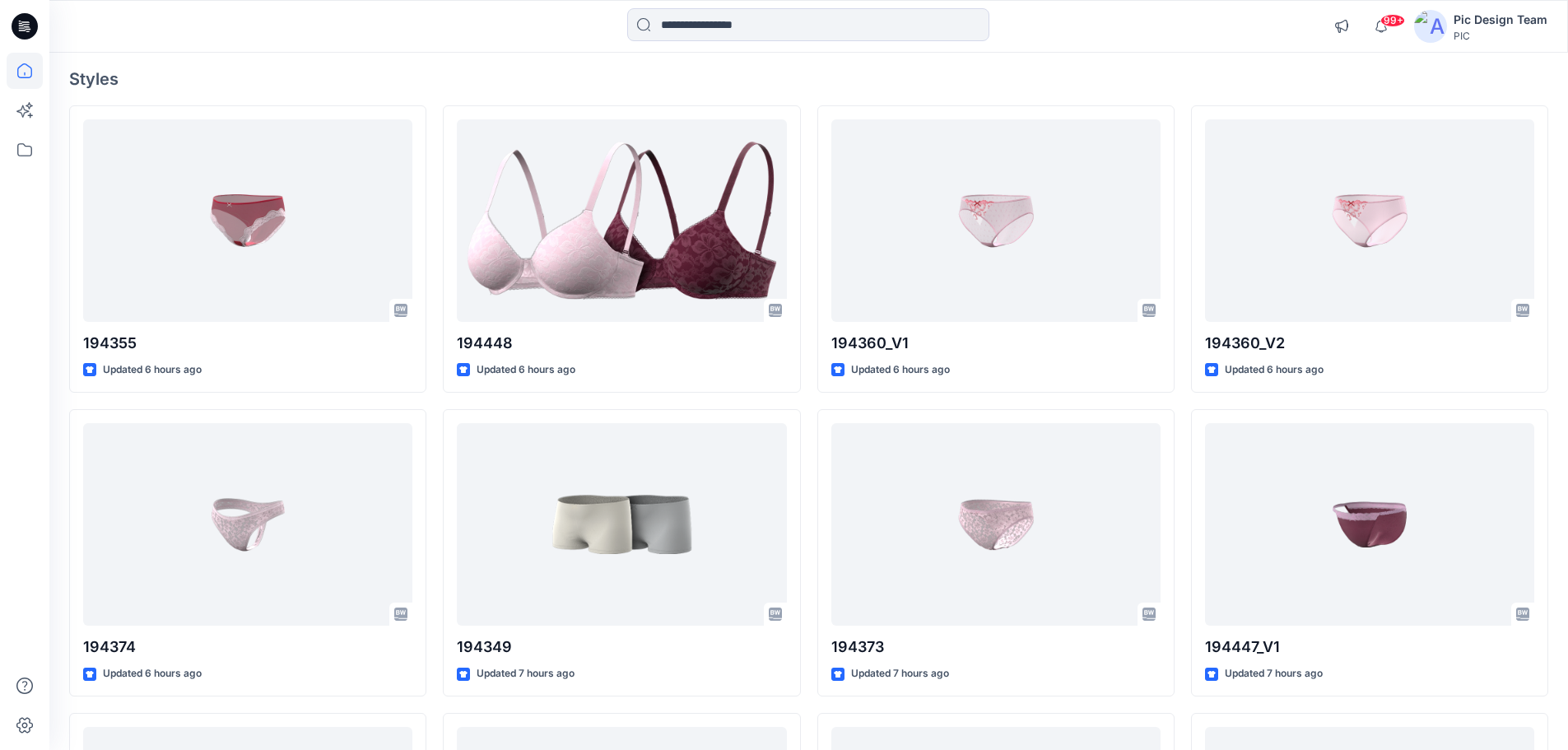
click at [408, 70] on h4 "Styles" at bounding box center [808, 79] width 1479 height 20
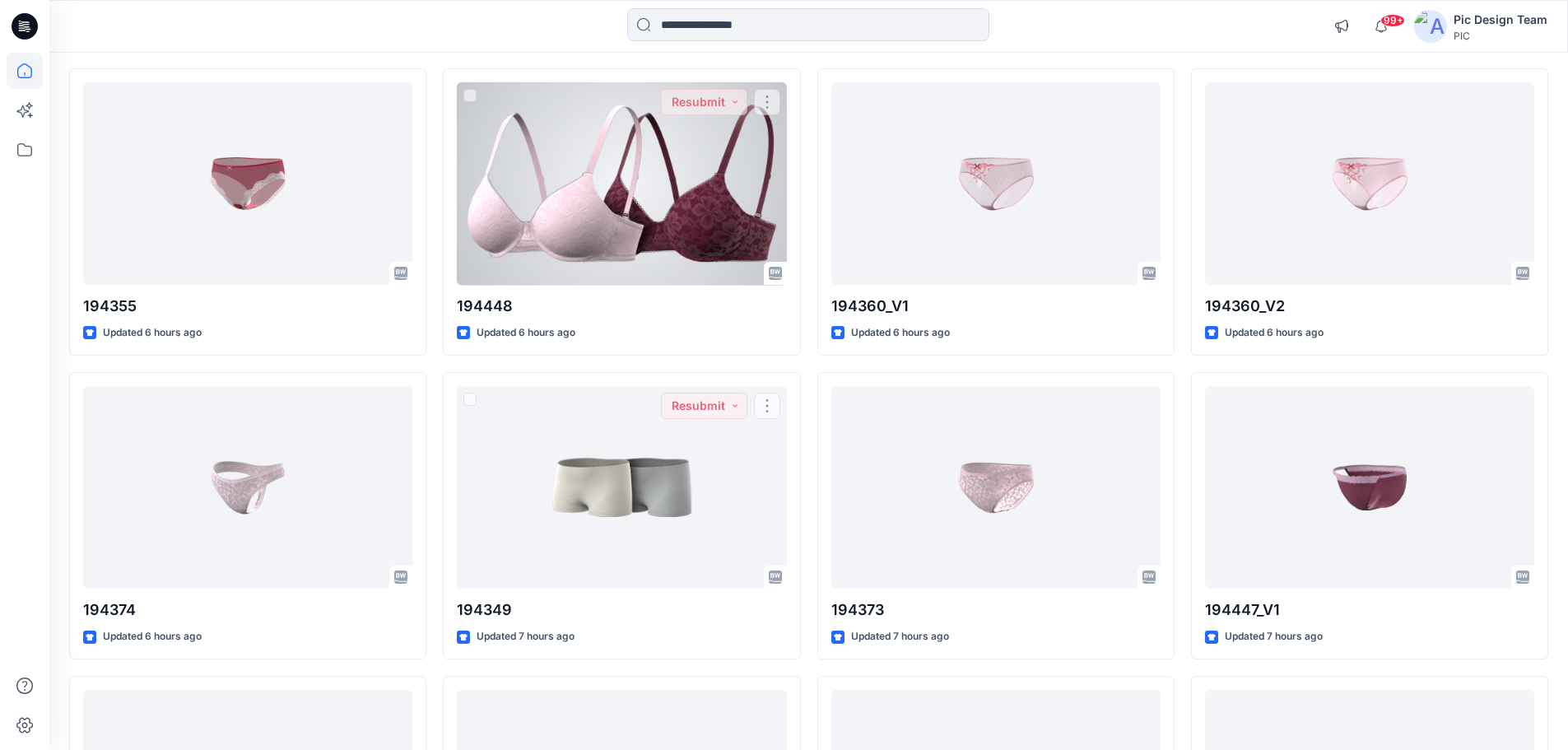
scroll to position [0, 0]
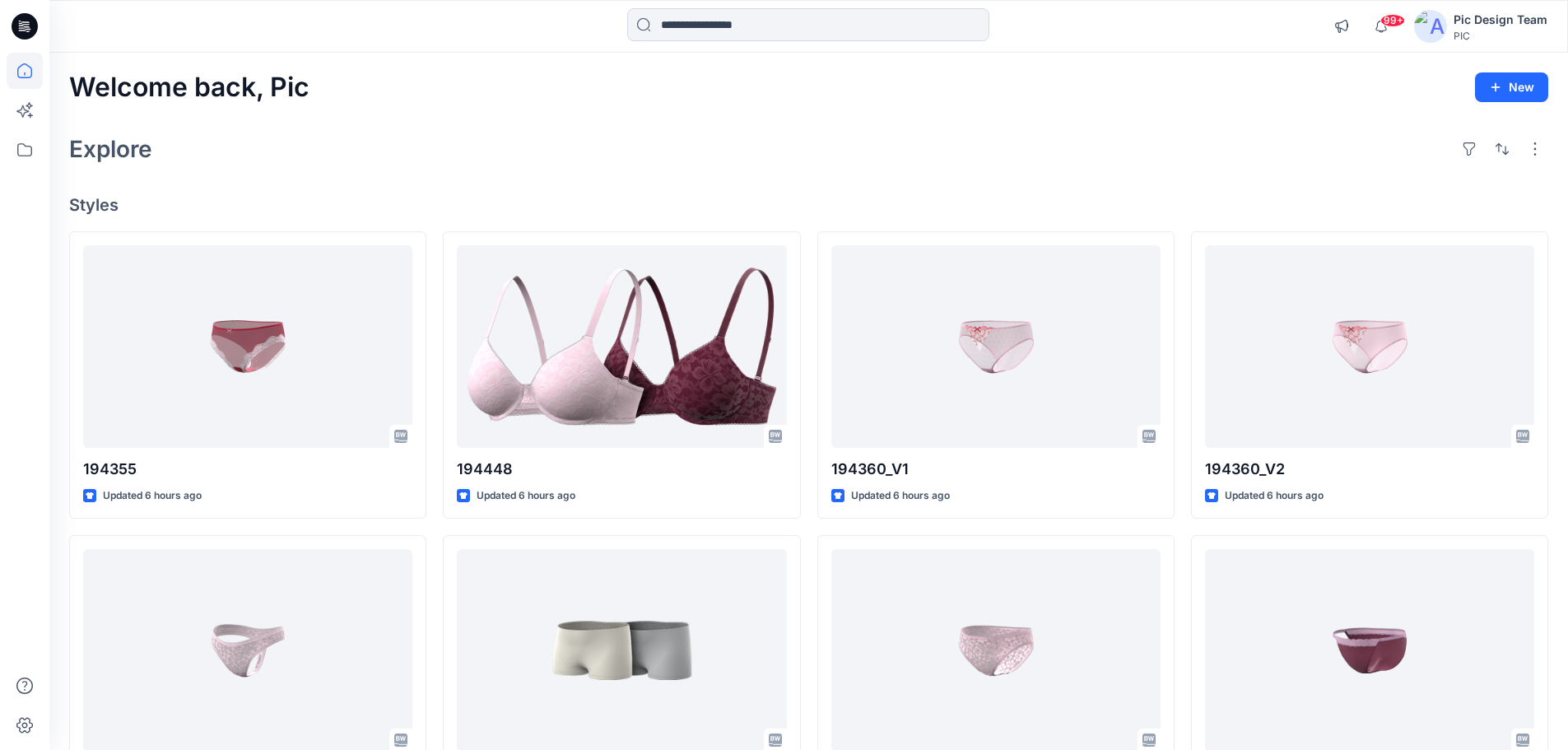
click at [414, 150] on div "Explore" at bounding box center [808, 148] width 1479 height 39
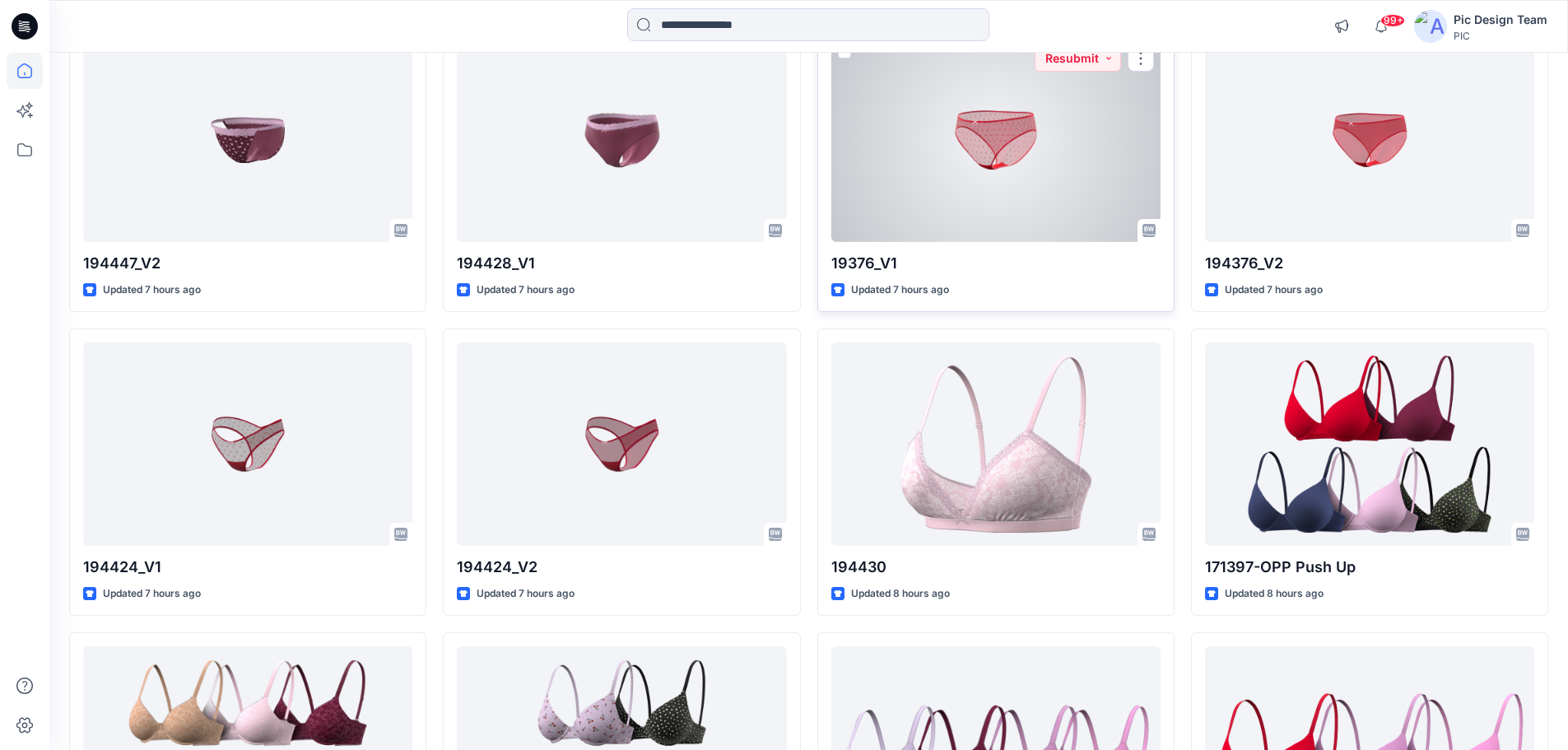
scroll to position [784, 0]
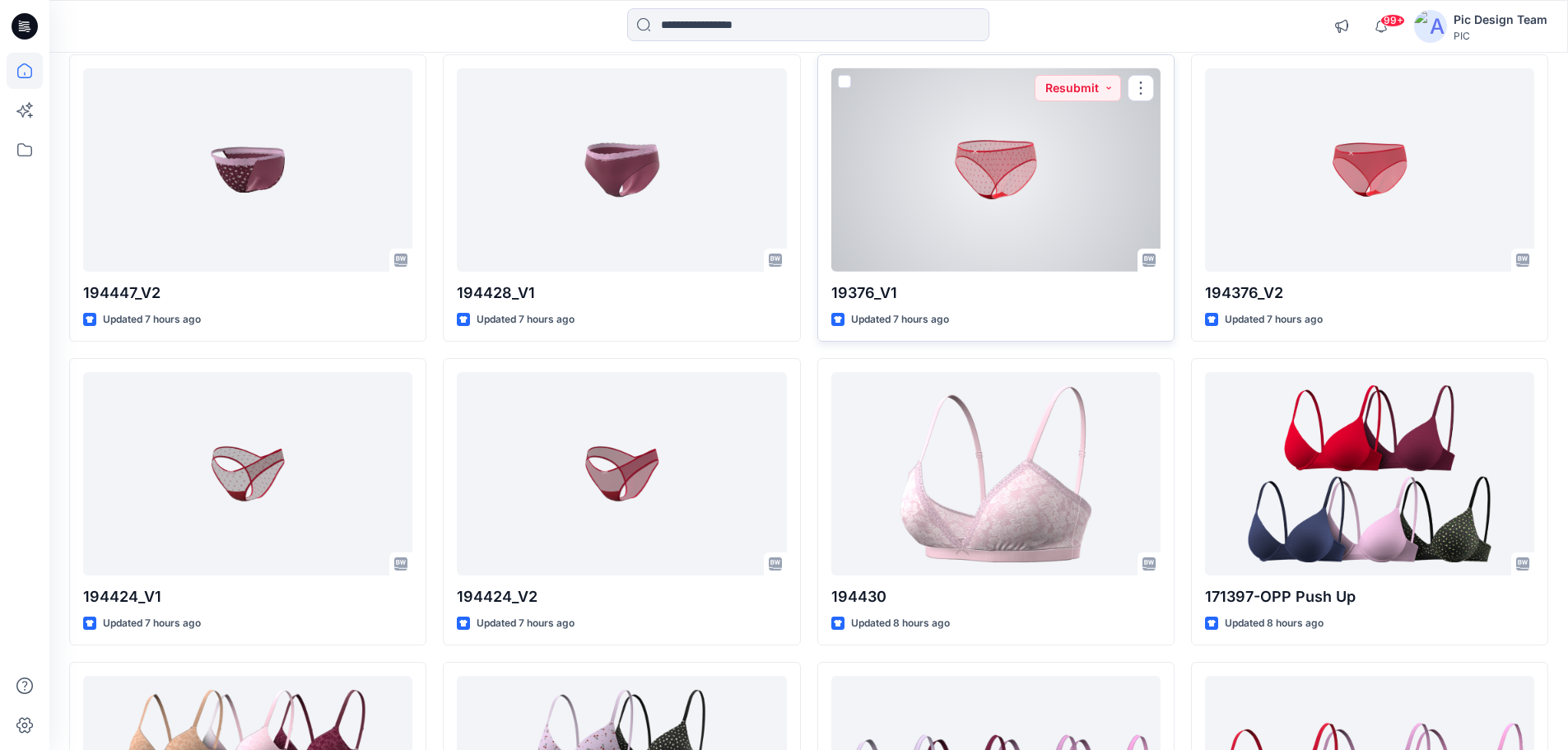
click at [905, 233] on div at bounding box center [995, 169] width 330 height 203
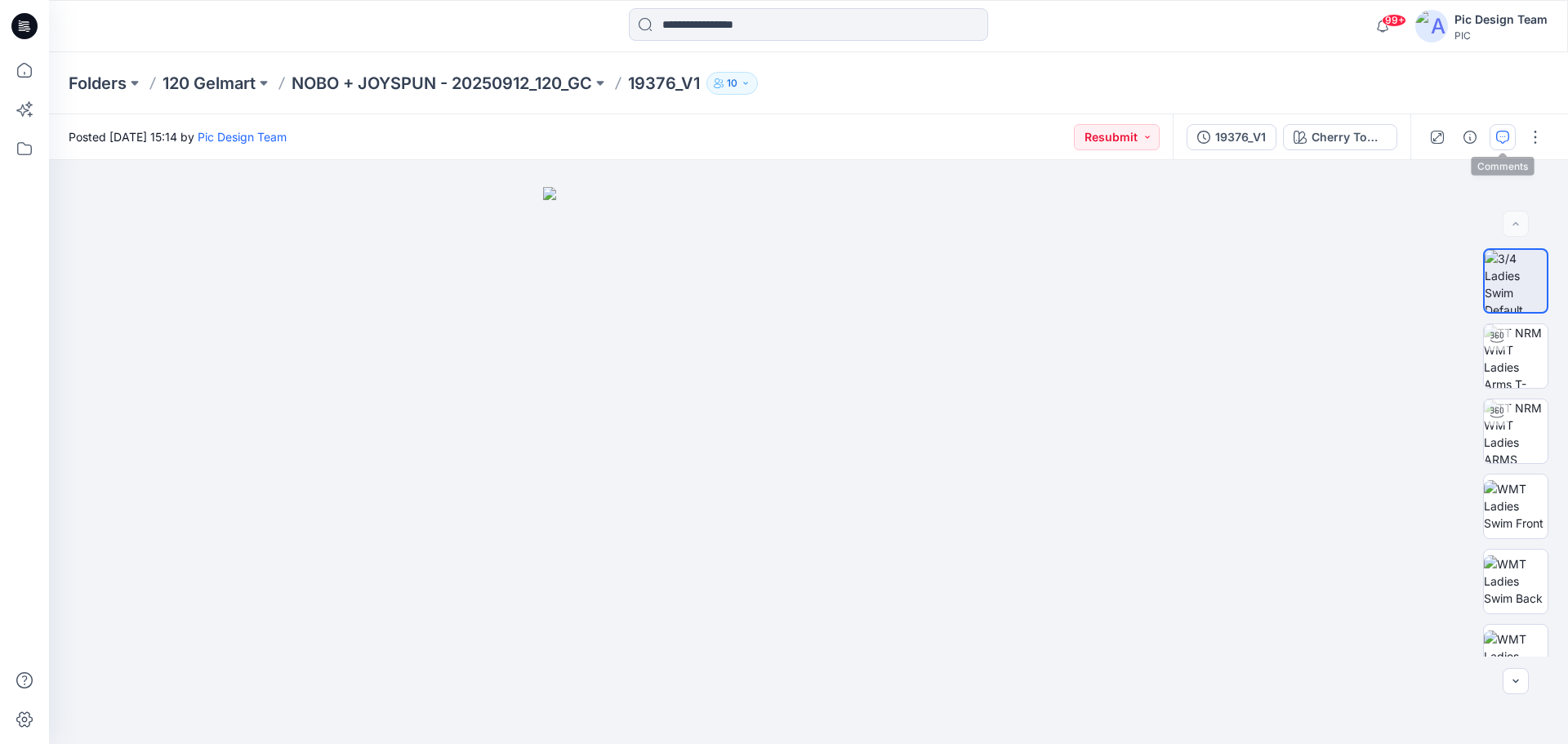
click at [1505, 145] on button "button" at bounding box center [1502, 136] width 26 height 26
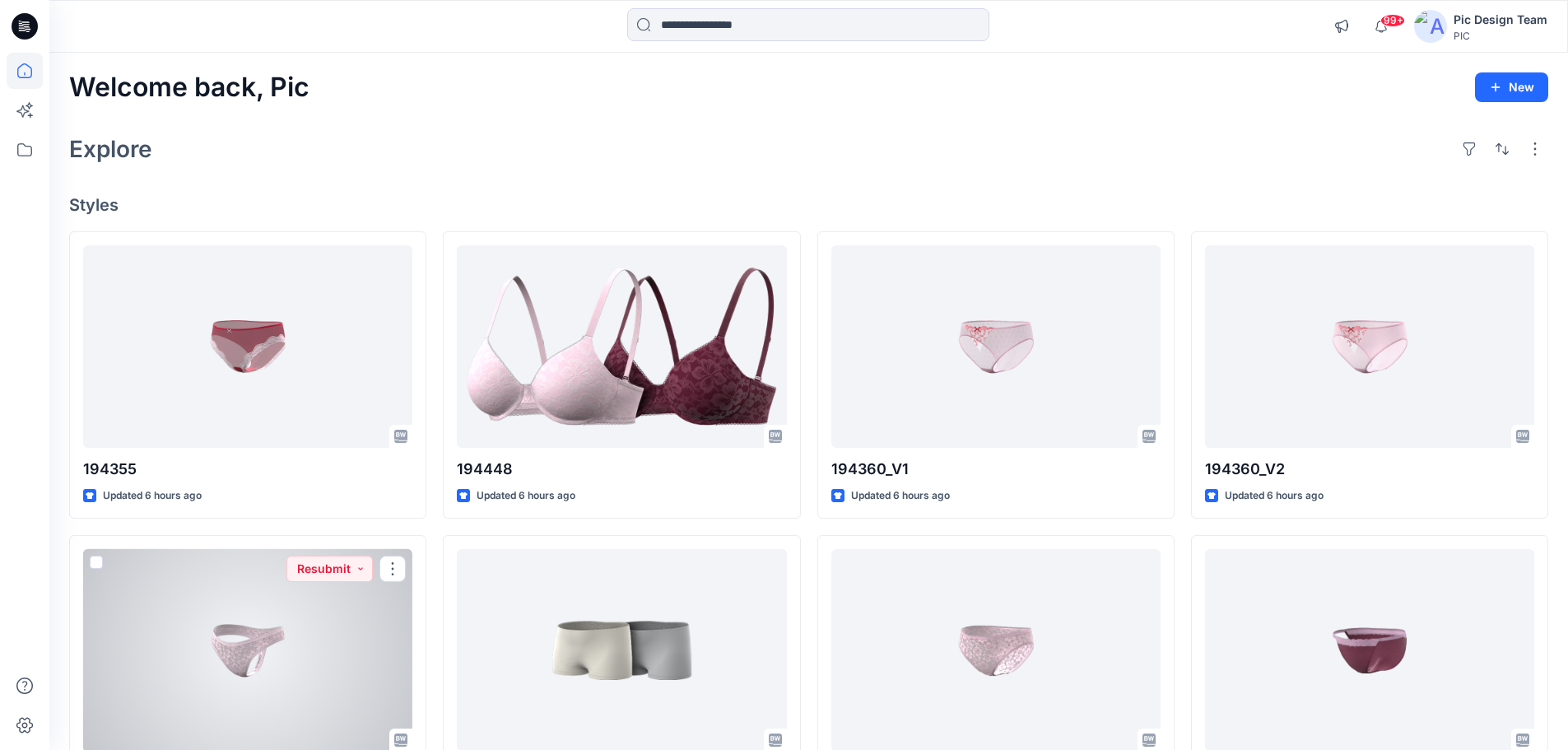
scroll to position [412, 0]
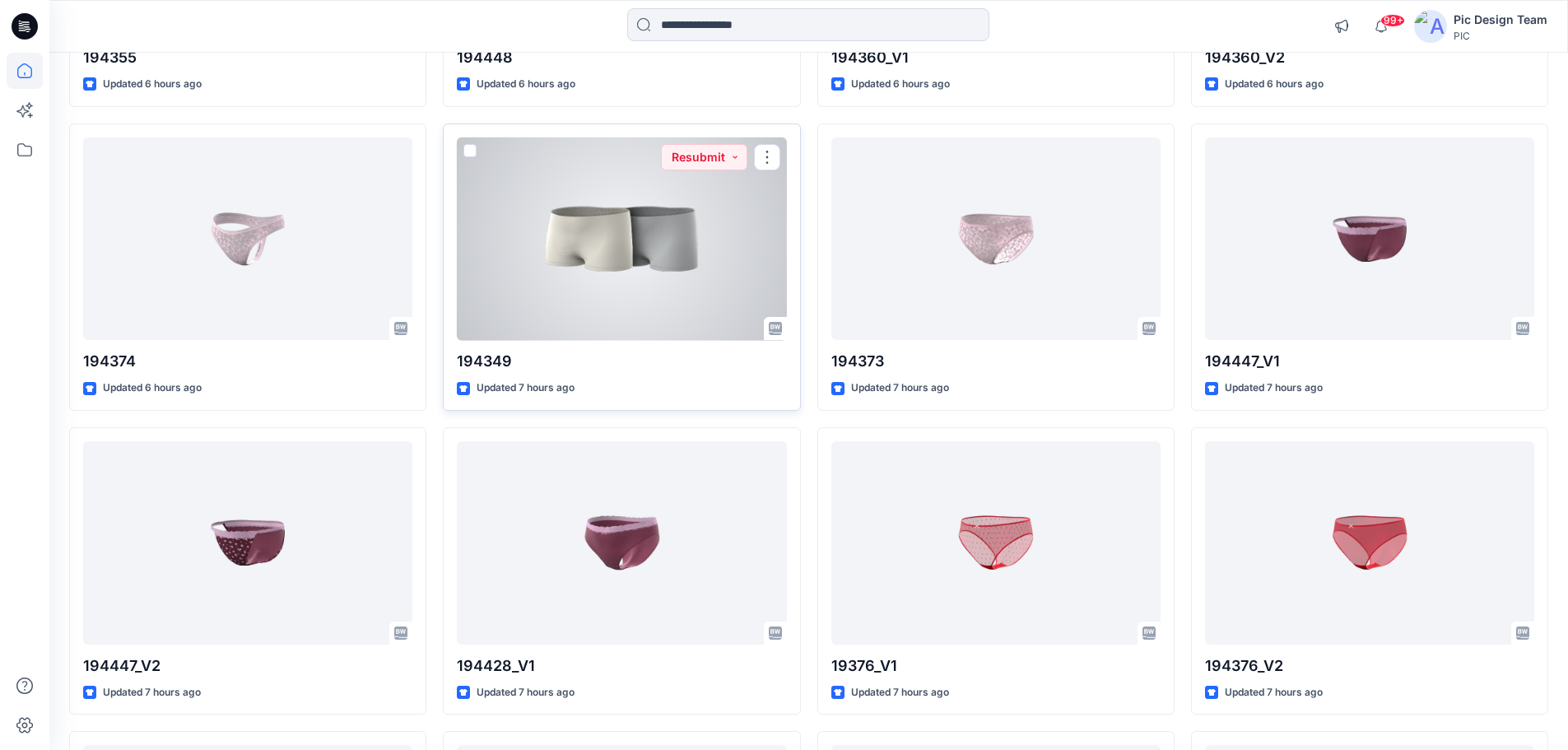
click at [653, 232] on div at bounding box center [621, 239] width 330 height 203
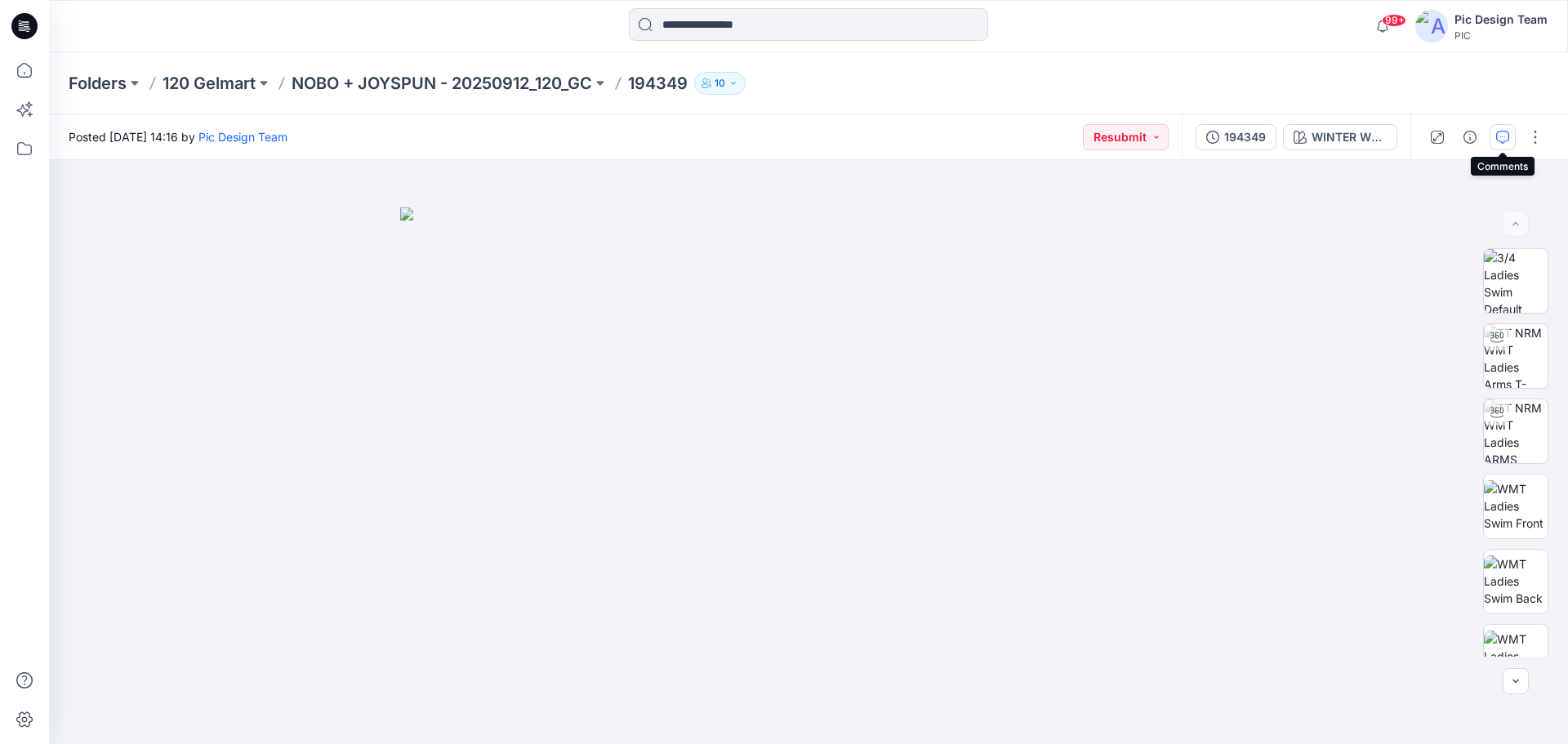
click at [1502, 136] on icon "button" at bounding box center [1503, 137] width 13 height 13
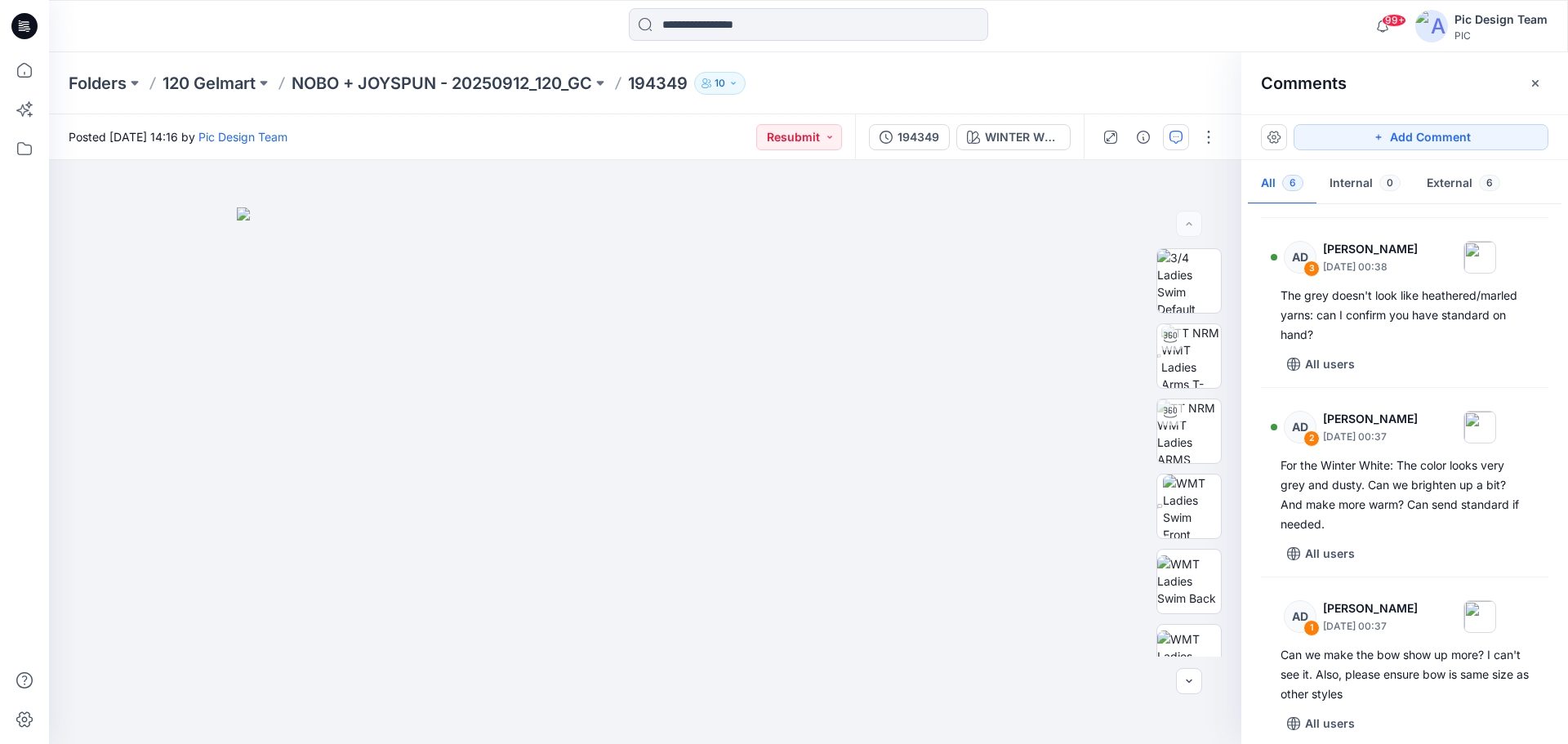
scroll to position [456, 0]
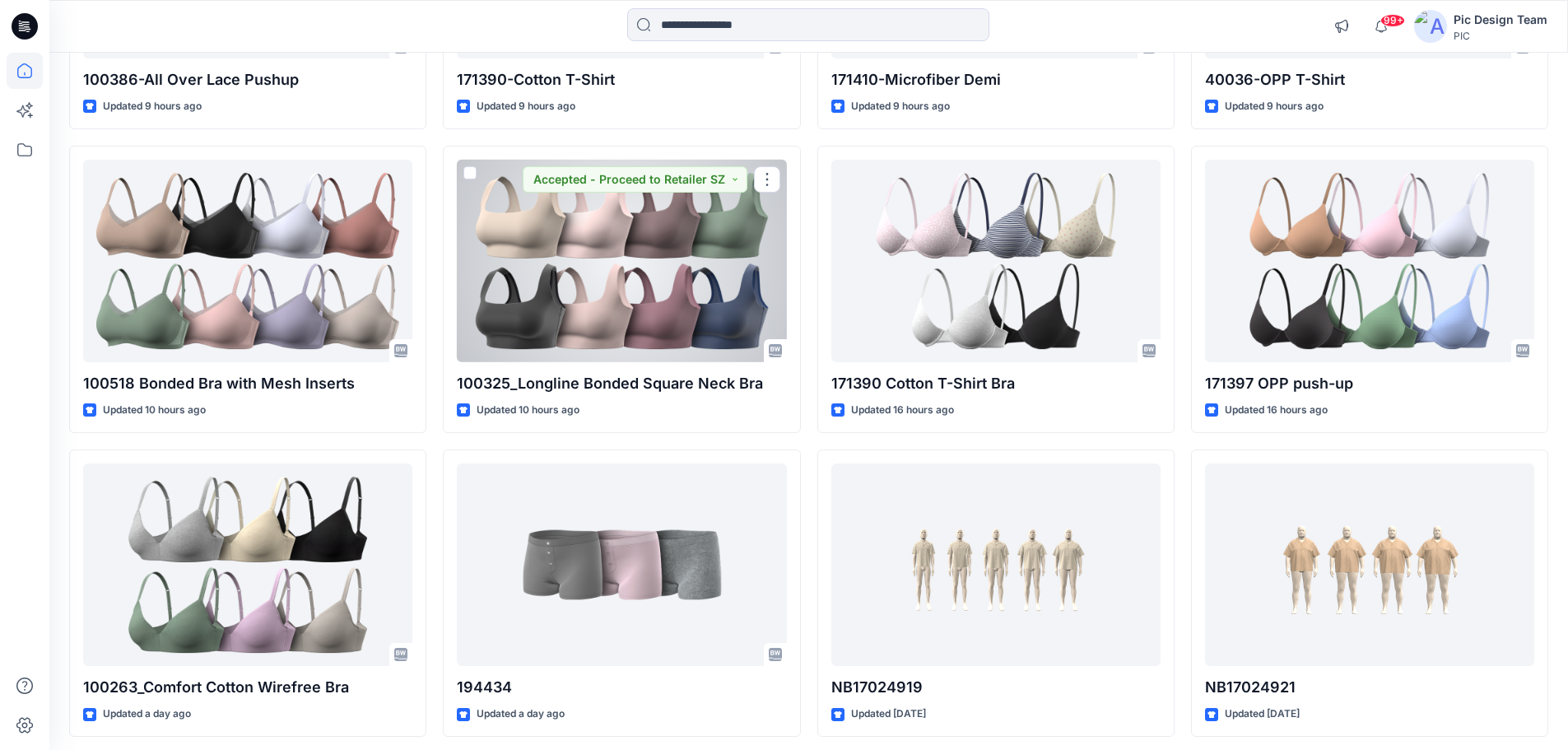
scroll to position [1944, 0]
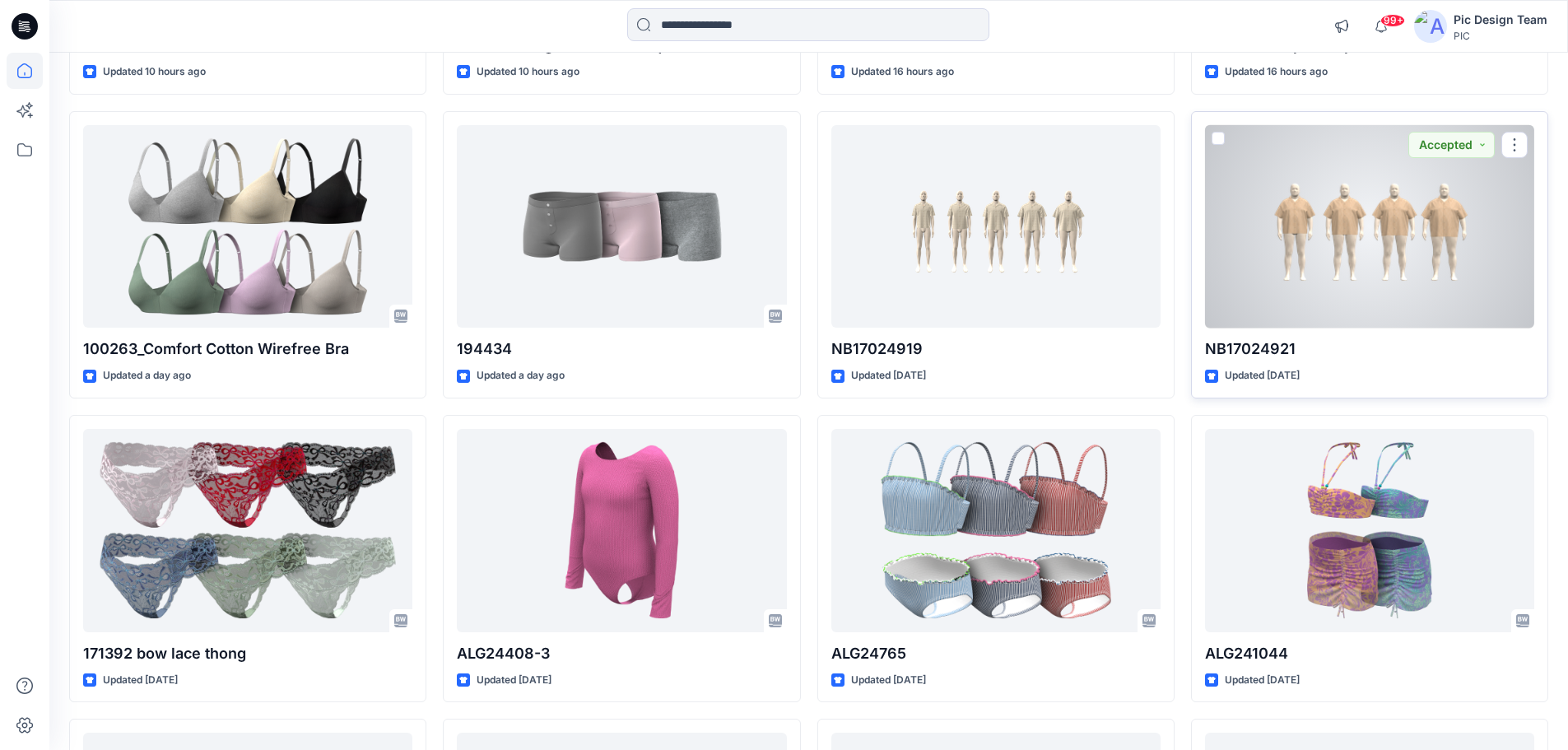
click at [1384, 222] on div at bounding box center [1369, 227] width 330 height 203
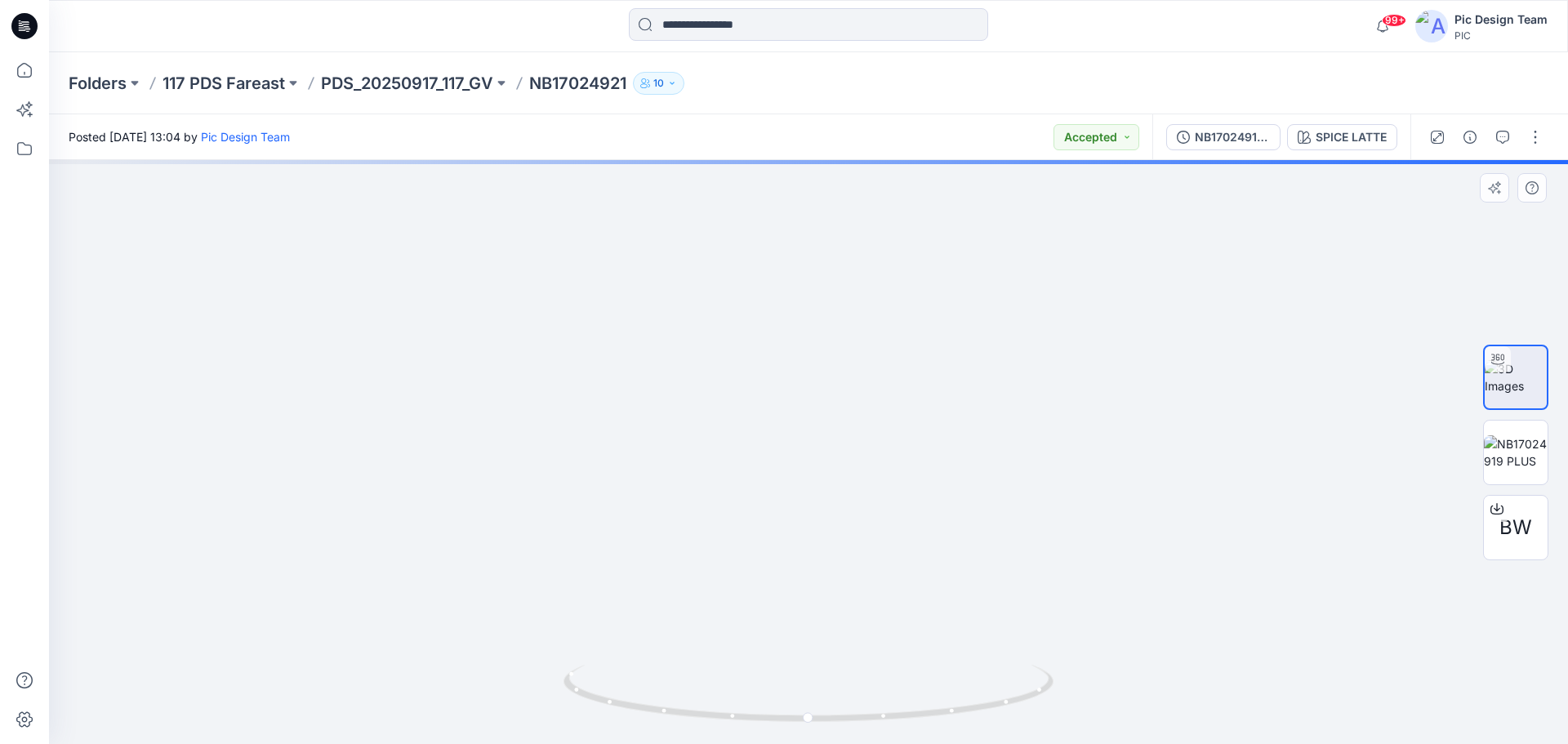
drag, startPoint x: 929, startPoint y: 429, endPoint x: 841, endPoint y: 424, distance: 88.1
click at [841, 424] on img at bounding box center [808, 349] width 995 height 790
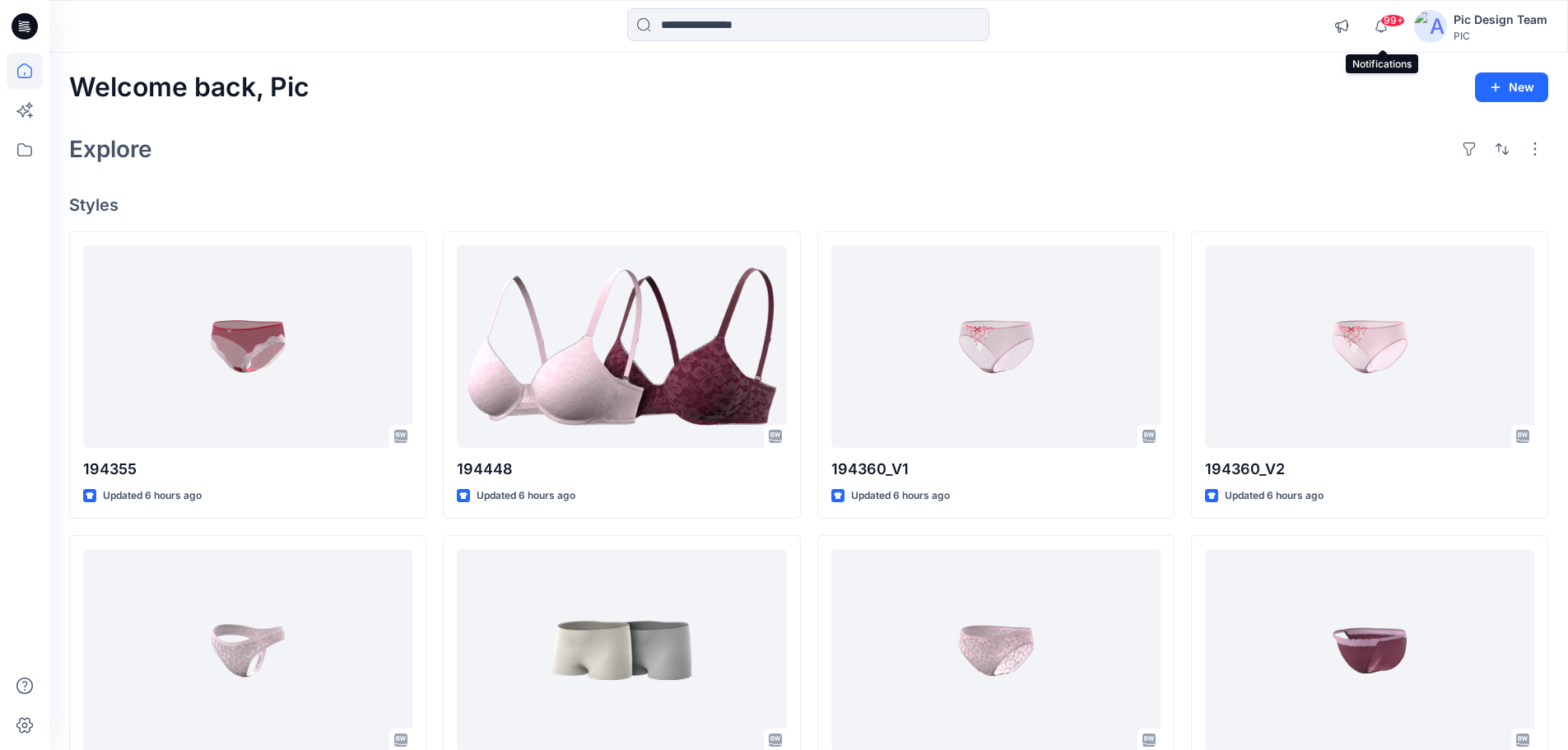
click at [1390, 23] on span "99+" at bounding box center [1392, 21] width 24 height 13
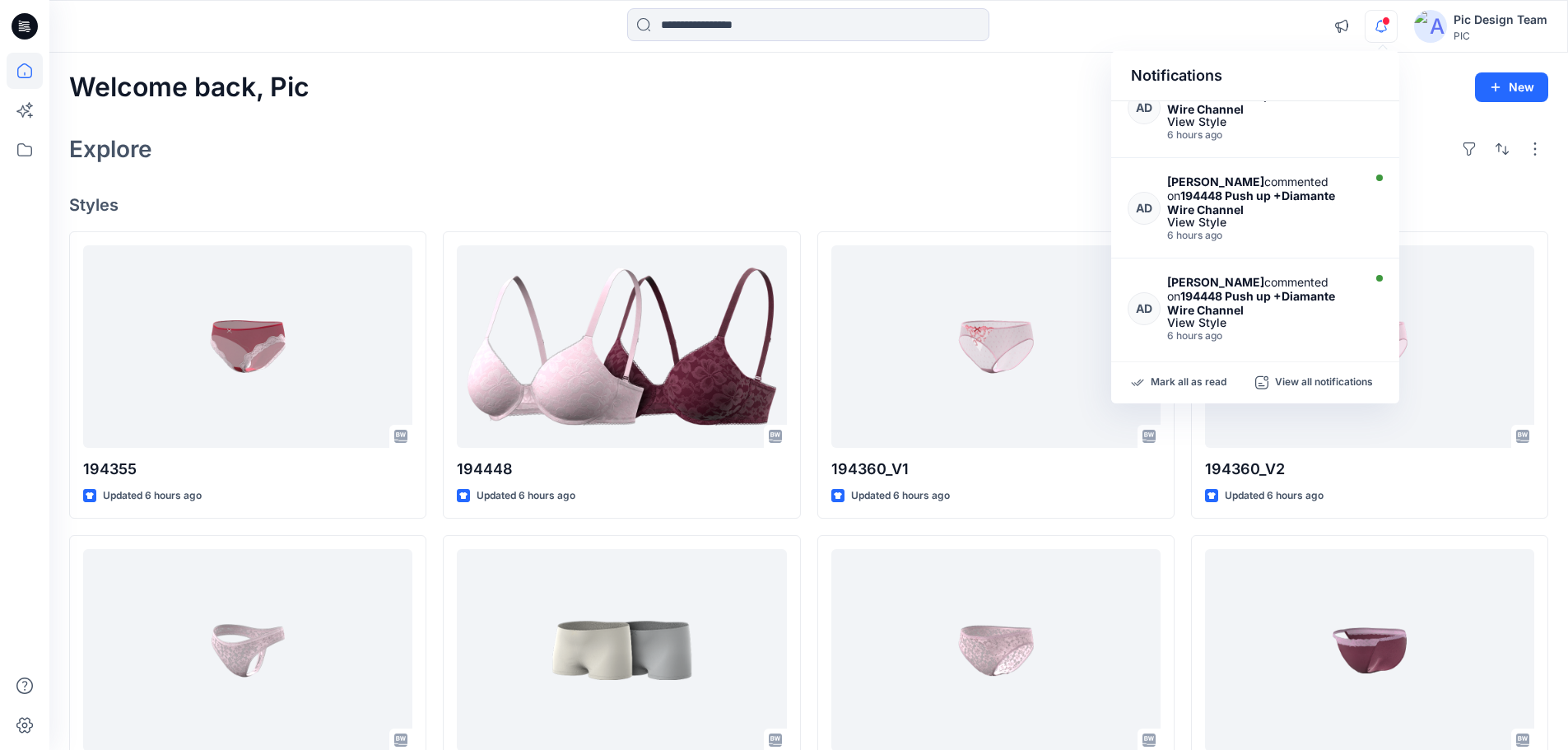
scroll to position [674, 0]
click at [1012, 155] on div "Explore" at bounding box center [808, 148] width 1479 height 39
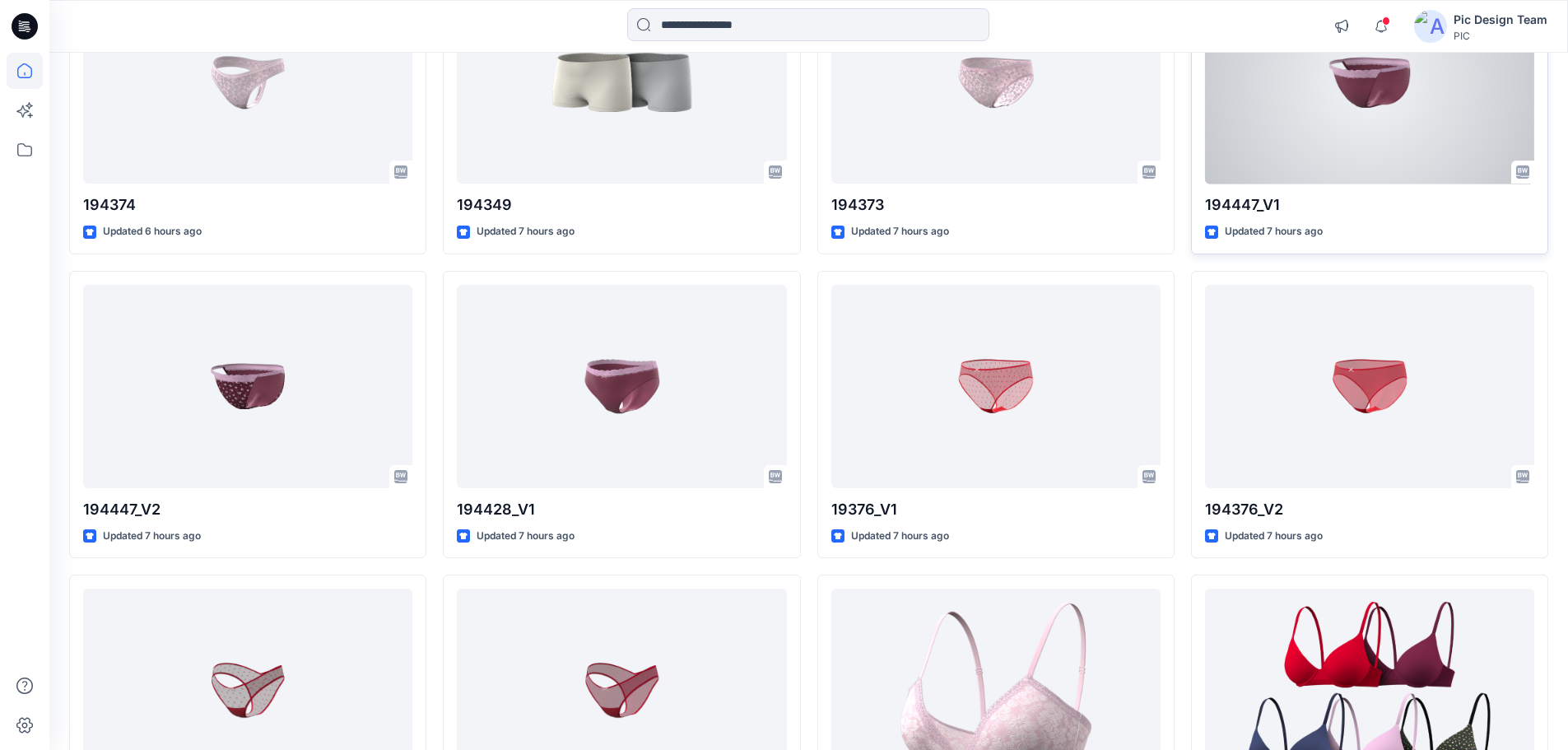
scroll to position [576, 0]
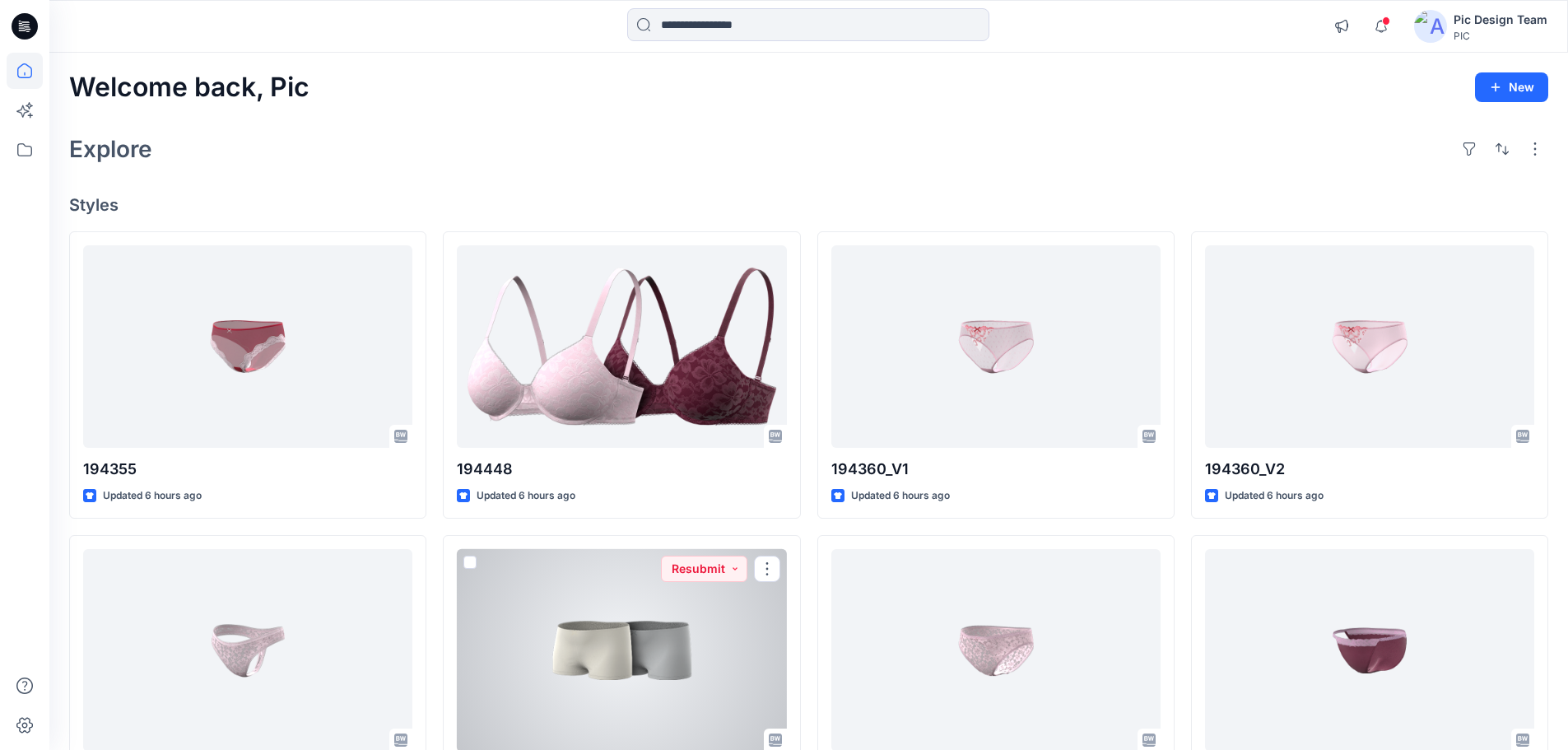
drag, startPoint x: 592, startPoint y: 583, endPoint x: 629, endPoint y: 575, distance: 37.9
click at [592, 583] on div at bounding box center [621, 651] width 330 height 203
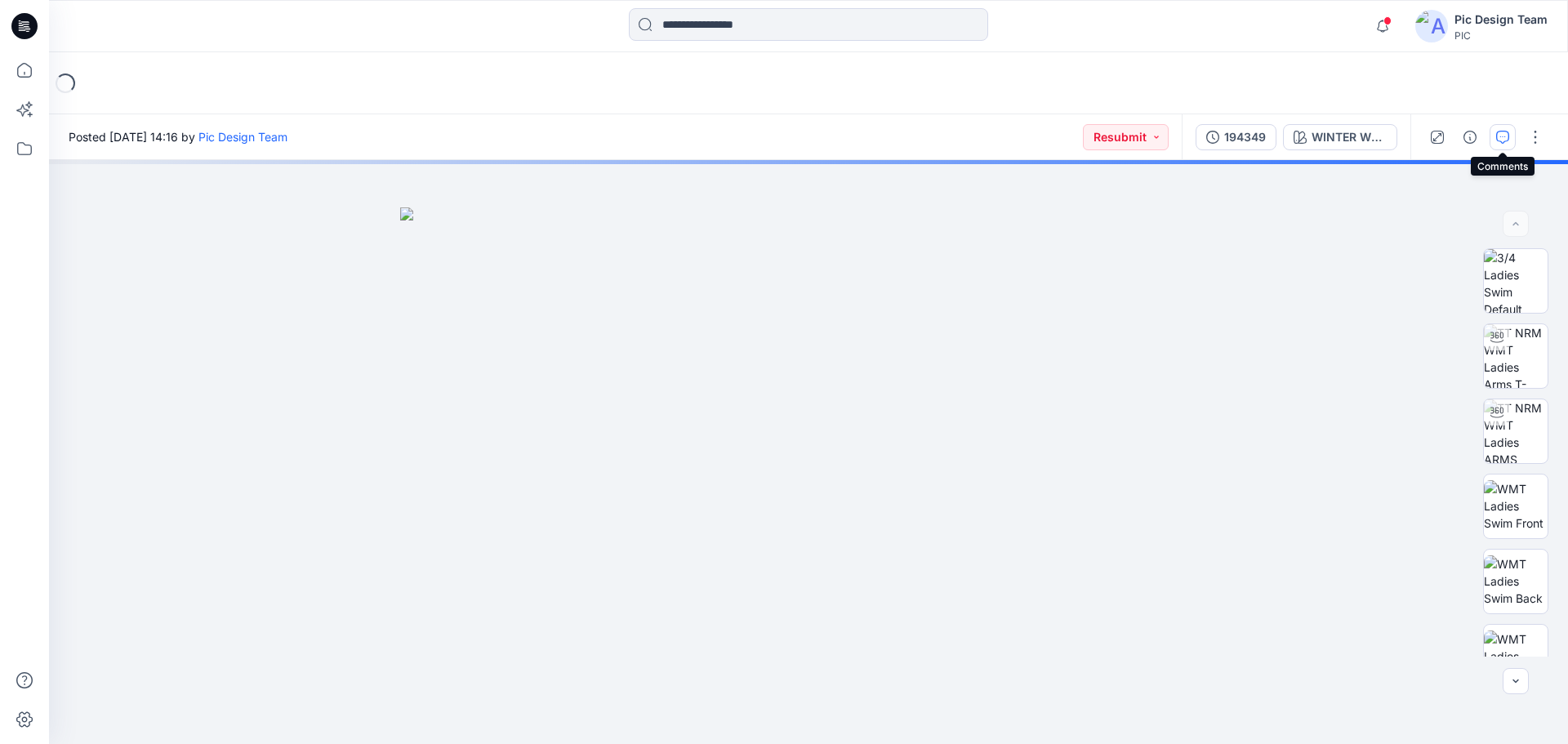
click at [1499, 132] on icon "button" at bounding box center [1503, 137] width 13 height 13
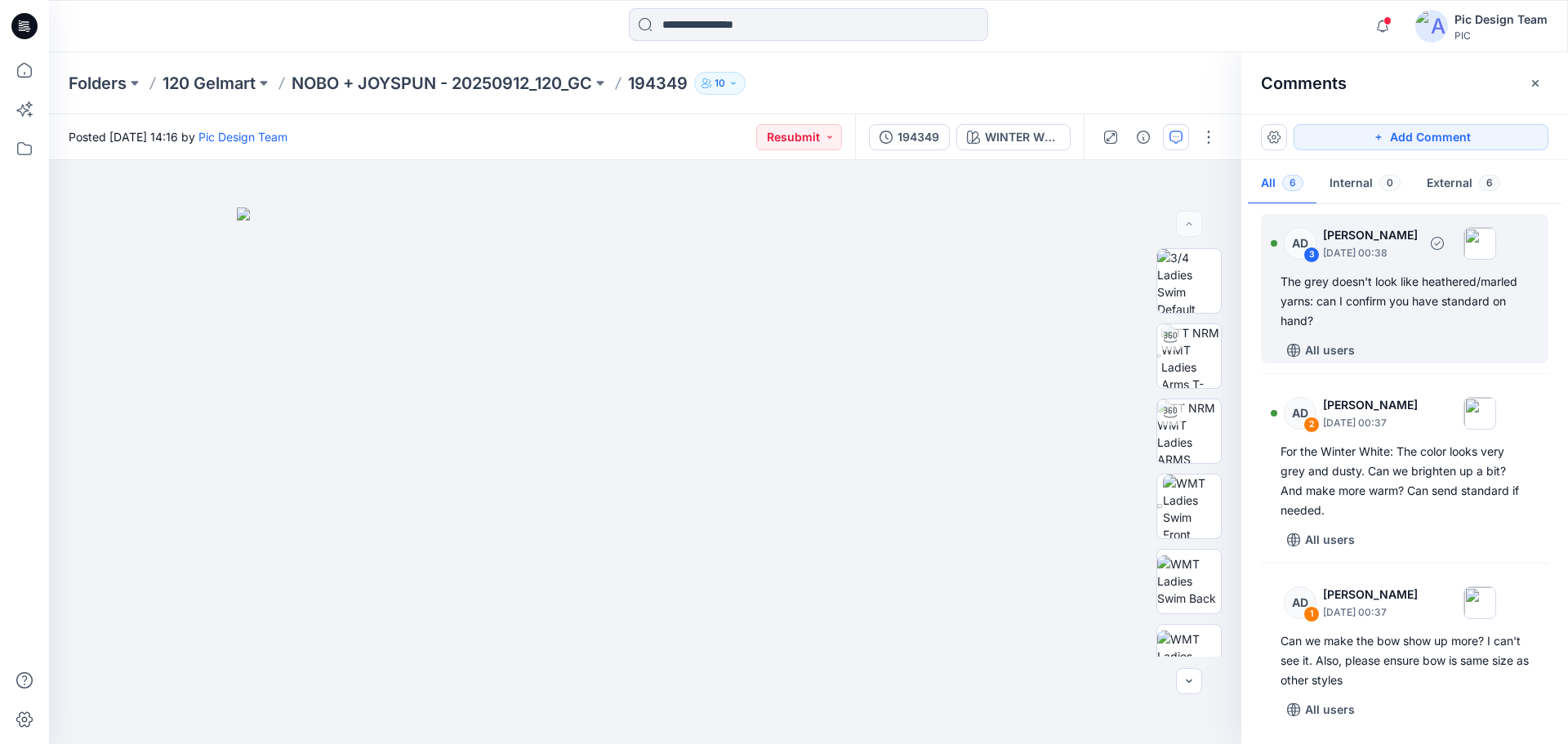
scroll to position [456, 0]
